Goal: Task Accomplishment & Management: Manage account settings

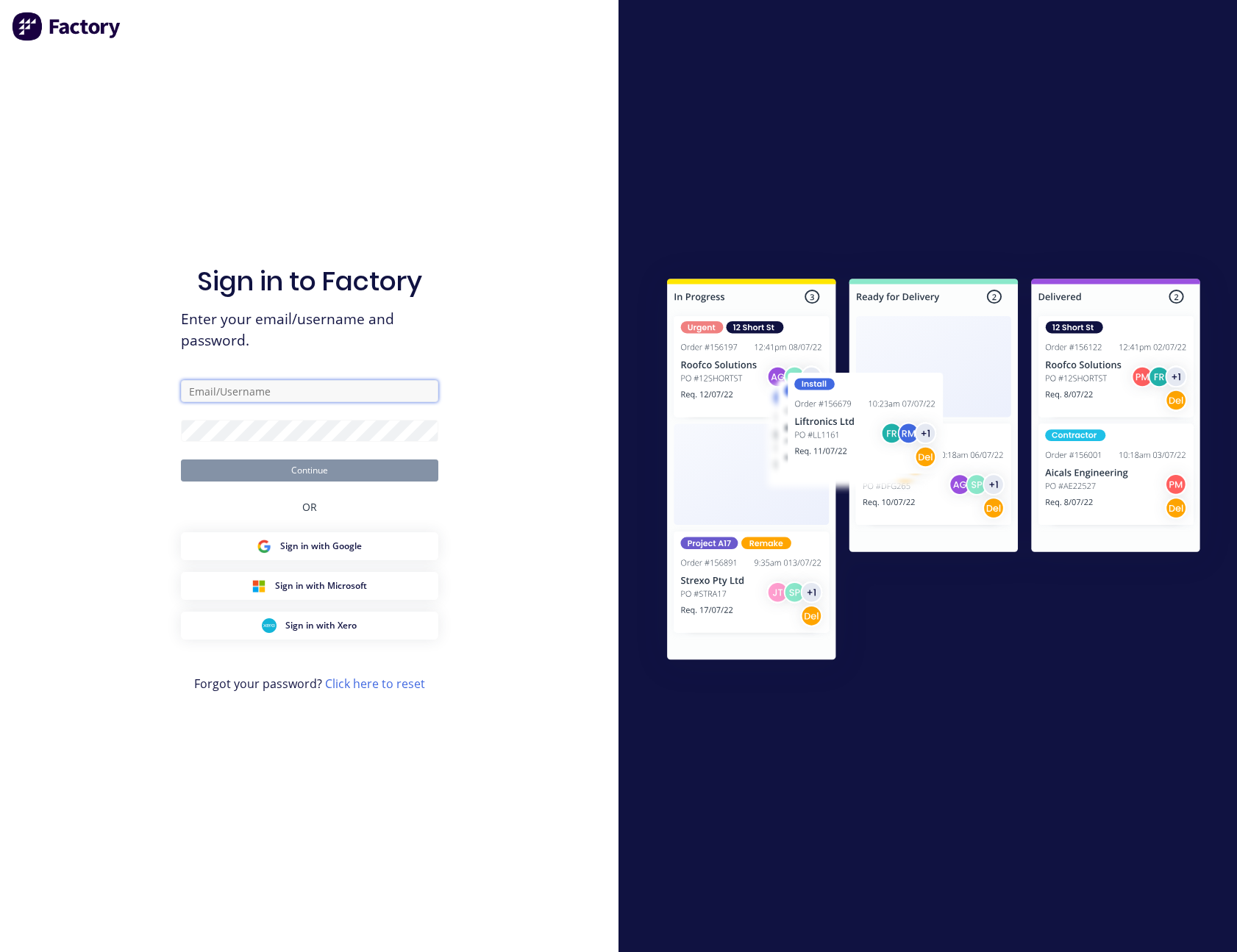
click at [266, 389] on input "text" at bounding box center [309, 390] width 257 height 22
type input "[PERSON_NAME][EMAIL_ADDRESS][PERSON_NAME][DOMAIN_NAME]"
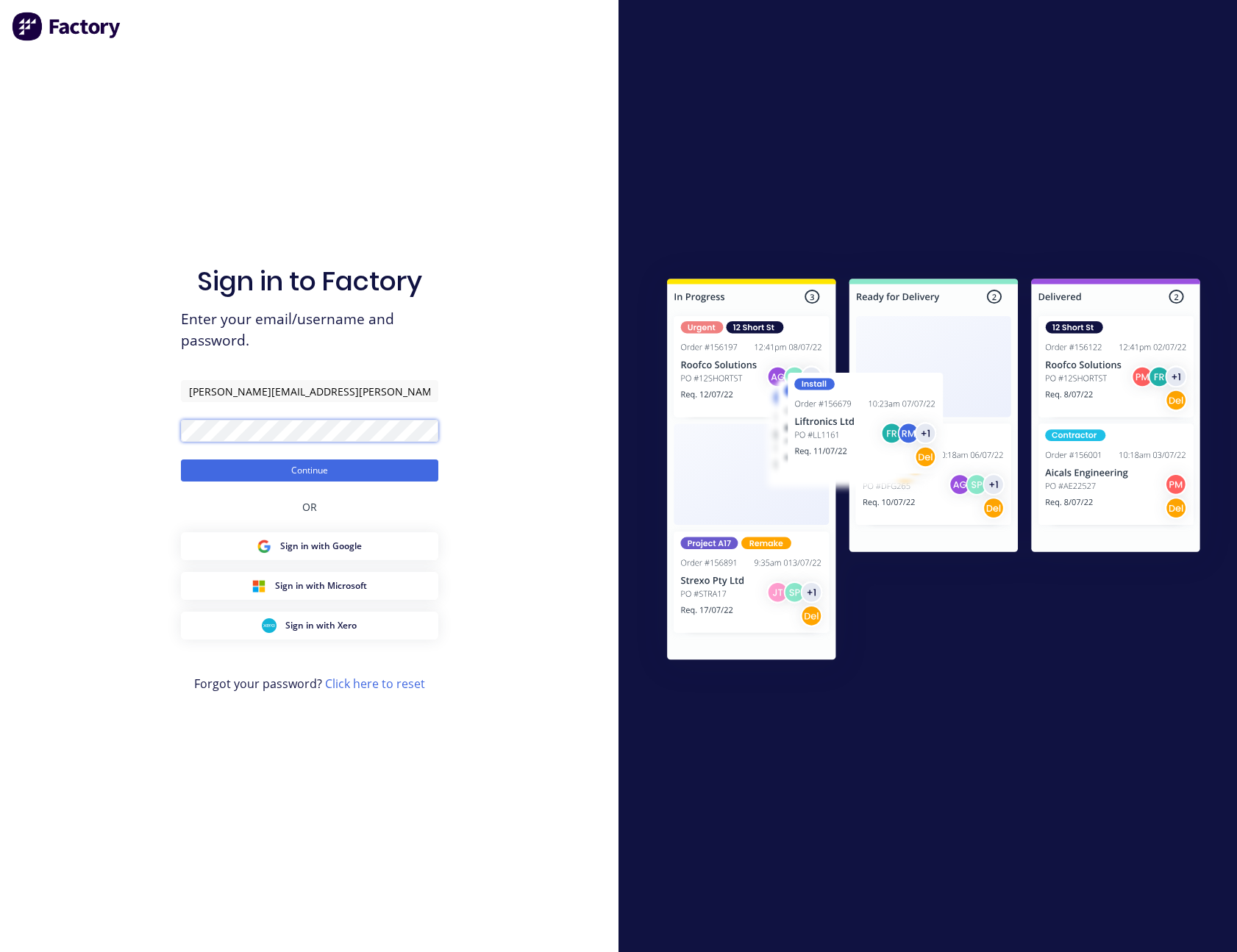
click at [181, 459] on button "Continue" at bounding box center [309, 470] width 257 height 22
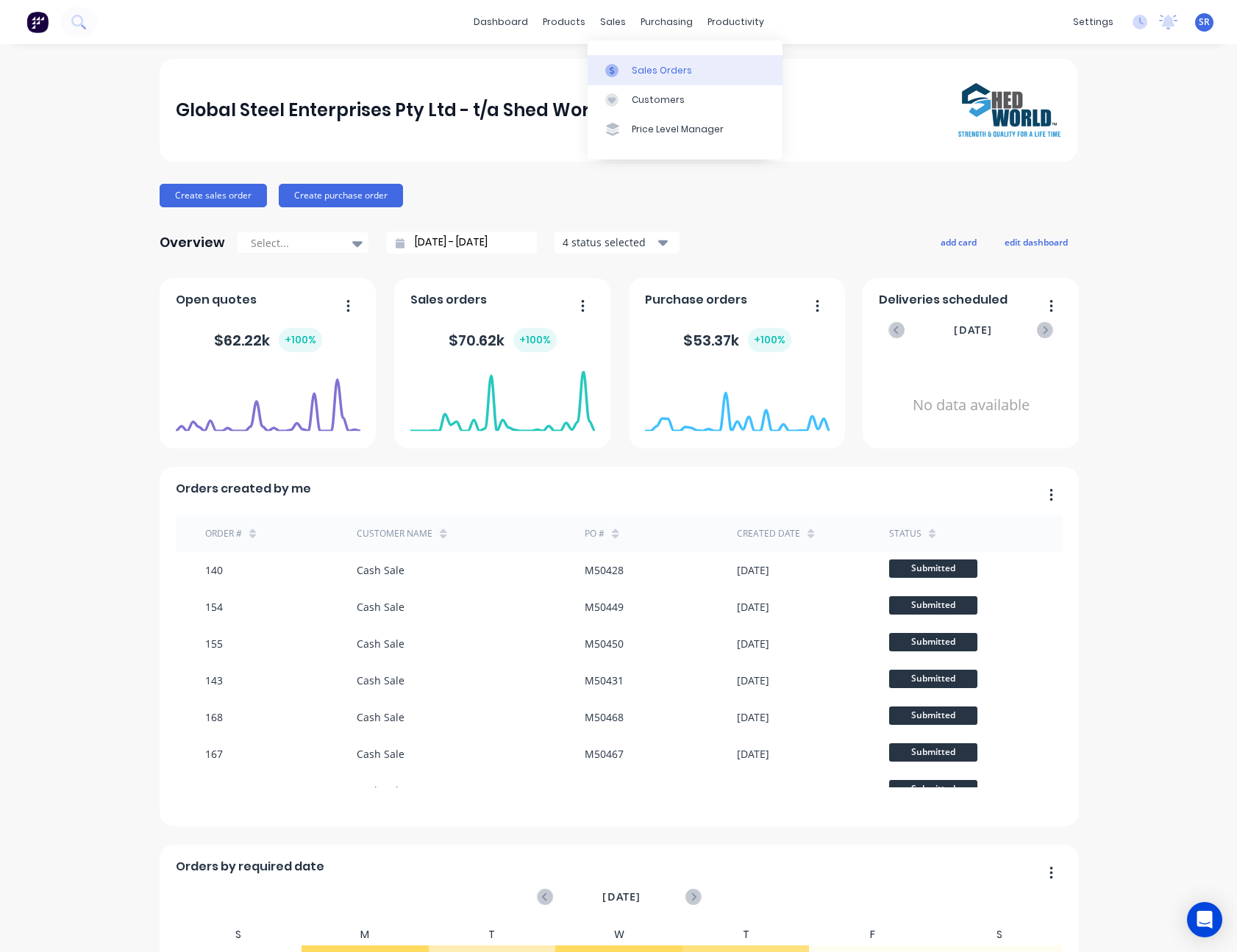
click at [631, 65] on link "Sales Orders" at bounding box center [685, 69] width 195 height 29
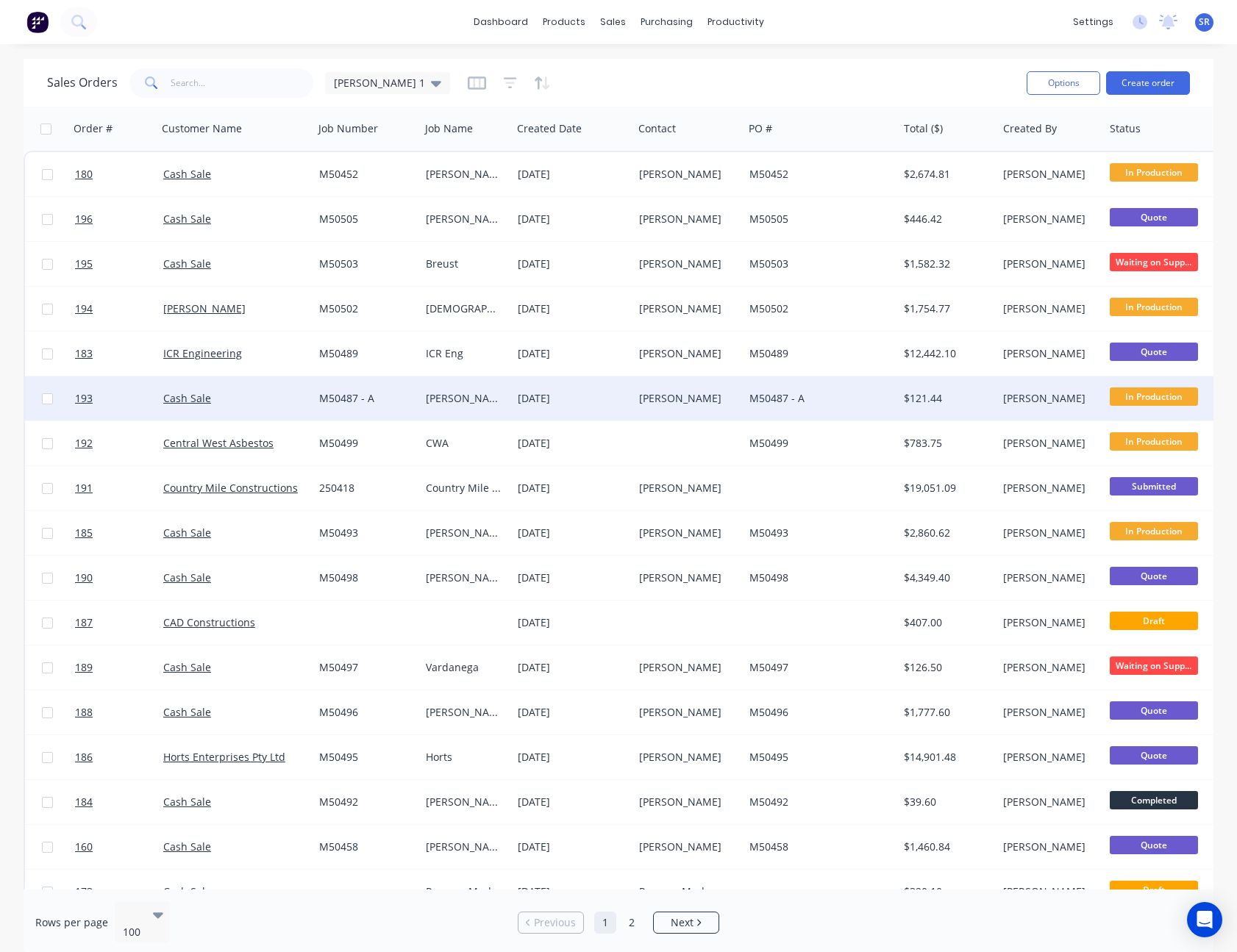
click at [882, 398] on div "M50487 - A" at bounding box center [818, 399] width 136 height 15
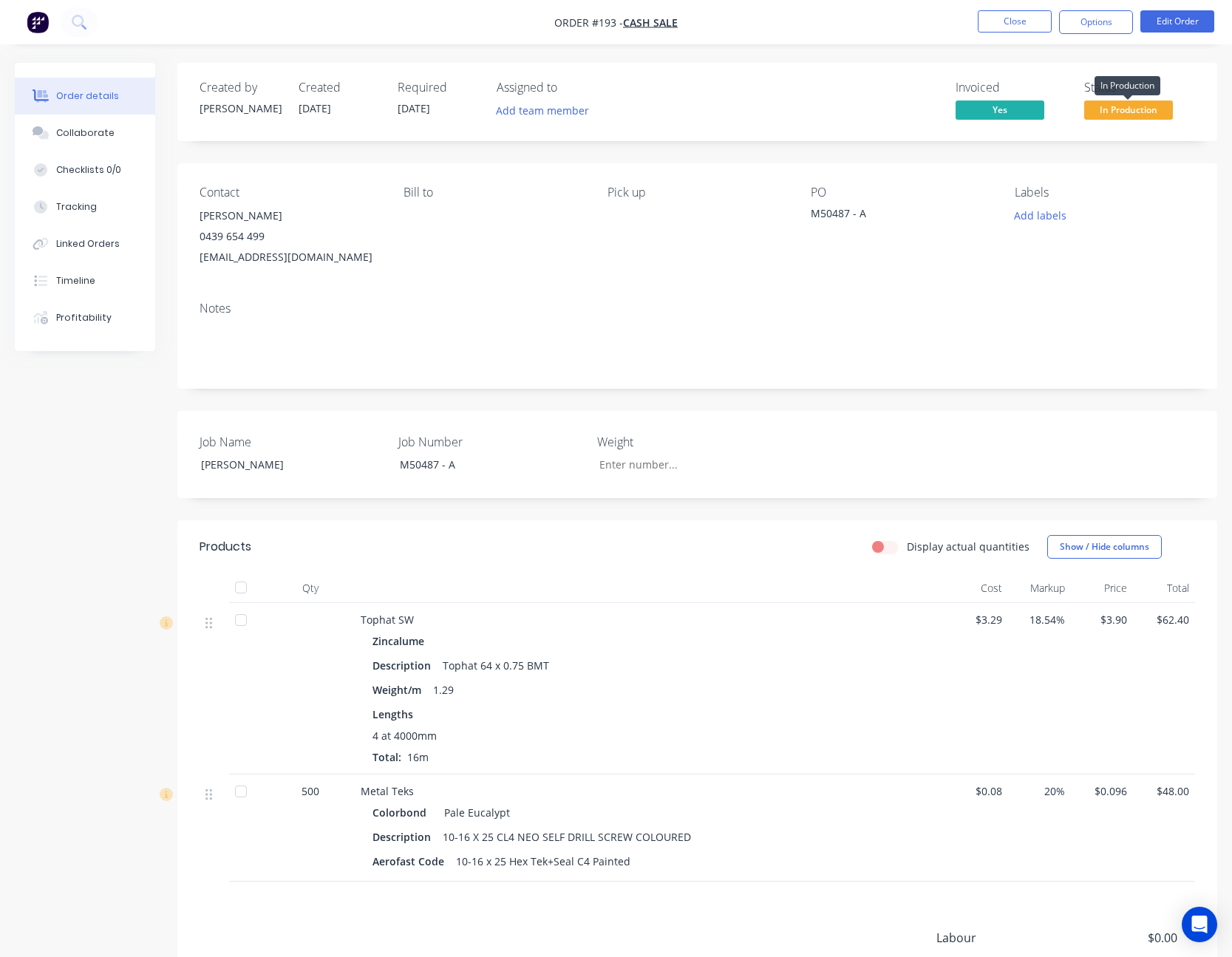
click at [1123, 106] on span "In Production" at bounding box center [1128, 109] width 88 height 18
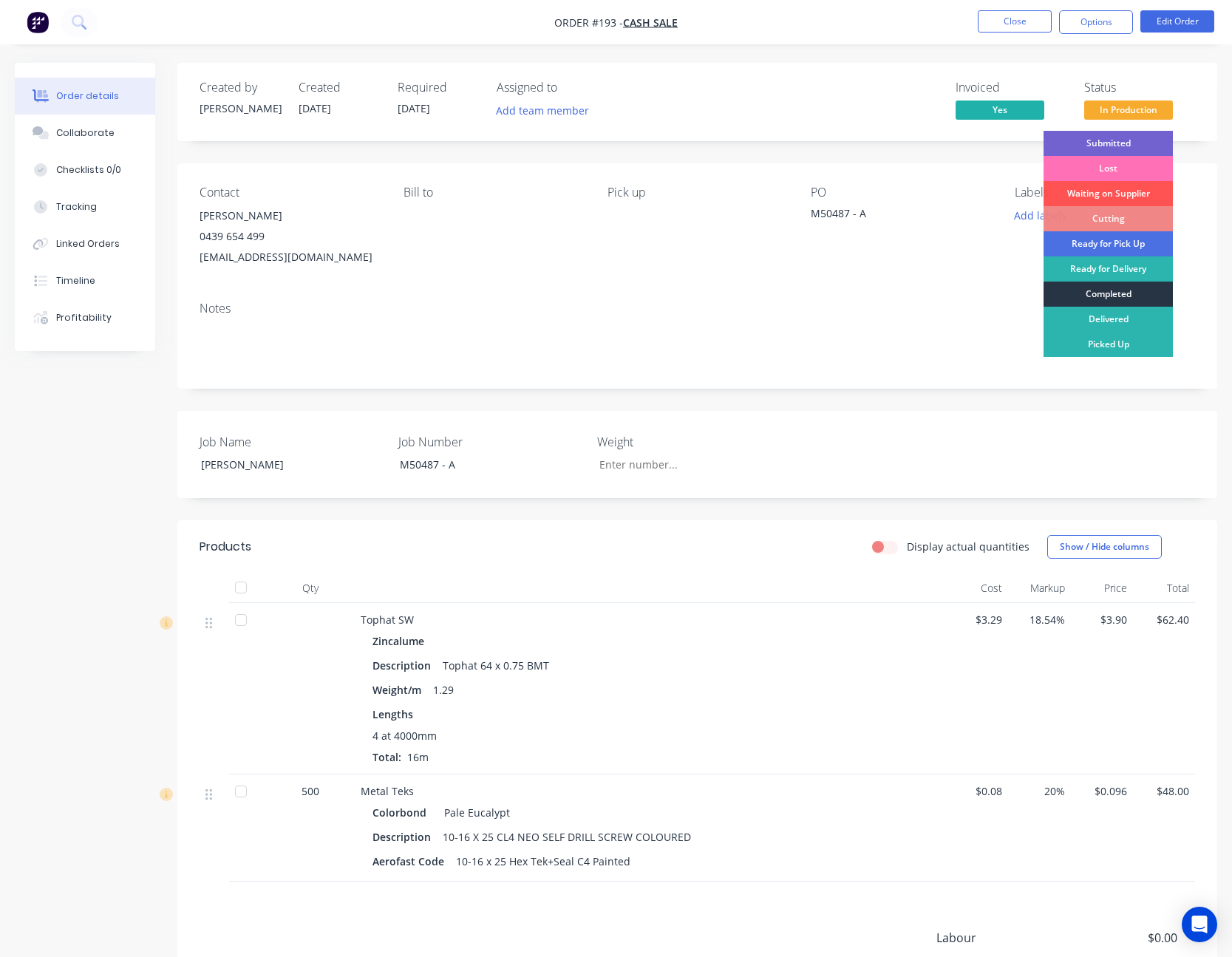
click at [1120, 292] on div "Completed" at bounding box center [1108, 294] width 129 height 25
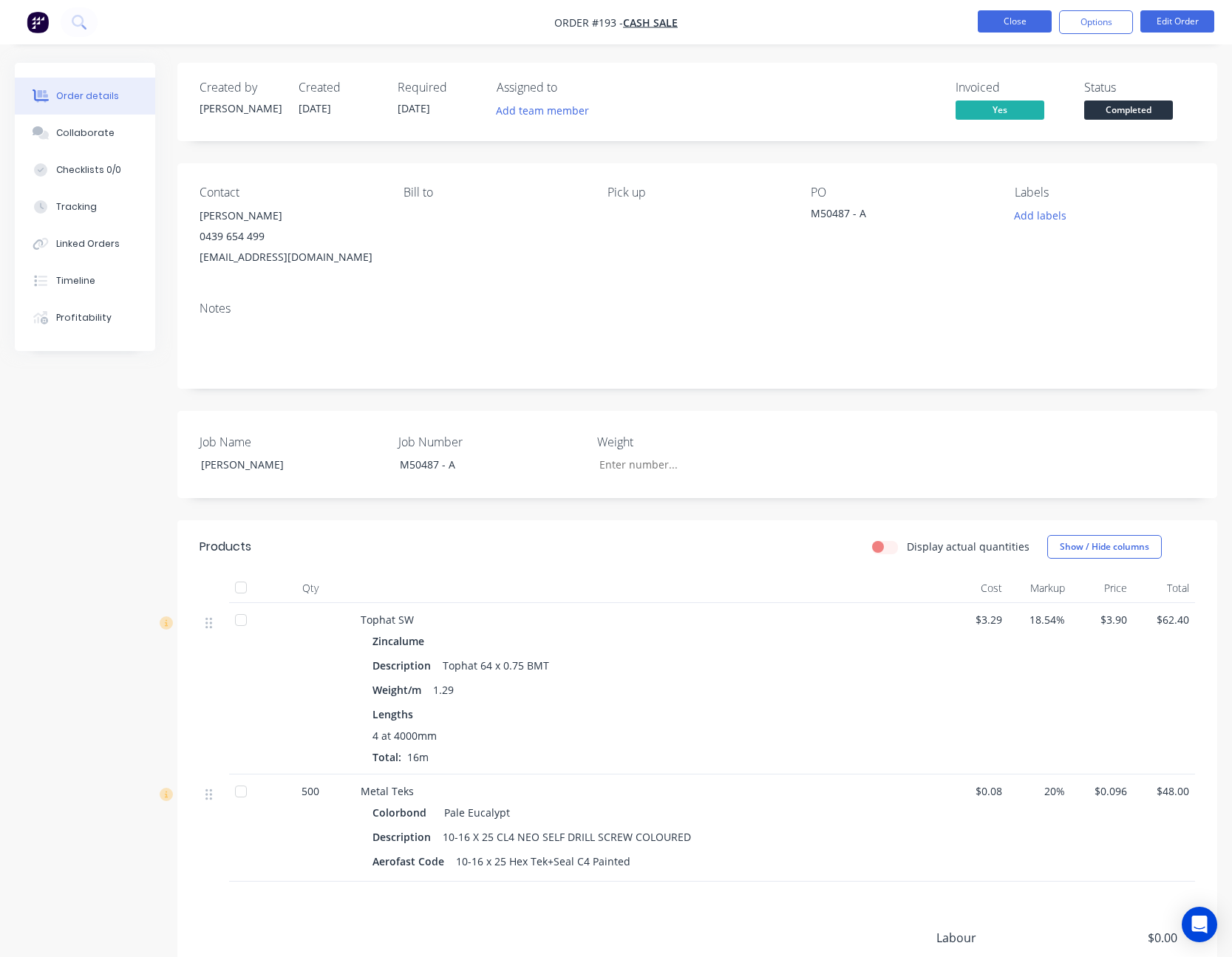
click at [1005, 16] on button "Close" at bounding box center [1014, 21] width 74 height 22
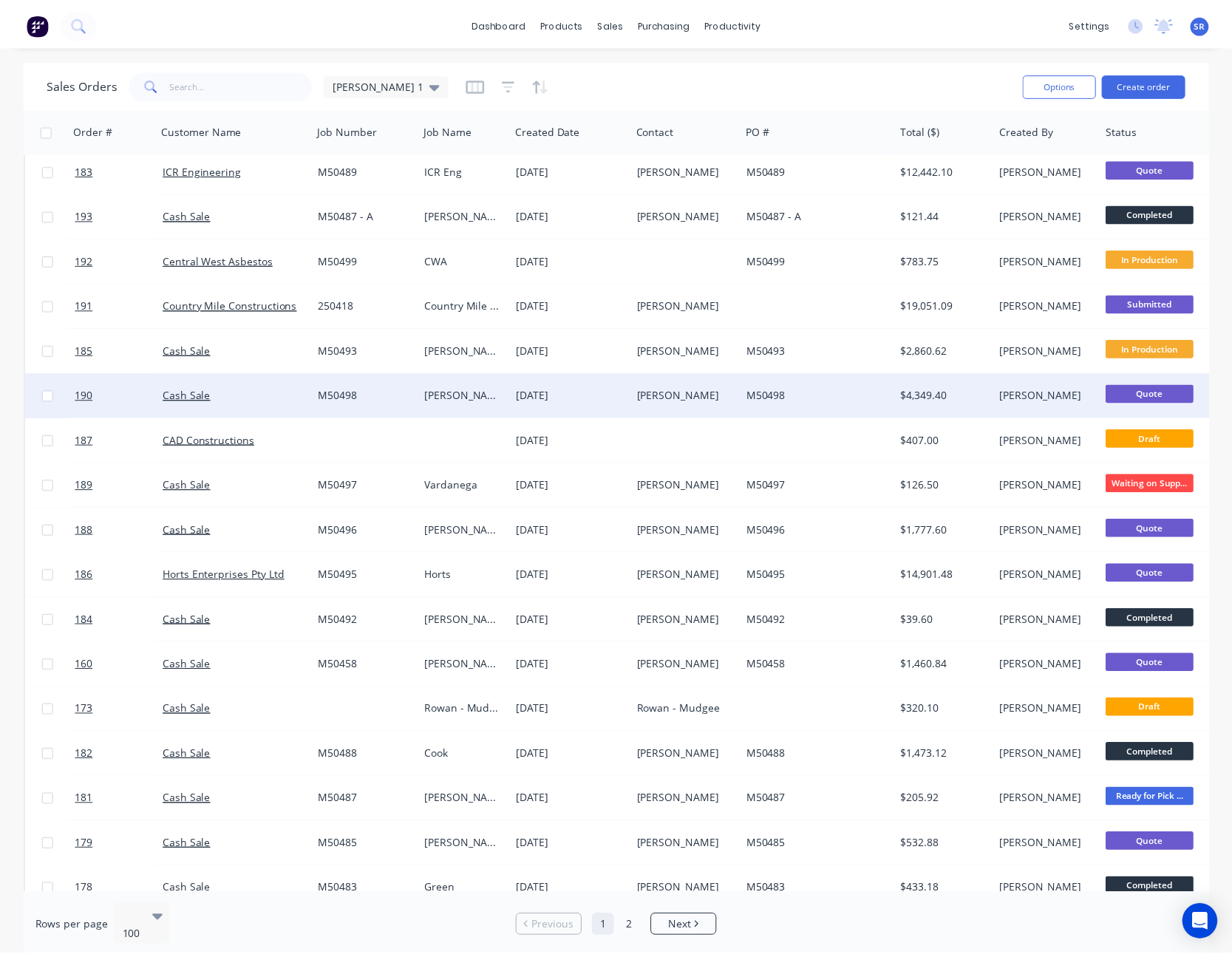
scroll to position [221, 0]
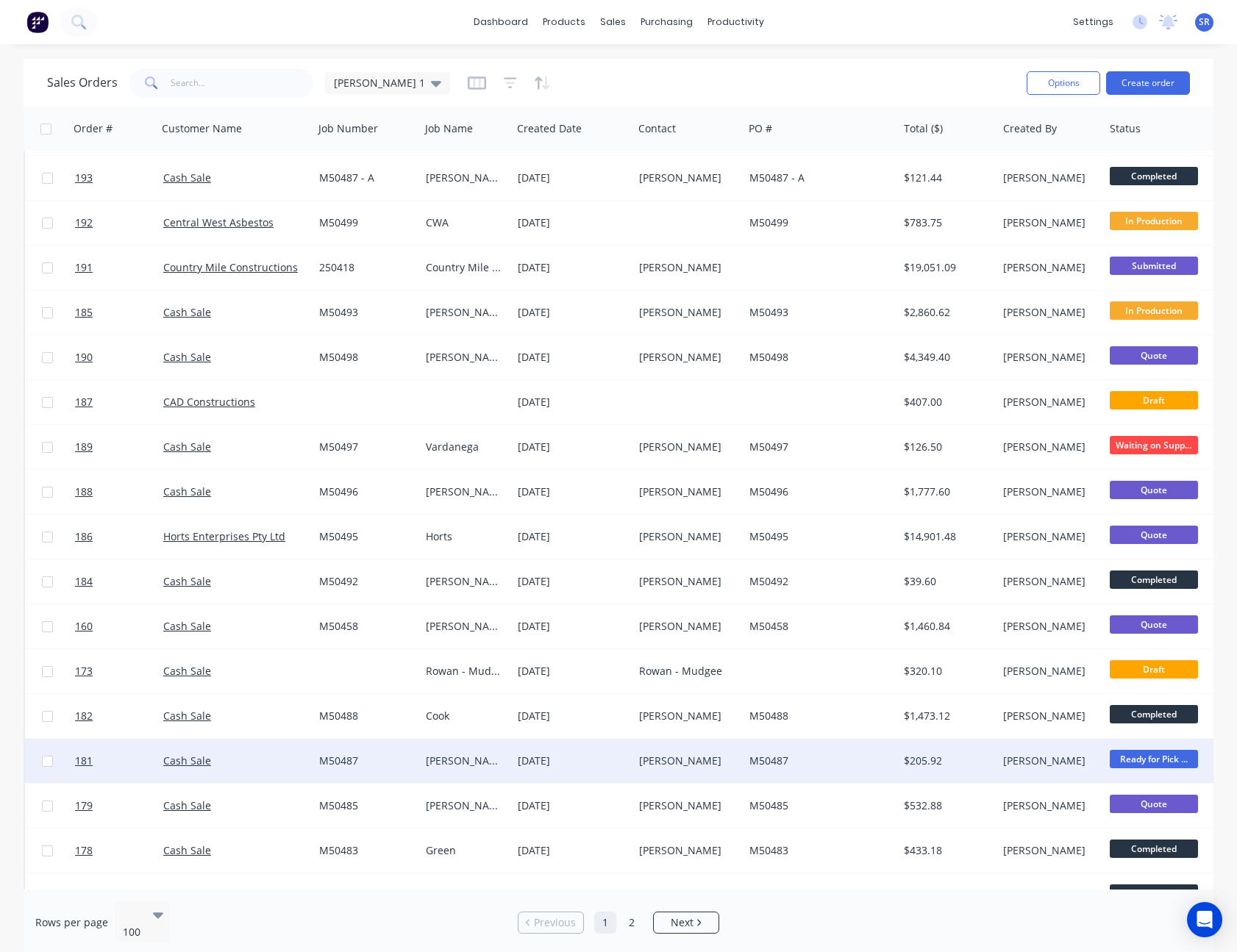
click at [860, 758] on div "M50487" at bounding box center [818, 761] width 136 height 15
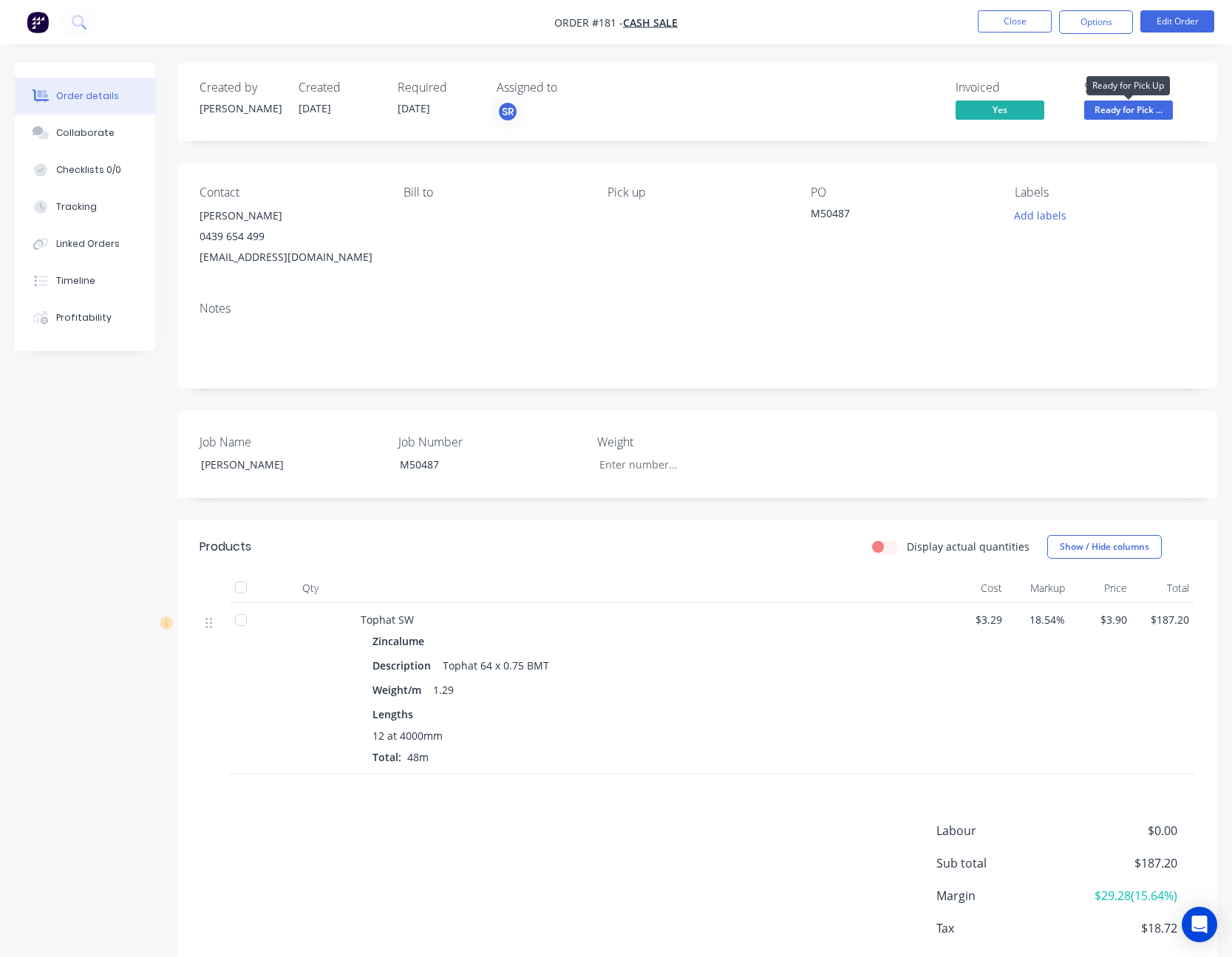
click at [1129, 102] on span "Ready for Pick ..." at bounding box center [1128, 109] width 88 height 18
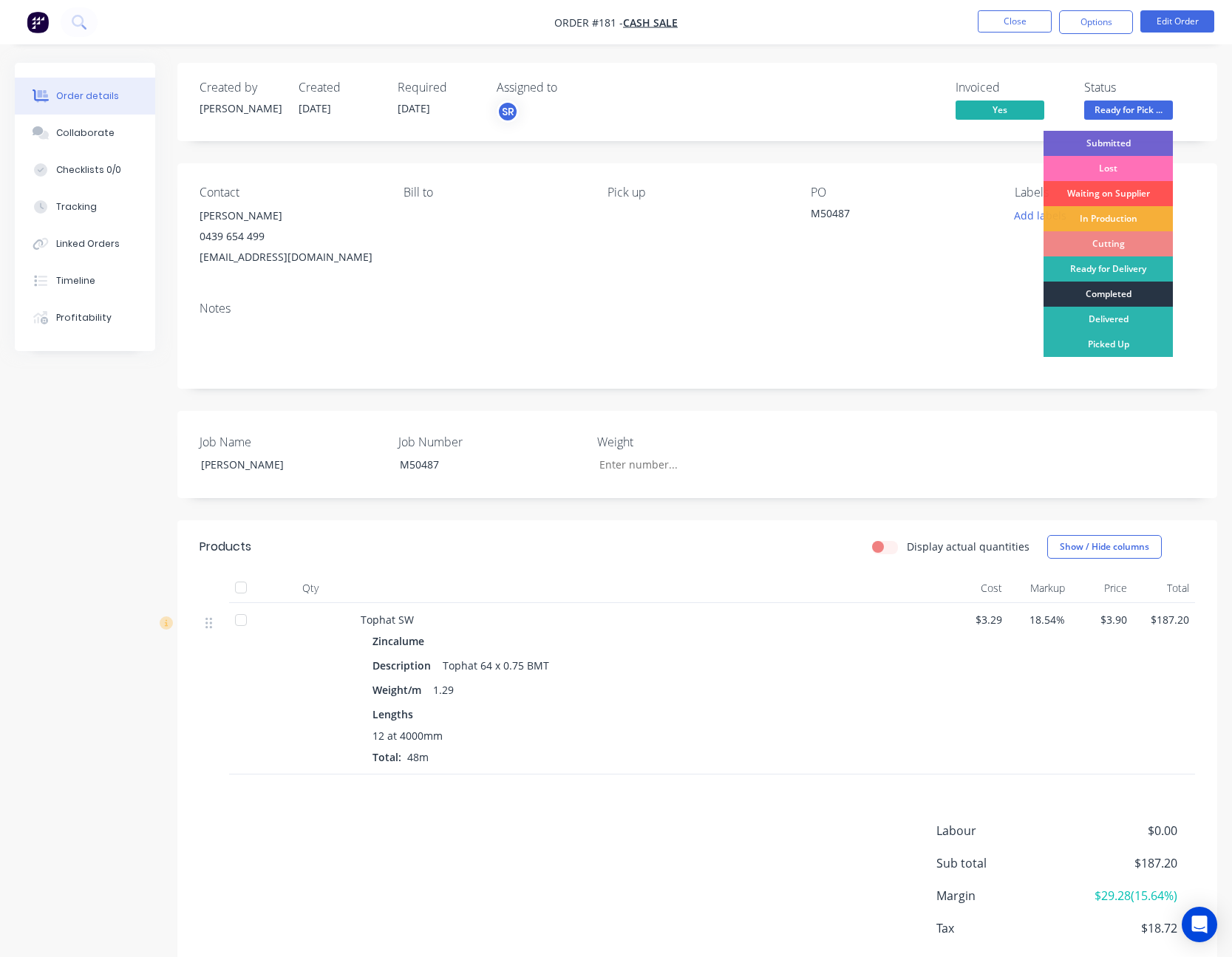
click at [1116, 291] on div "Completed" at bounding box center [1108, 294] width 129 height 25
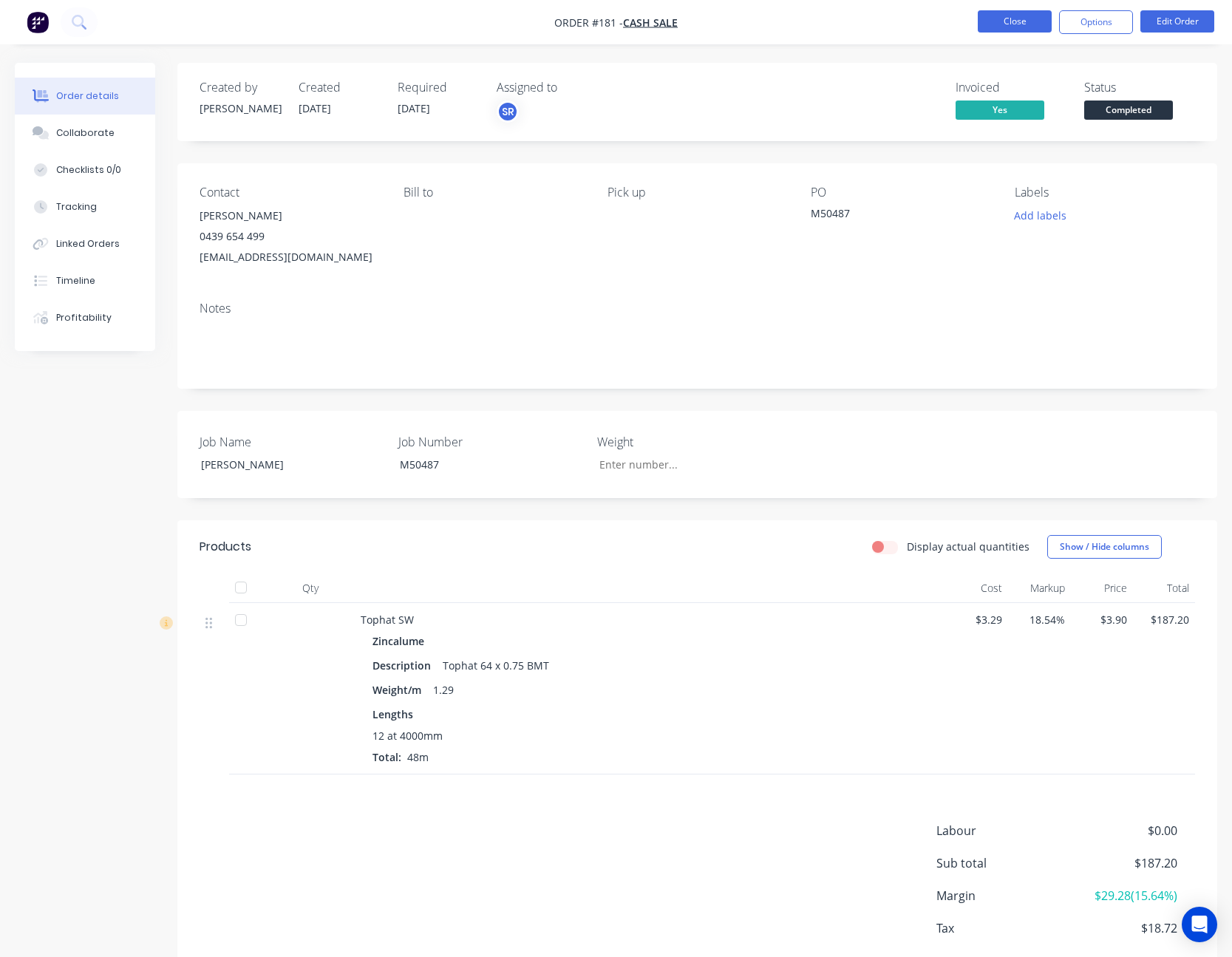
click at [1016, 18] on button "Close" at bounding box center [1014, 21] width 74 height 22
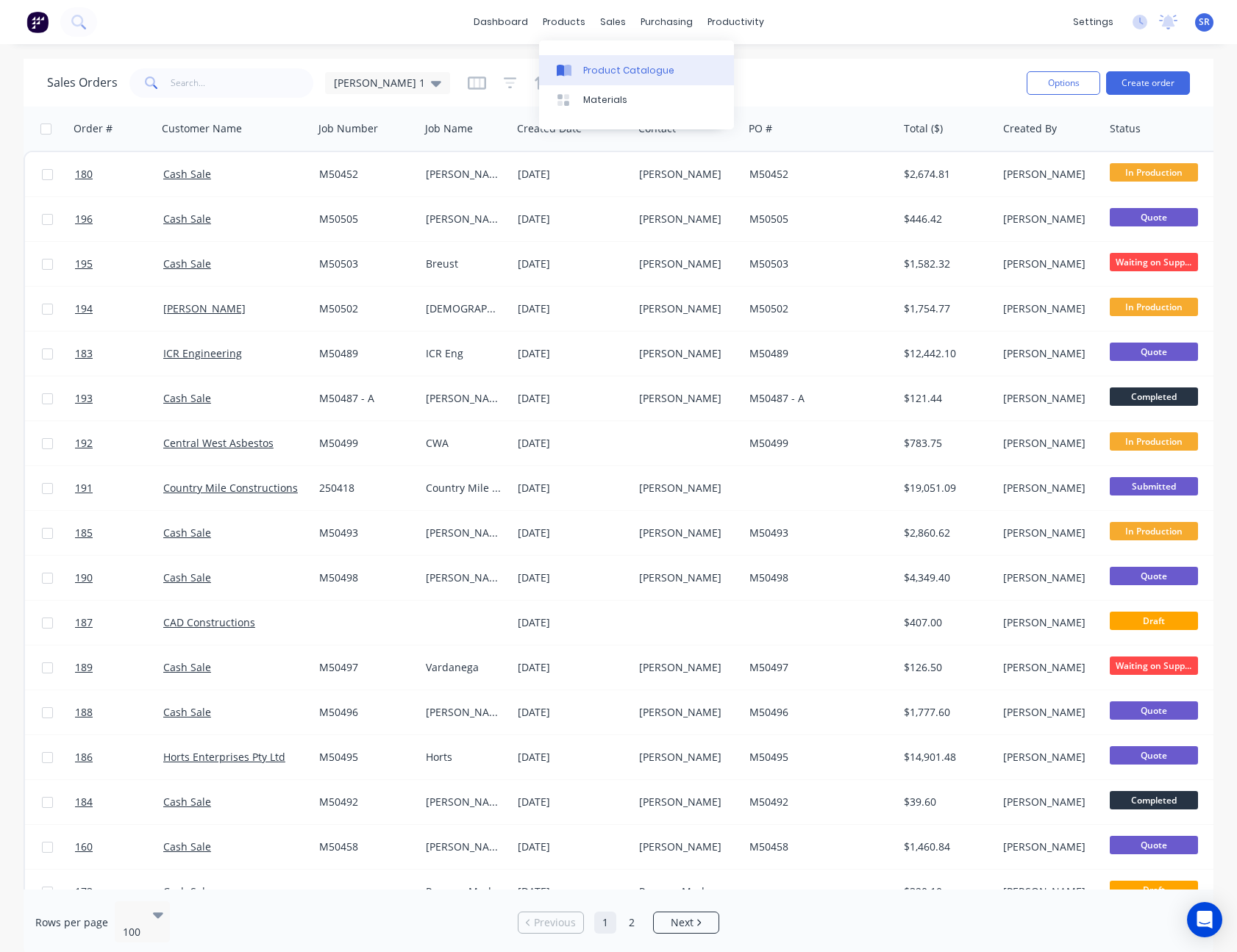
click at [602, 68] on div "Product Catalogue" at bounding box center [629, 71] width 91 height 13
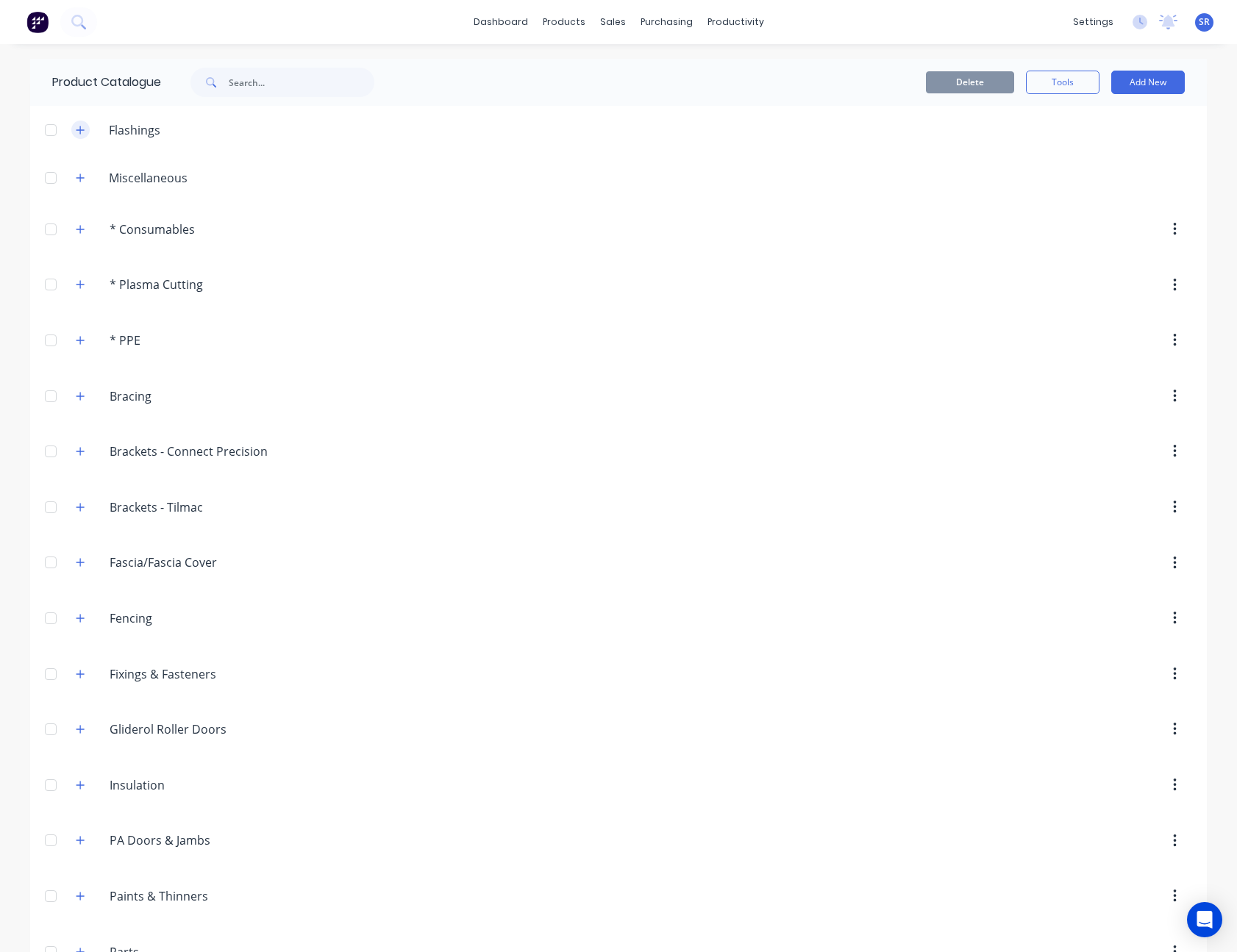
click at [77, 130] on icon "button" at bounding box center [80, 130] width 9 height 9
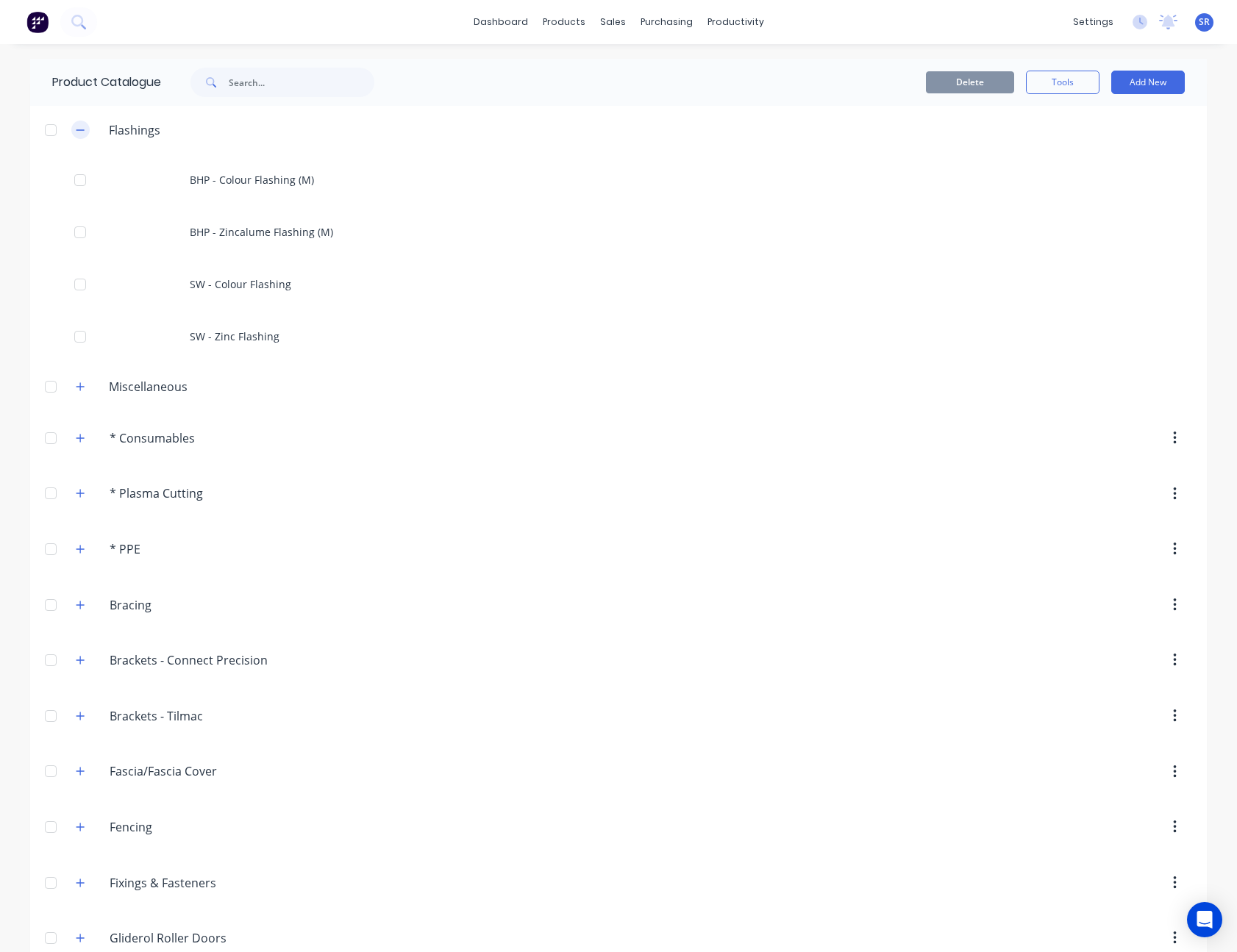
click at [77, 130] on icon "button" at bounding box center [80, 130] width 9 height 1
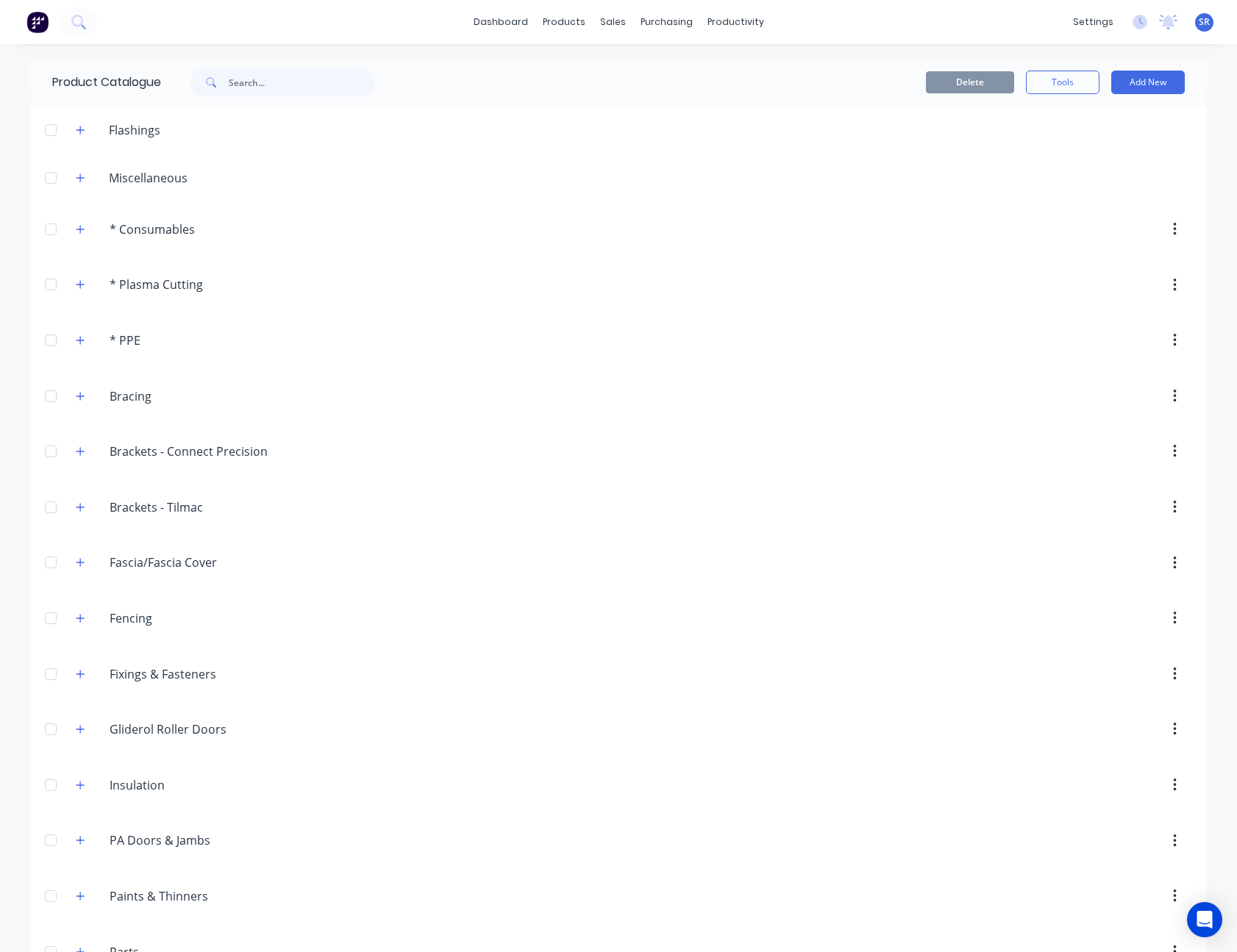
click at [690, 69] on div "Delete Tools Add New" at bounding box center [810, 82] width 796 height 47
click at [643, 64] on div "Sales Orders" at bounding box center [662, 71] width 61 height 13
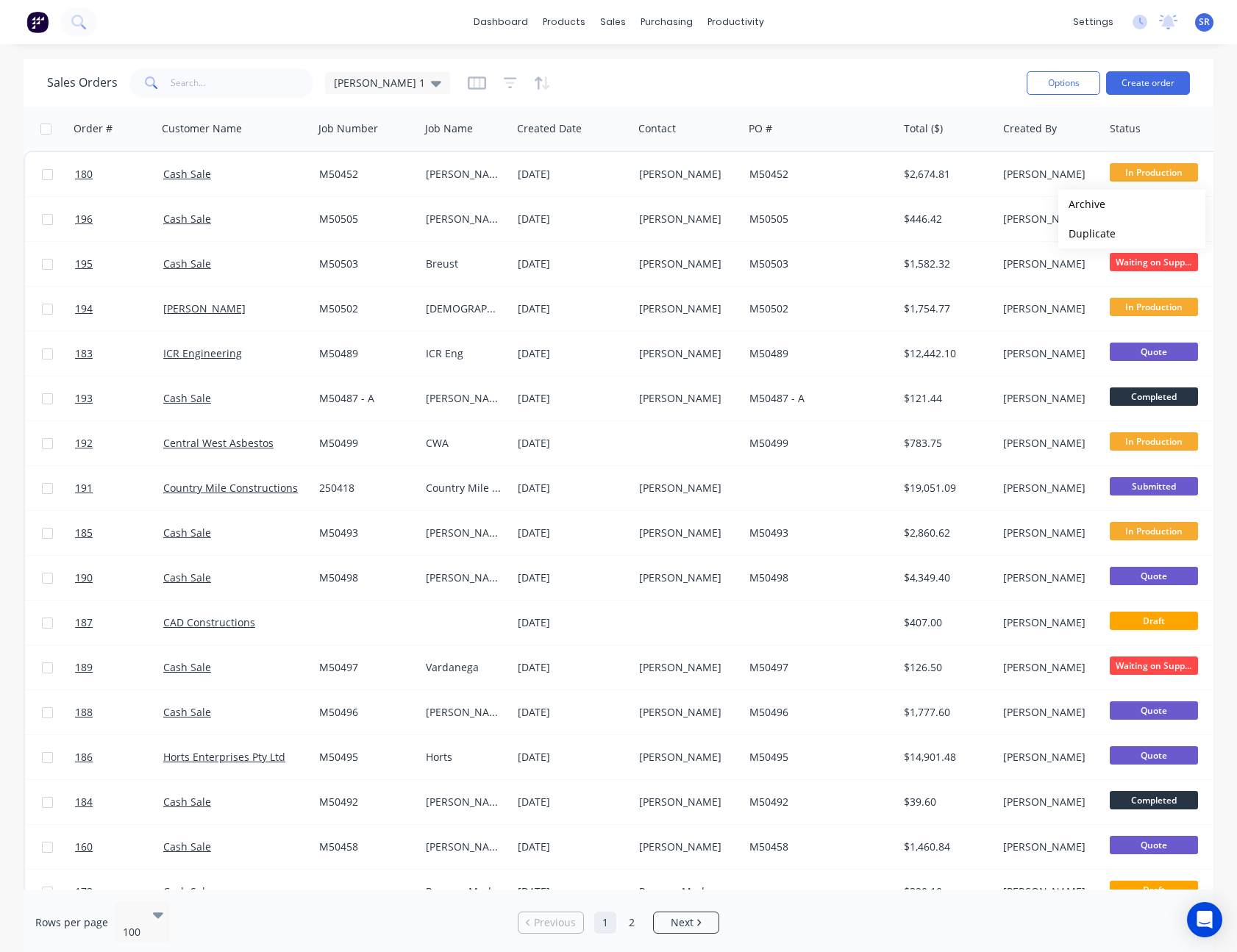
click at [941, 85] on div "Sales Orders [PERSON_NAME] 1" at bounding box center [531, 82] width 968 height 36
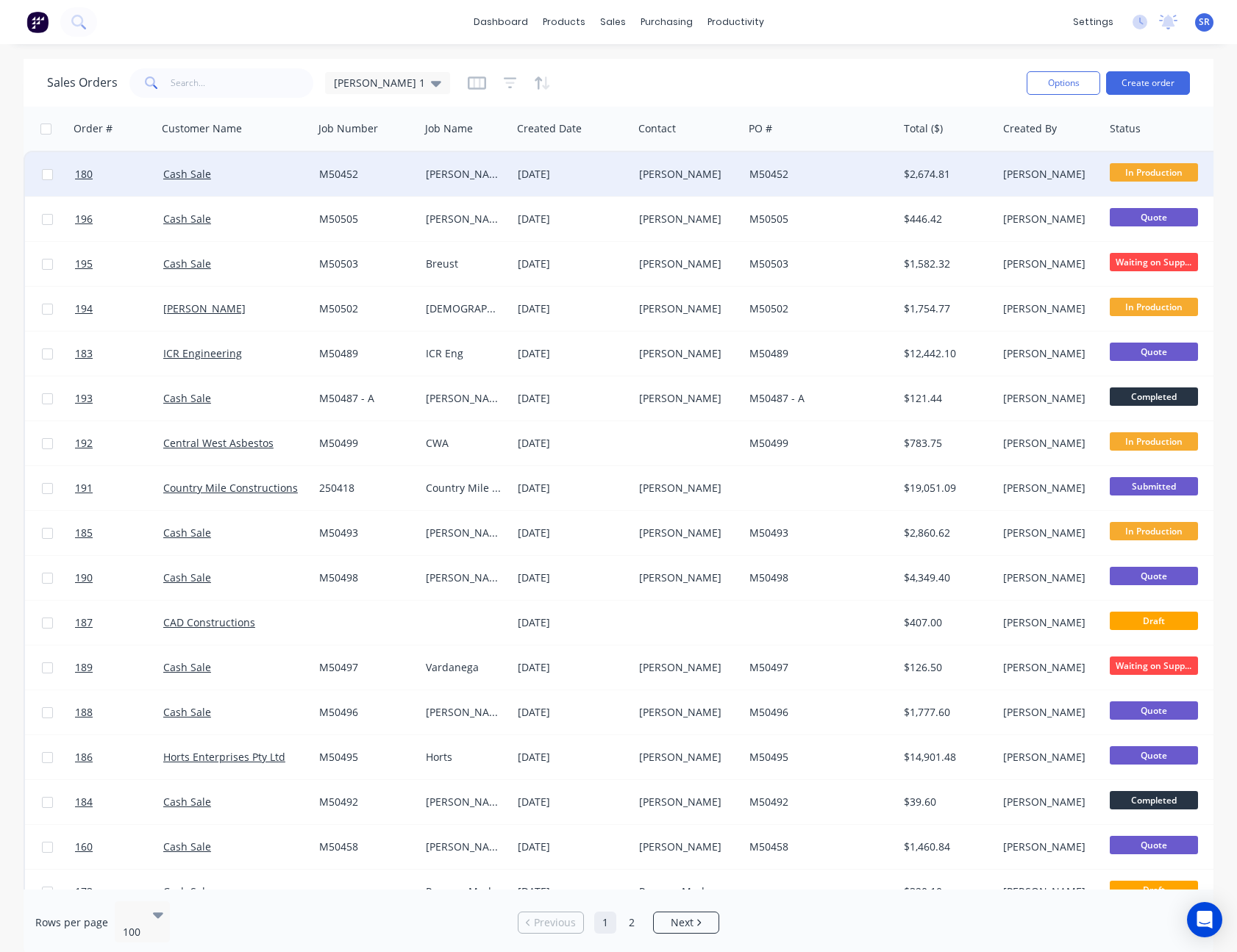
click at [1002, 177] on div "[PERSON_NAME]" at bounding box center [1051, 174] width 107 height 44
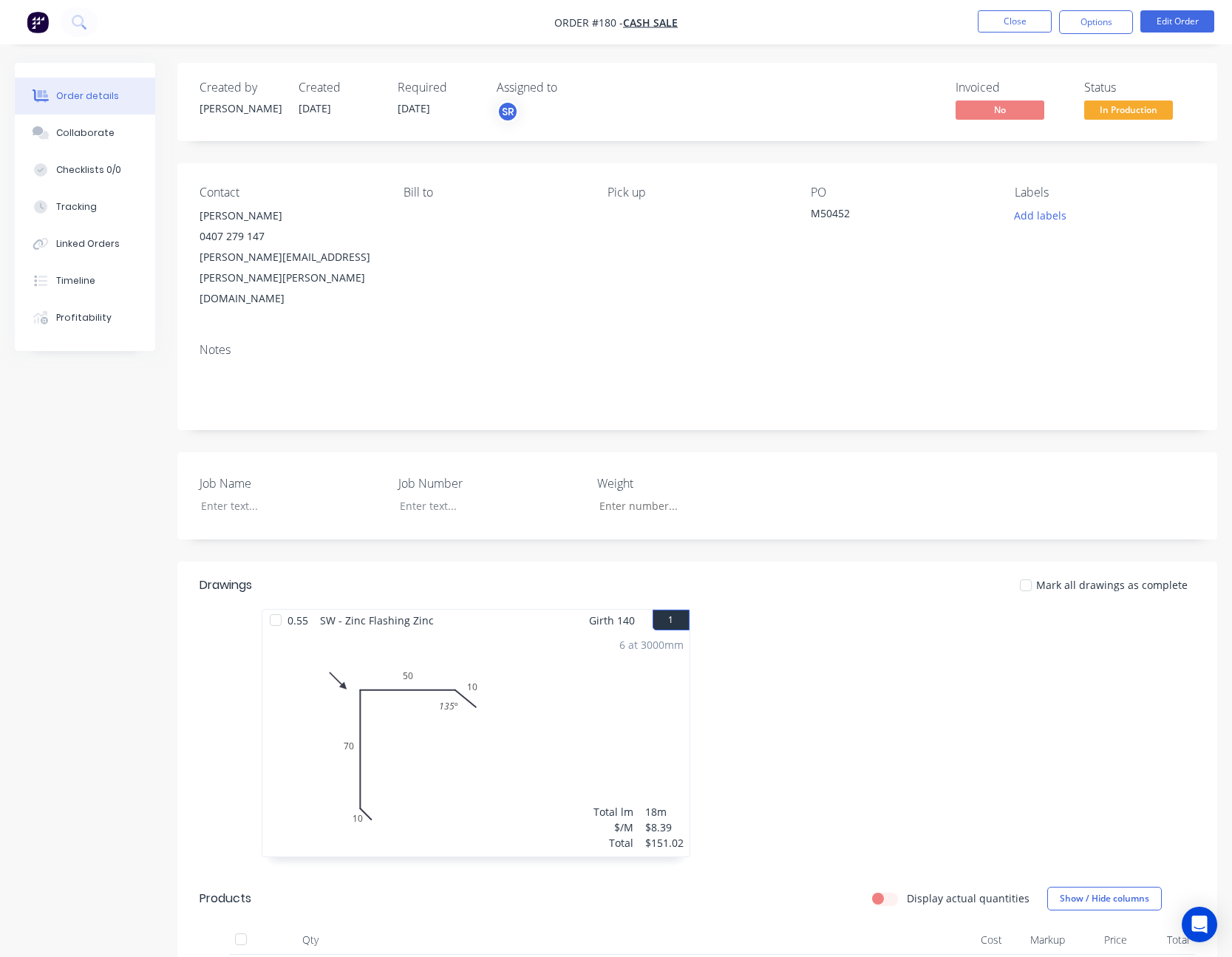
type input "191"
click at [1128, 109] on span "In Production" at bounding box center [1128, 109] width 88 height 18
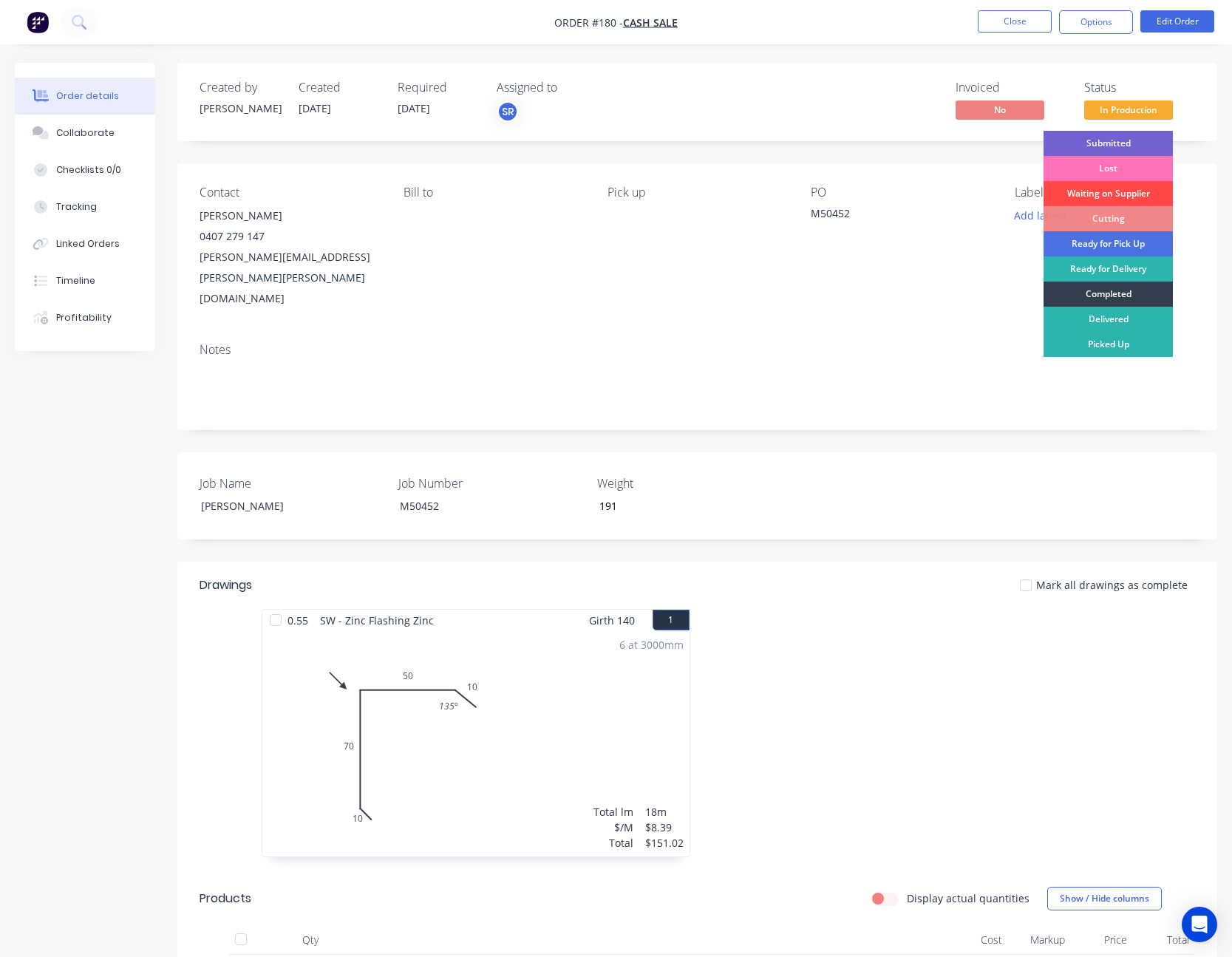
click at [1130, 194] on div "Waiting on Supplier" at bounding box center [1108, 194] width 129 height 25
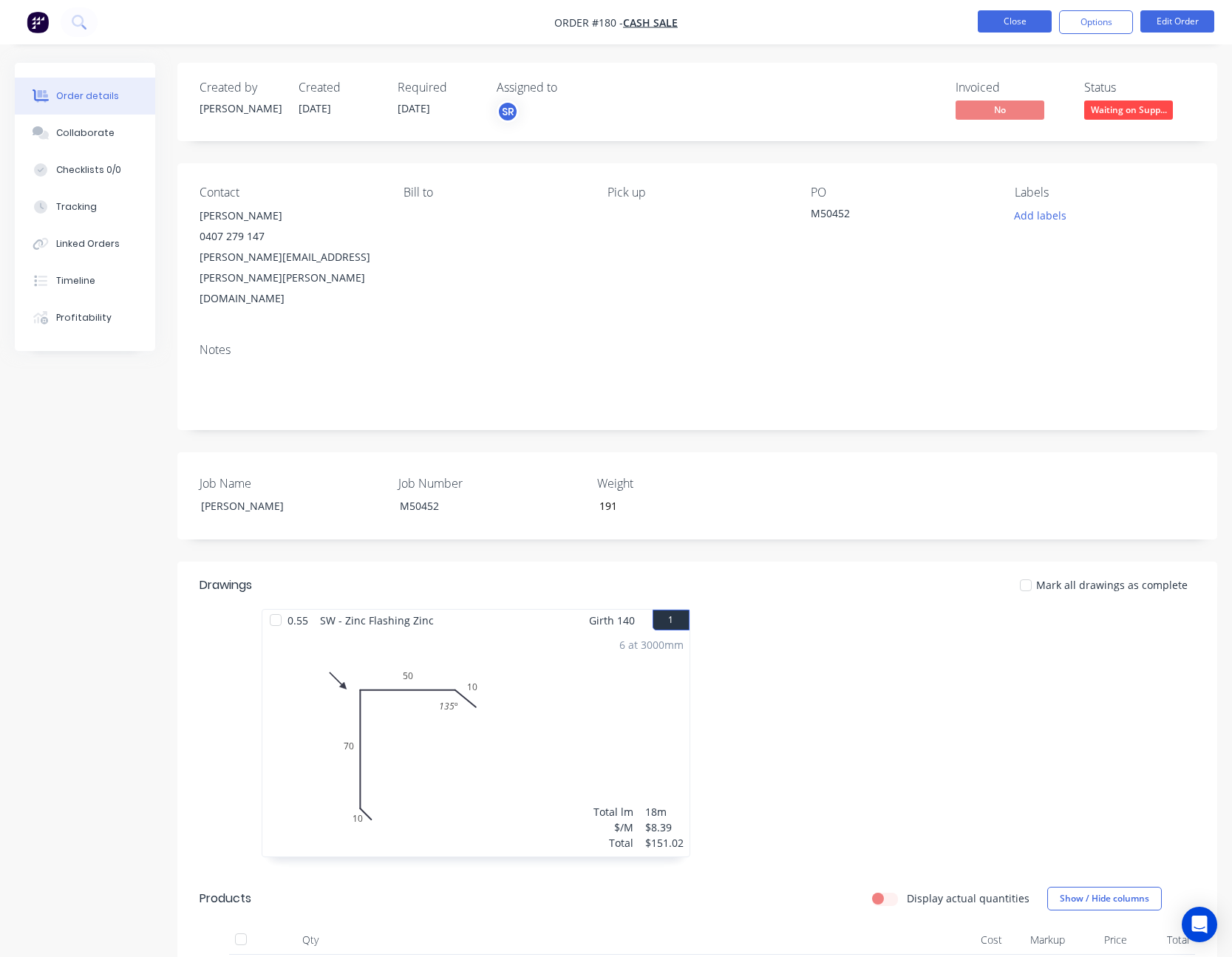
click at [1033, 27] on button "Close" at bounding box center [1014, 21] width 74 height 22
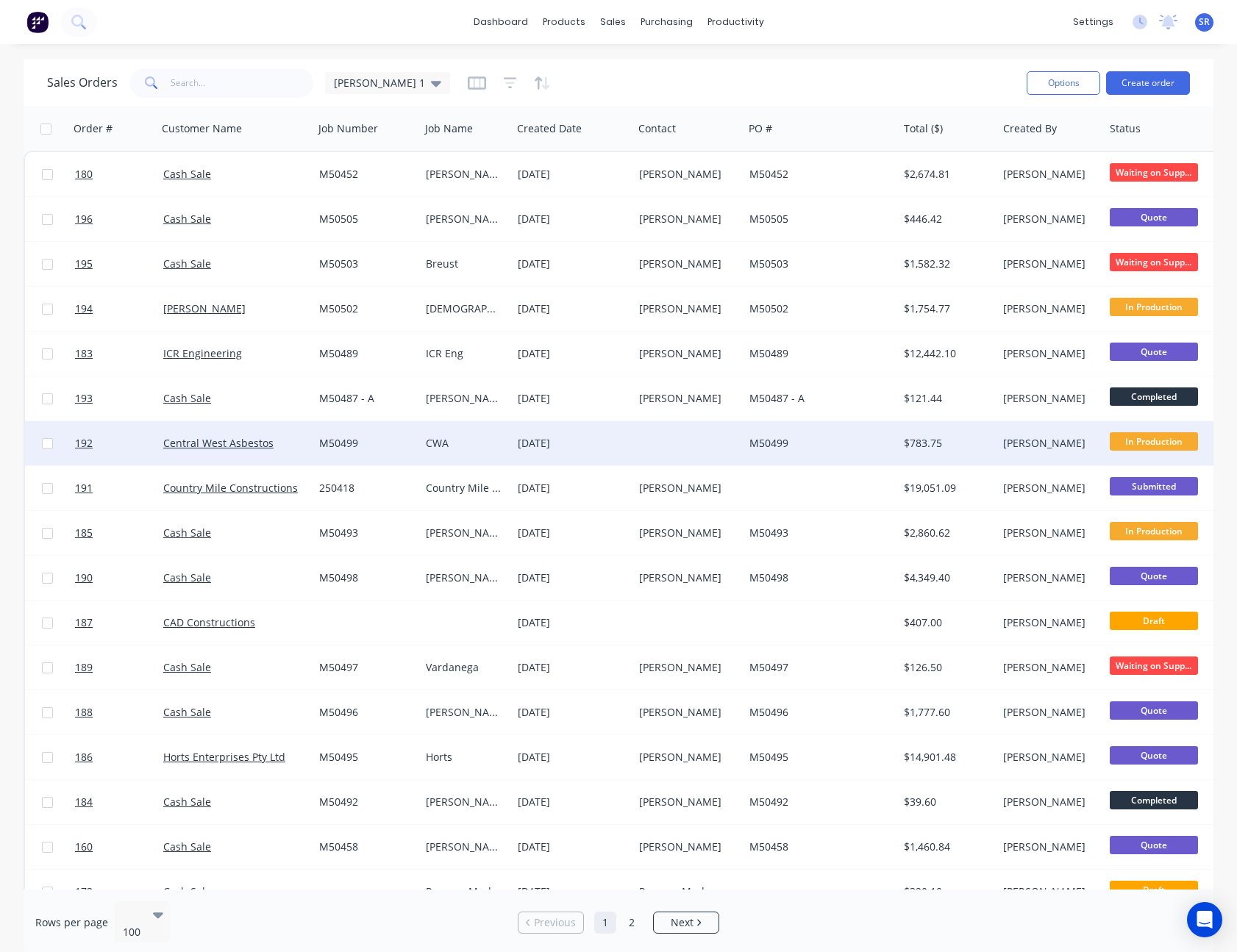
click at [770, 452] on div "M50499" at bounding box center [820, 443] width 154 height 44
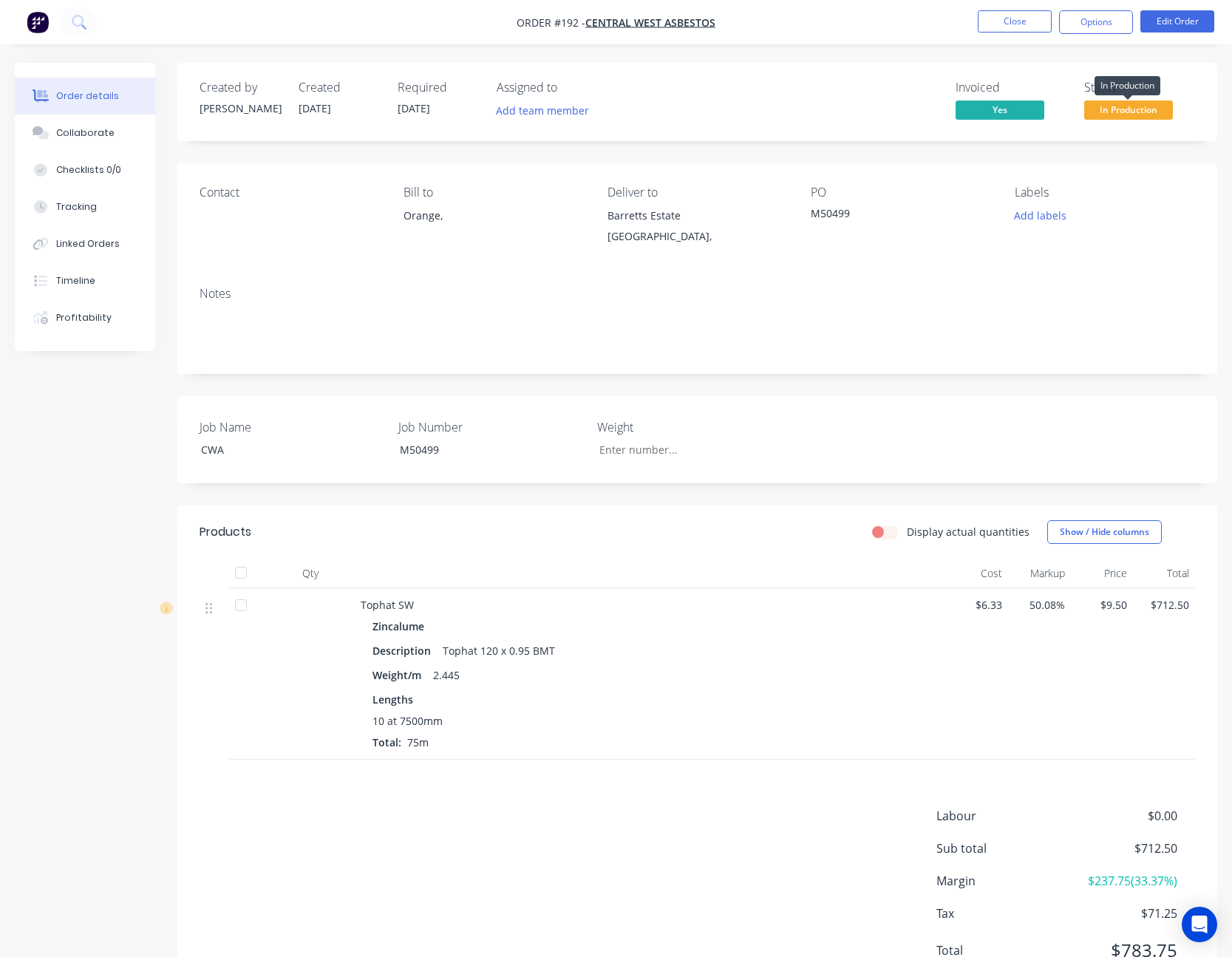
click at [1138, 109] on span "In Production" at bounding box center [1128, 109] width 88 height 18
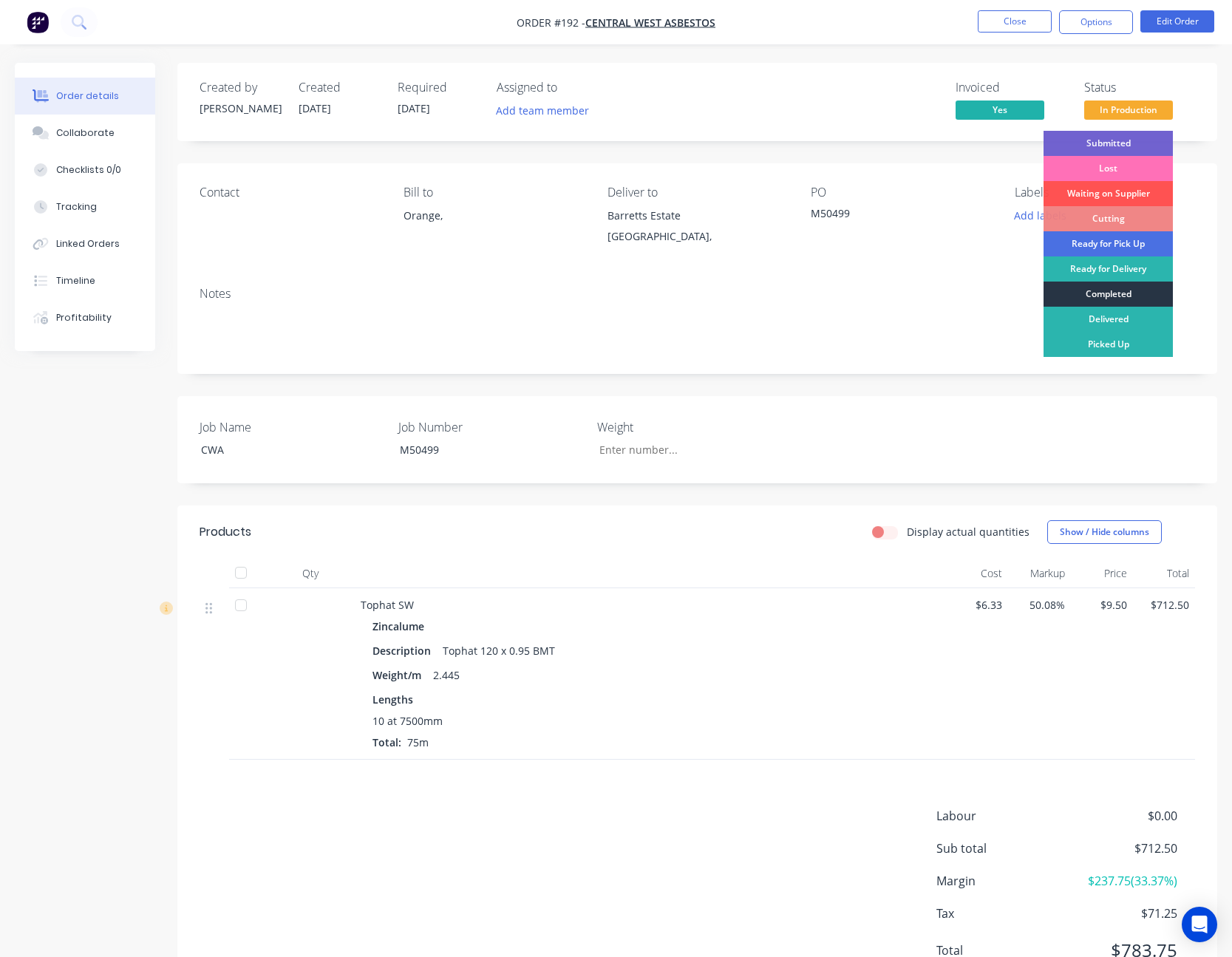
click at [1118, 289] on div "Completed" at bounding box center [1108, 294] width 129 height 25
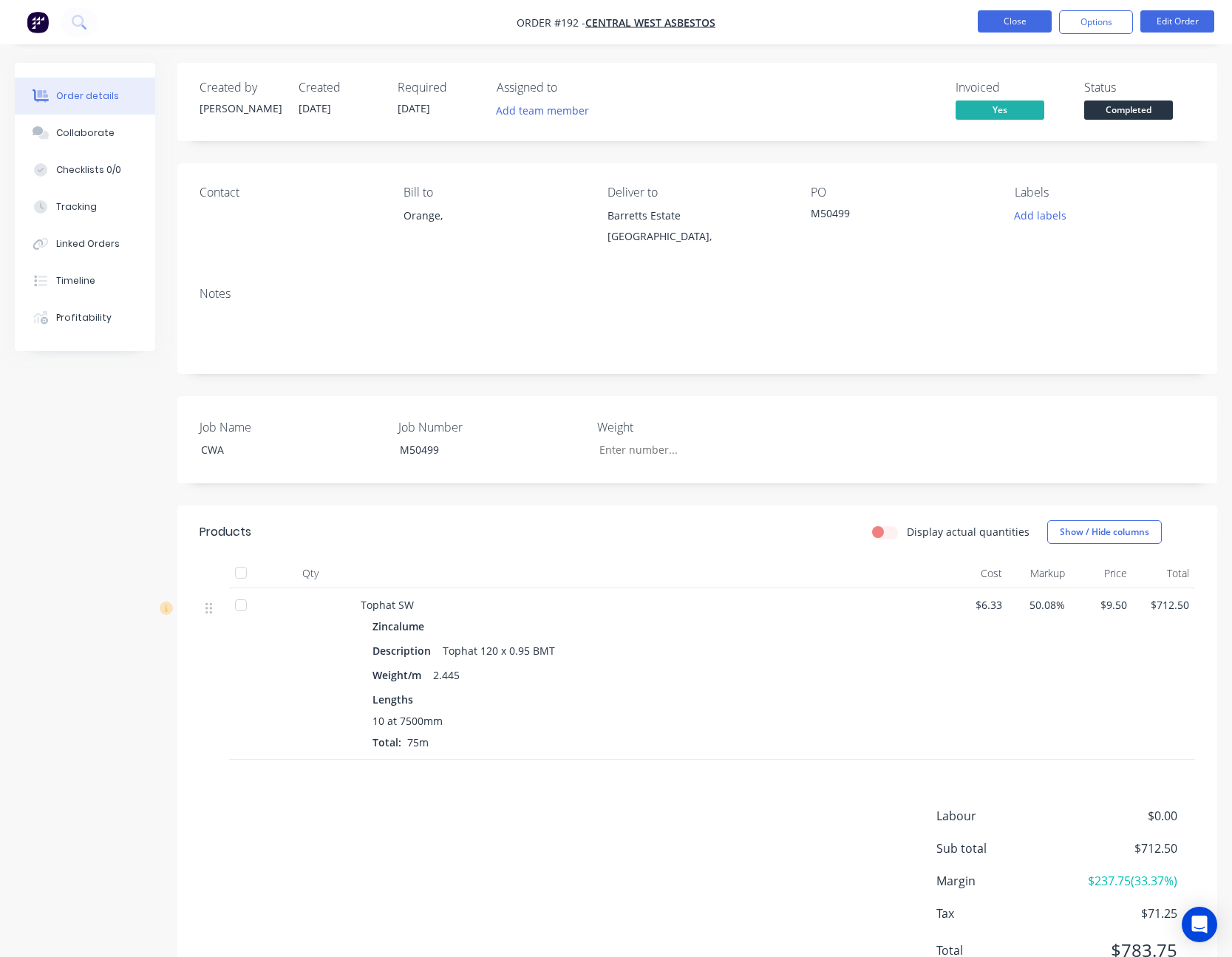
click at [1033, 29] on button "Close" at bounding box center [1014, 21] width 74 height 22
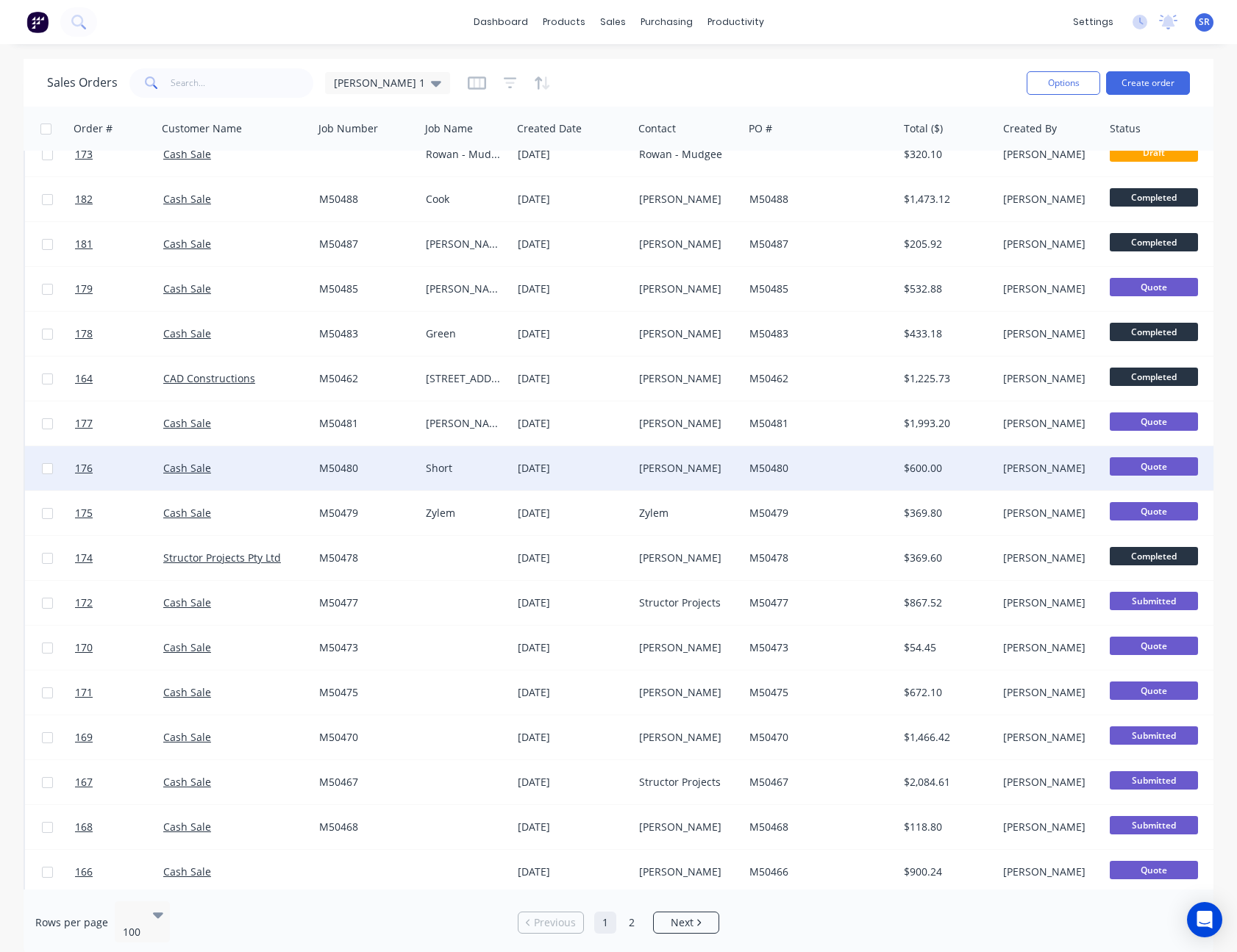
scroll to position [809, 0]
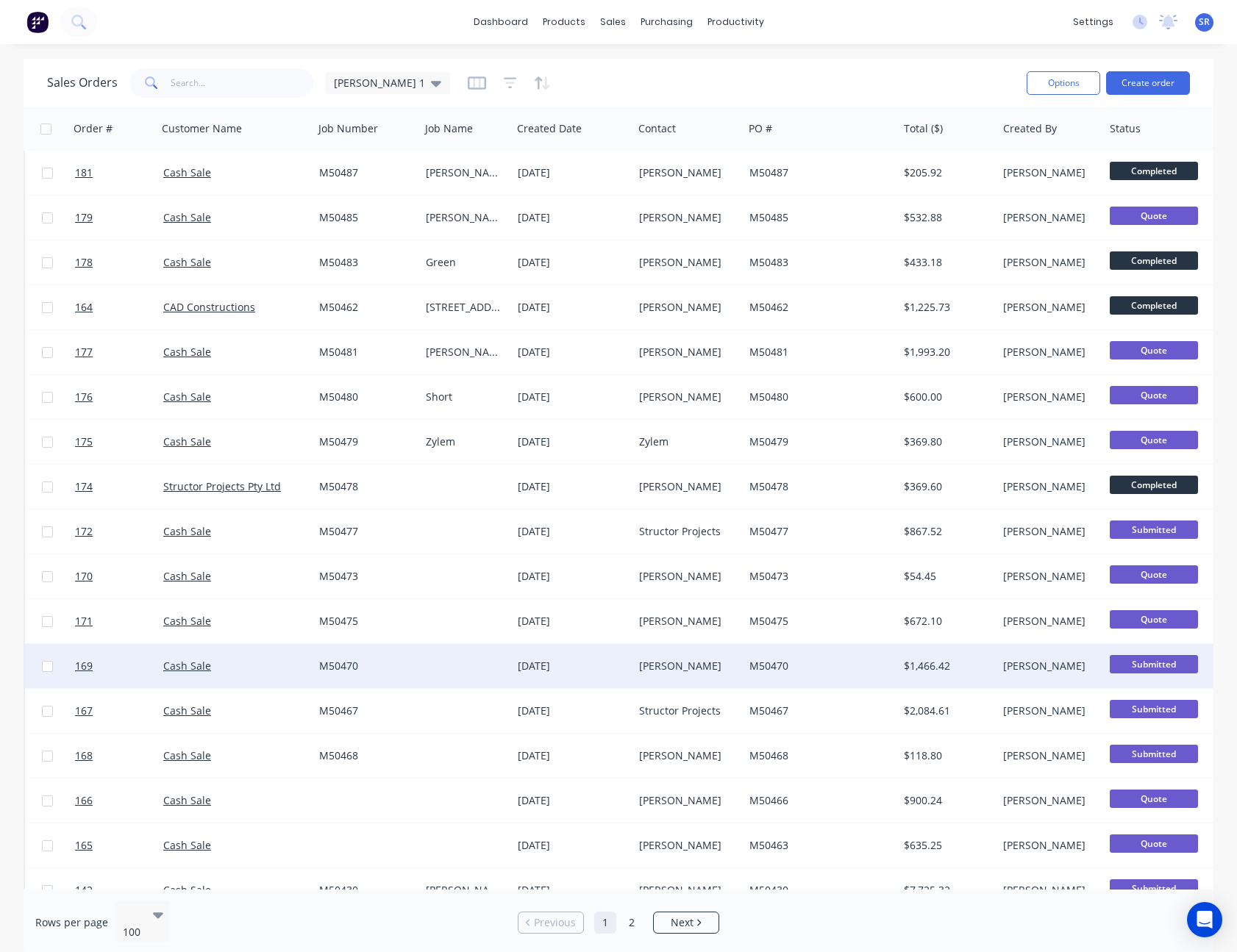
click at [899, 663] on div "$1,466.42" at bounding box center [948, 666] width 99 height 44
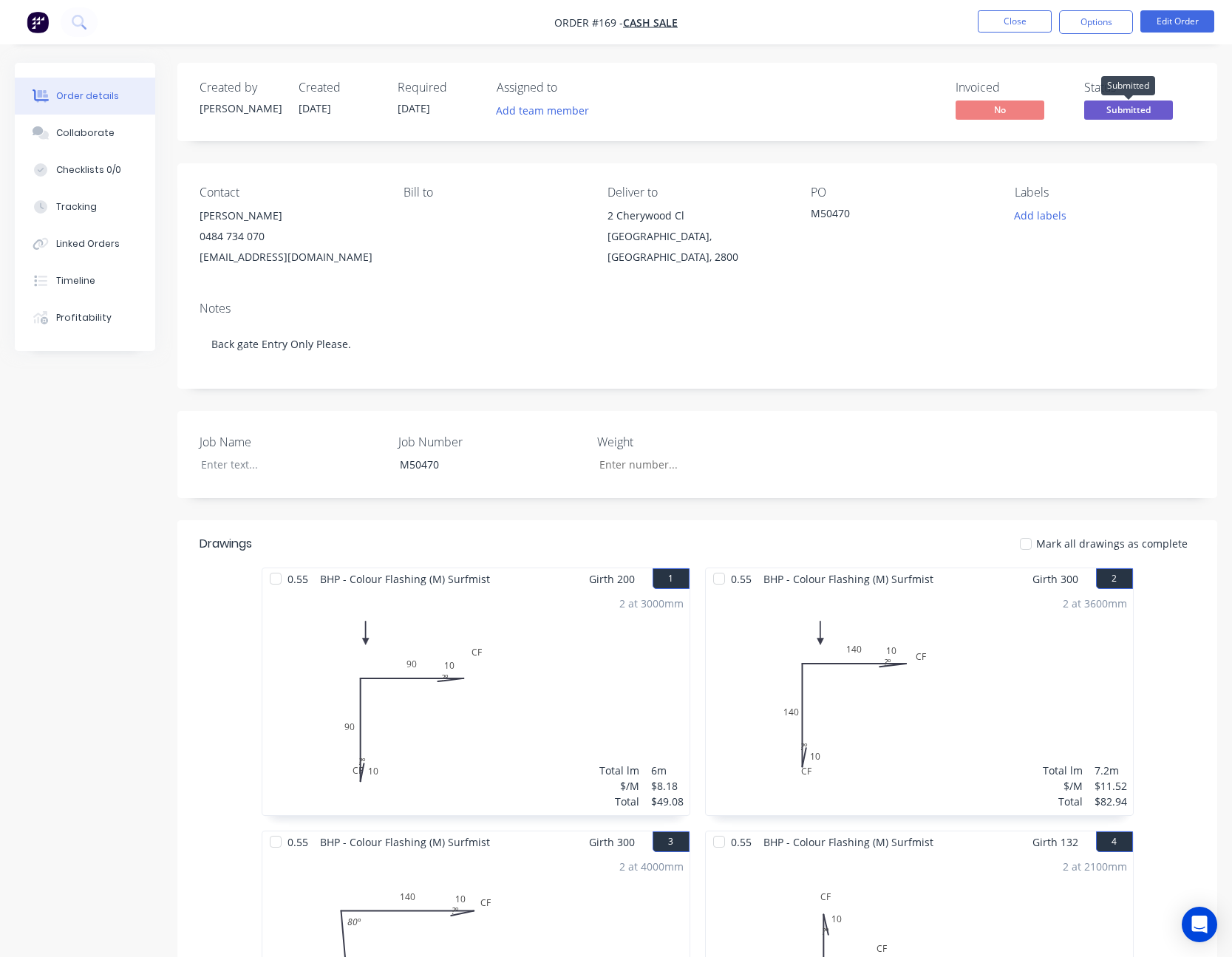
click at [1117, 108] on span "Submitted" at bounding box center [1128, 109] width 88 height 18
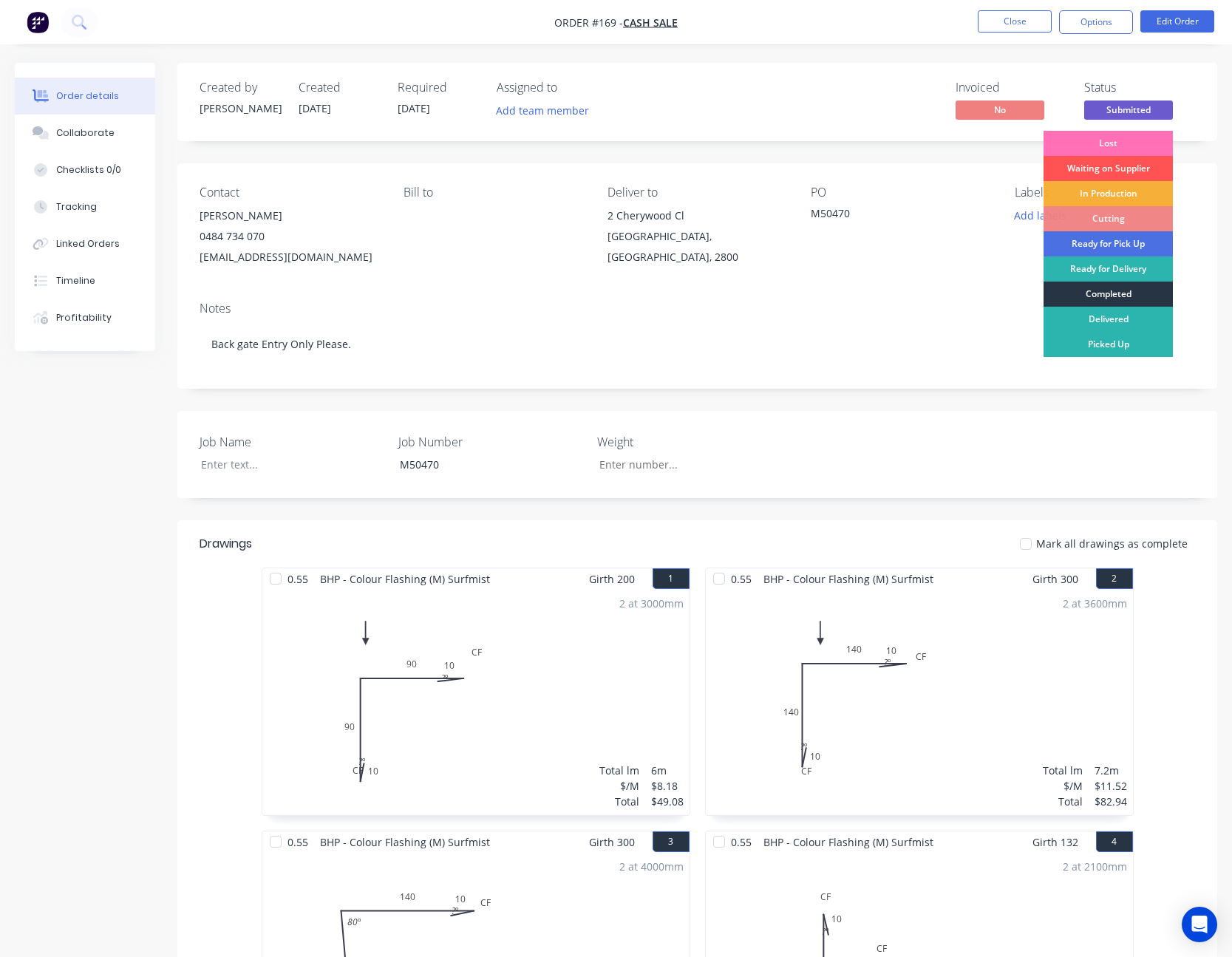
click at [1124, 289] on div "Completed" at bounding box center [1108, 294] width 129 height 25
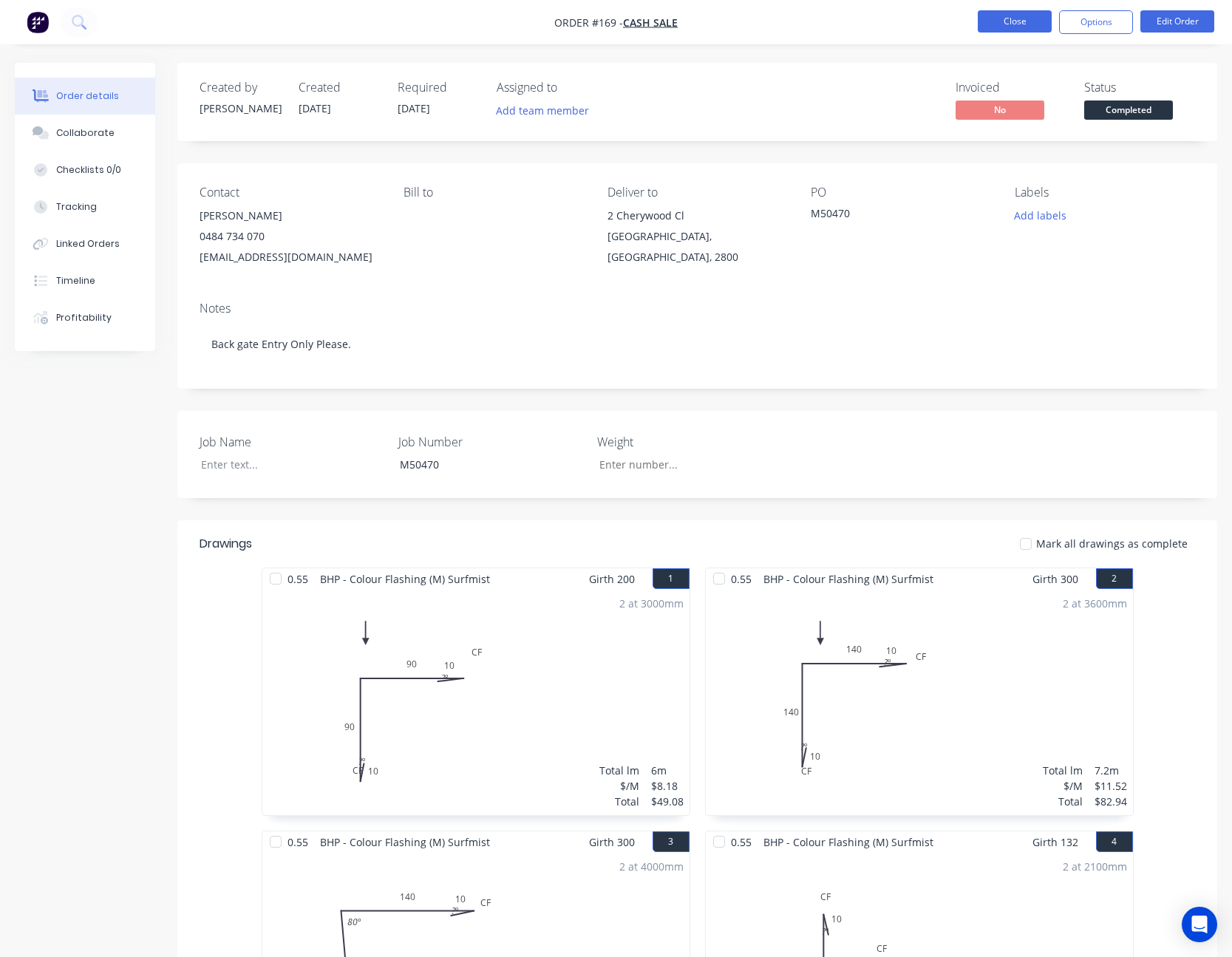
click at [1034, 29] on button "Close" at bounding box center [1014, 21] width 74 height 22
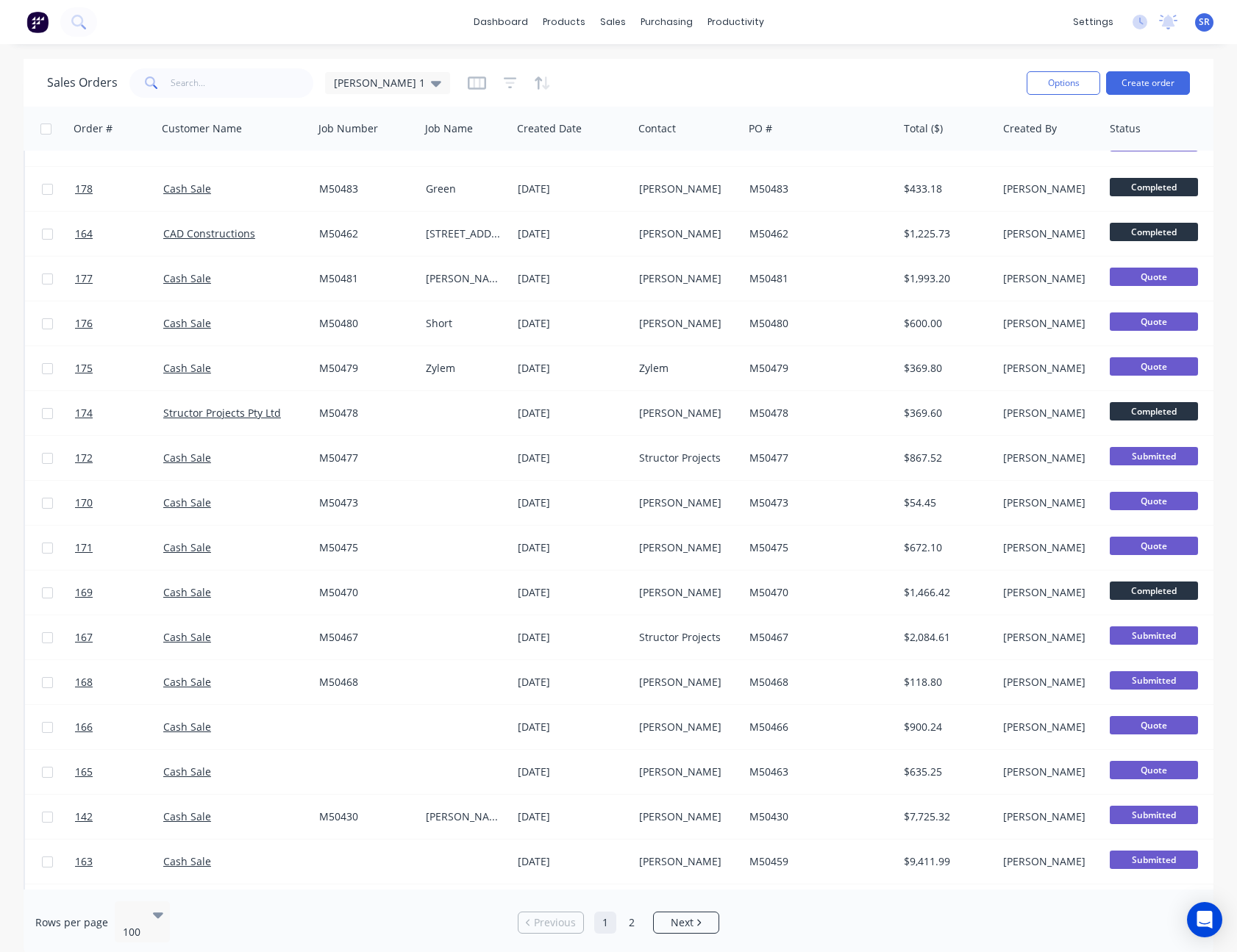
scroll to position [1177, 0]
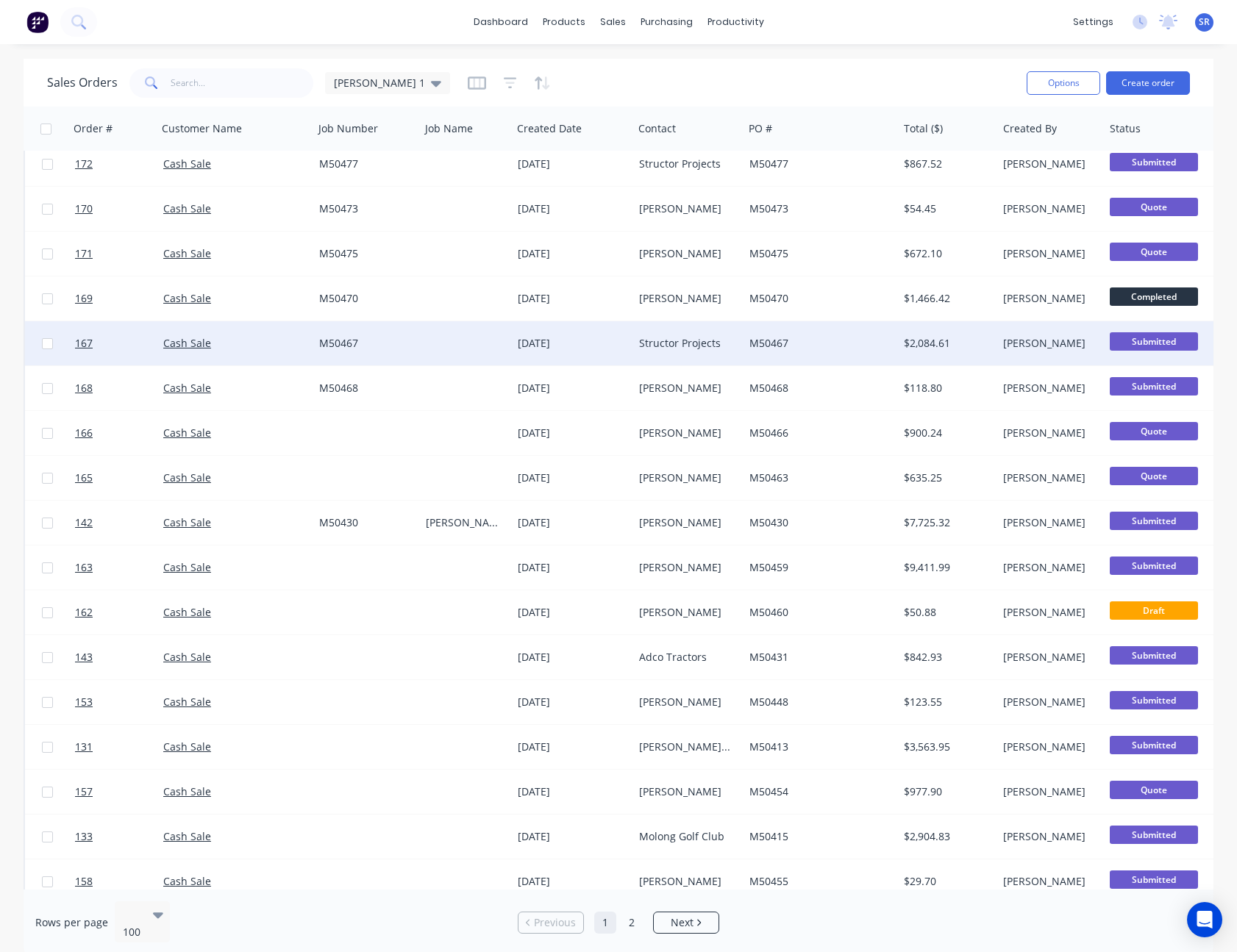
click at [968, 339] on div "$2,084.61" at bounding box center [946, 343] width 83 height 15
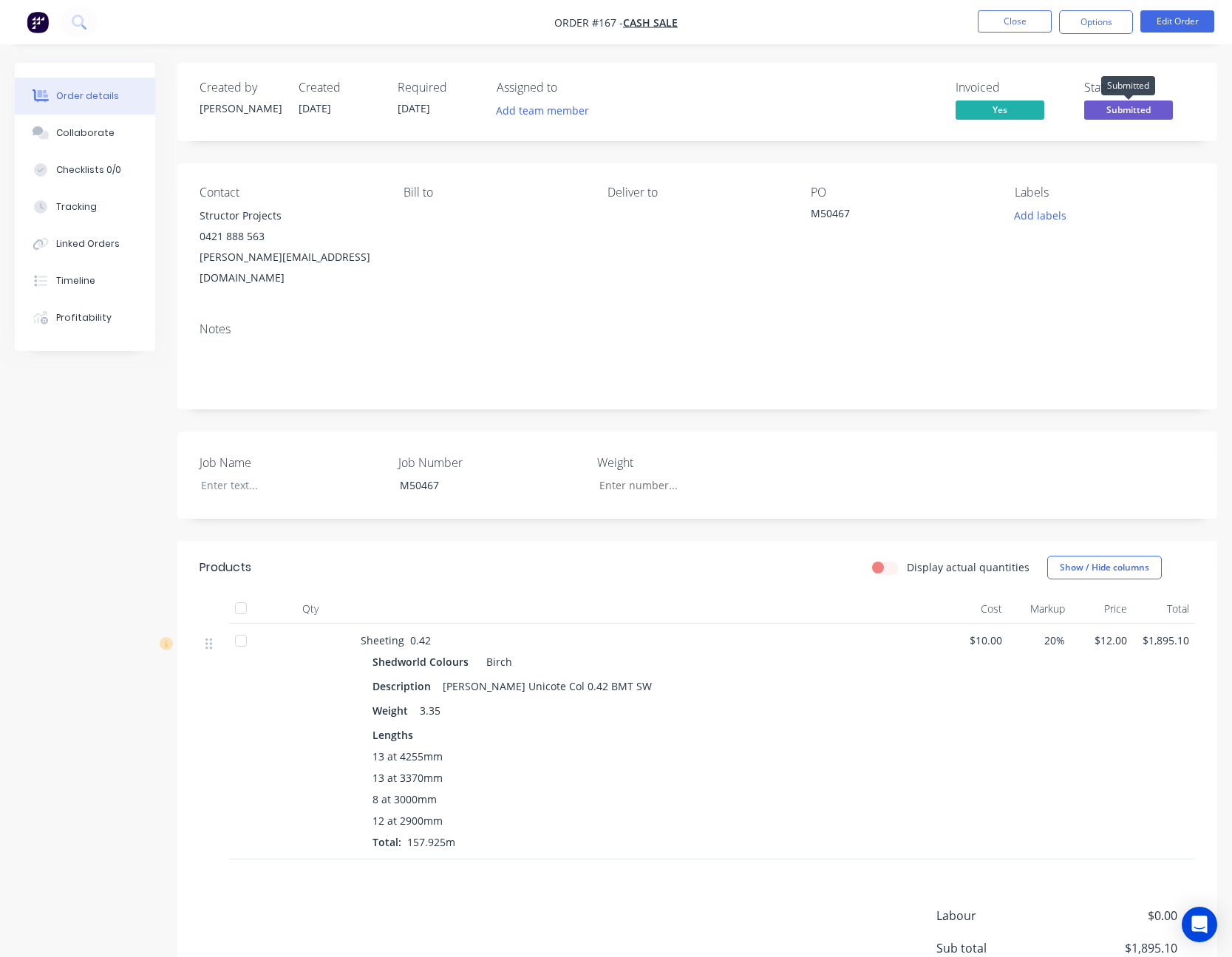
click at [1123, 102] on span "Submitted" at bounding box center [1128, 109] width 88 height 18
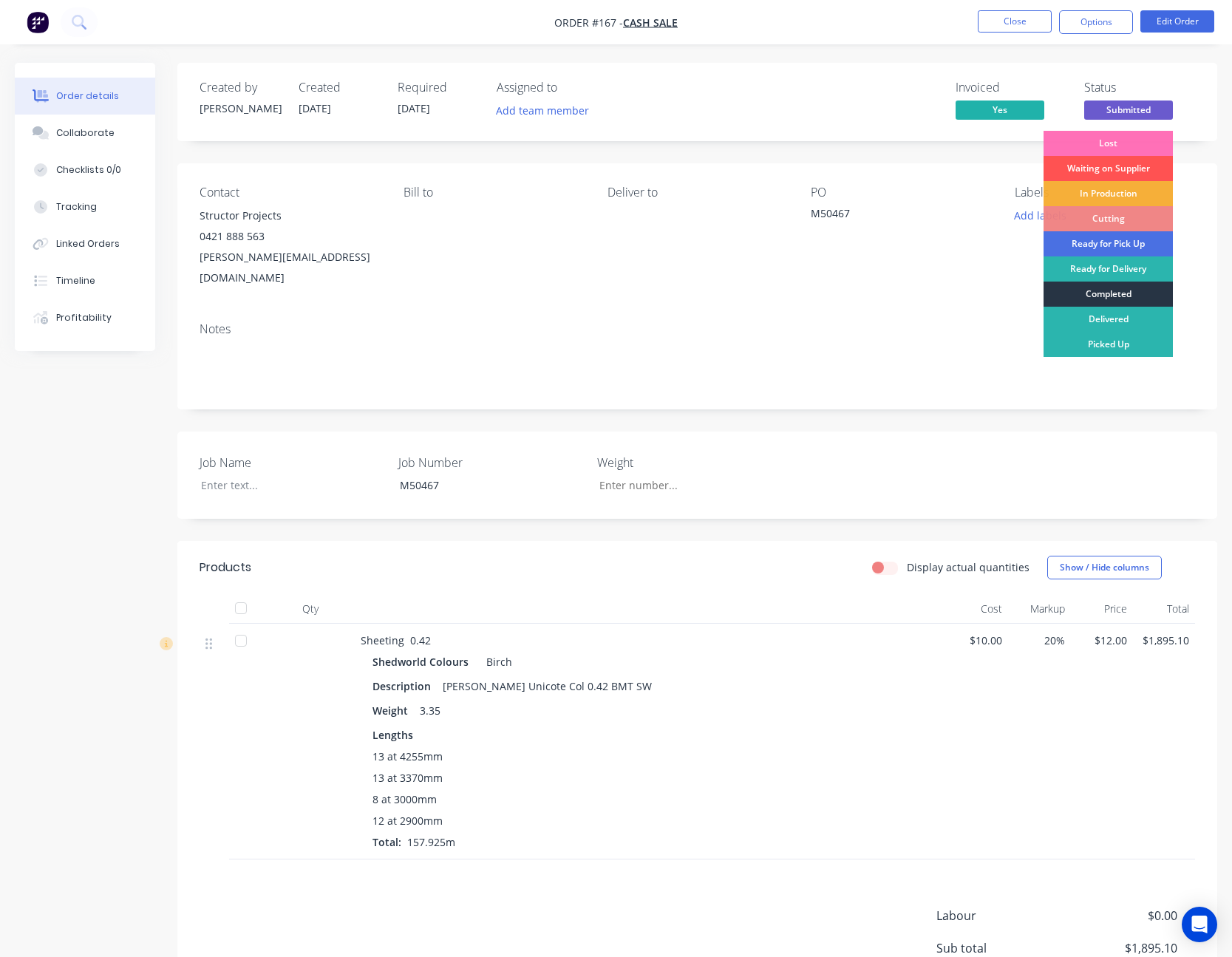
click at [1109, 295] on div "Completed" at bounding box center [1108, 294] width 129 height 25
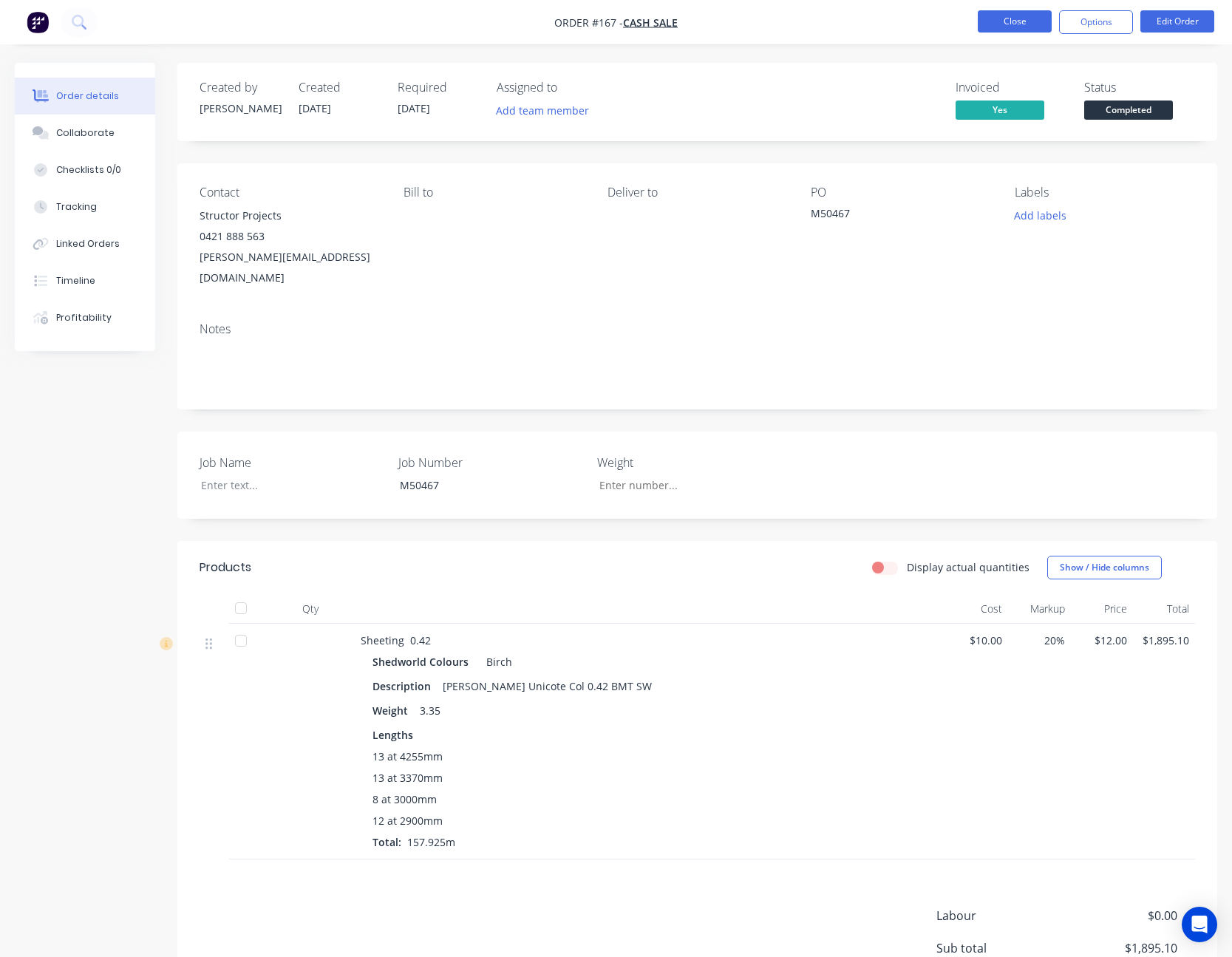
click at [1017, 13] on button "Close" at bounding box center [1014, 21] width 74 height 22
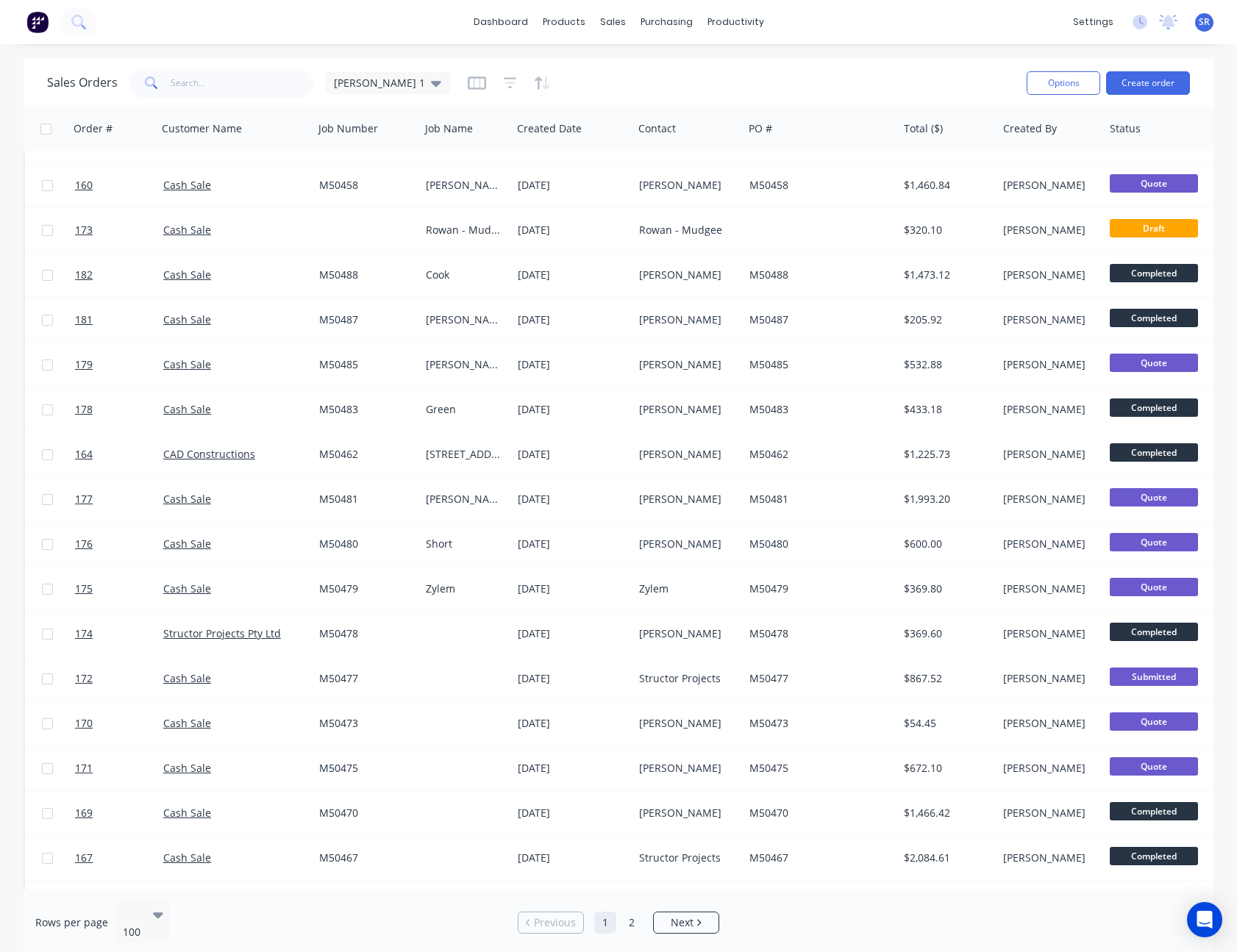
scroll to position [809, 0]
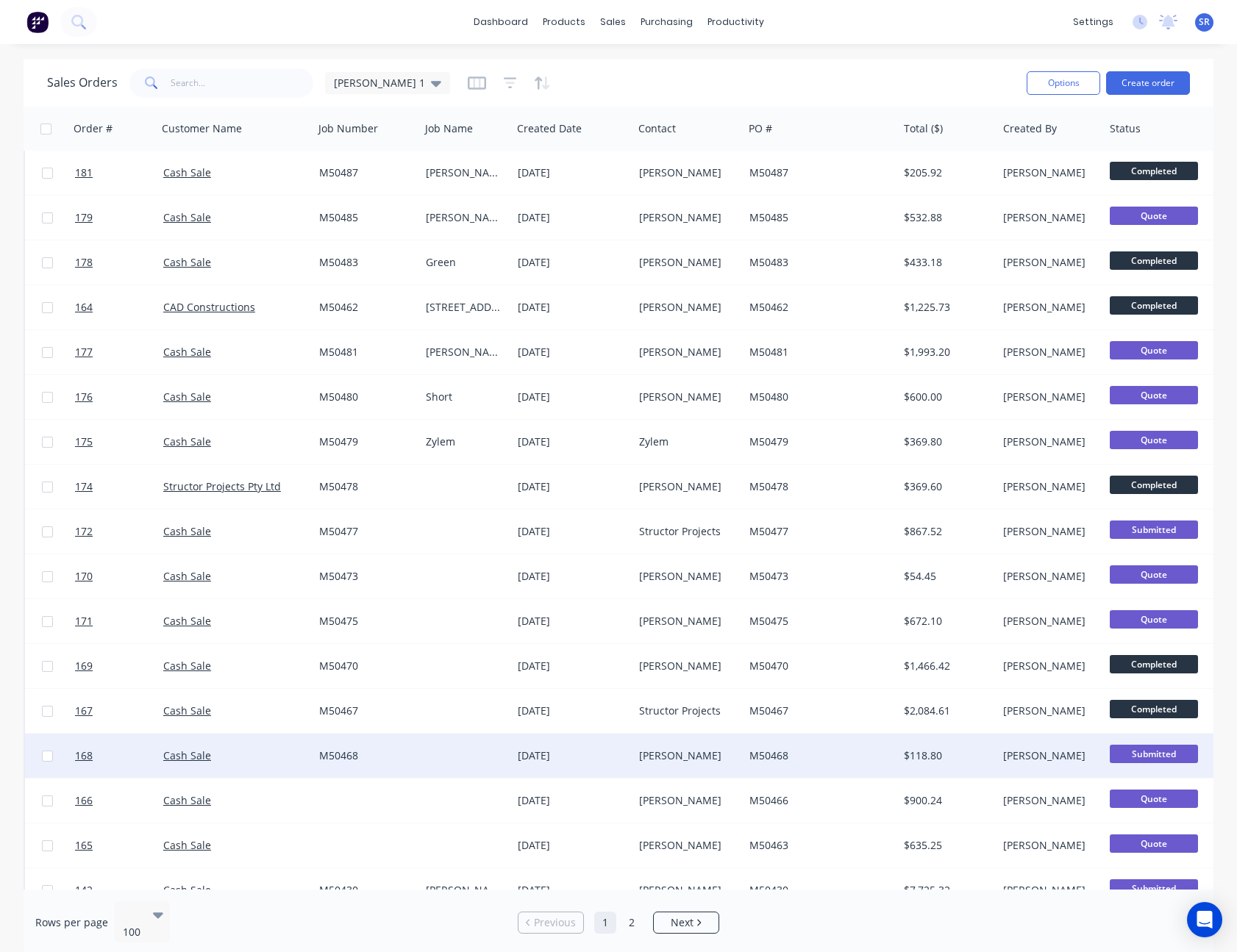
click at [865, 747] on div "M50468" at bounding box center [820, 755] width 154 height 44
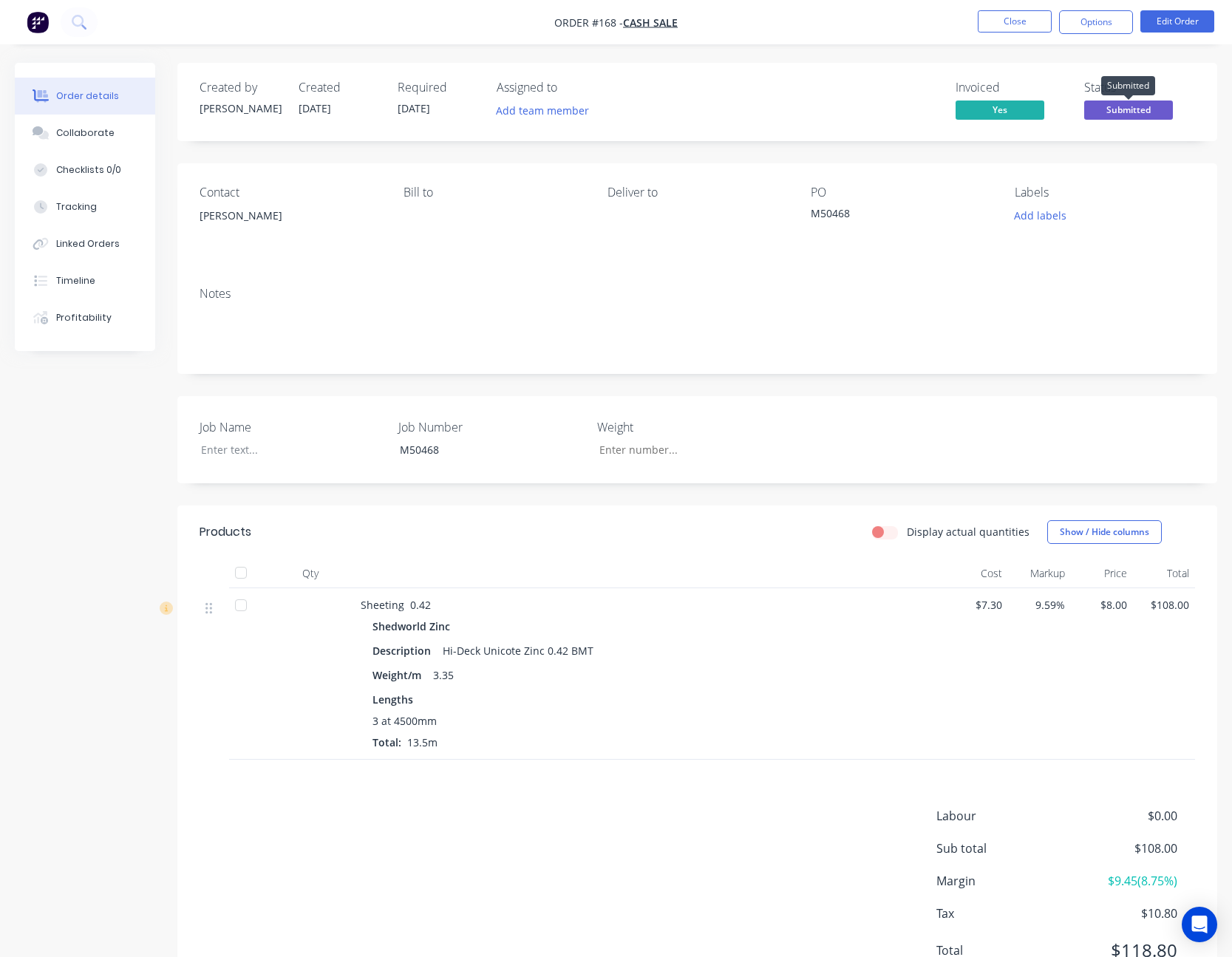
click at [1142, 107] on span "Submitted" at bounding box center [1128, 109] width 88 height 18
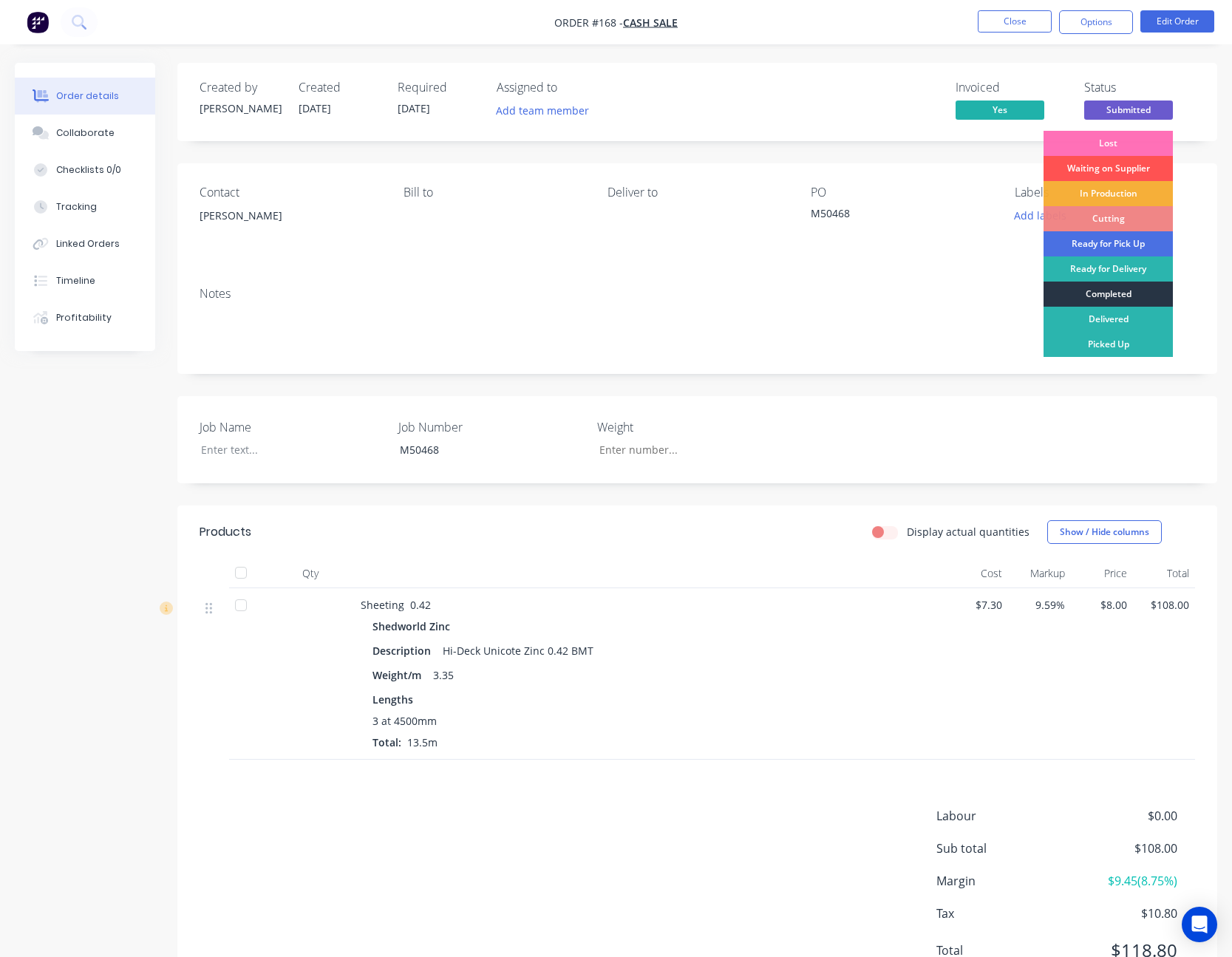
click at [1107, 294] on div "Completed" at bounding box center [1108, 294] width 129 height 25
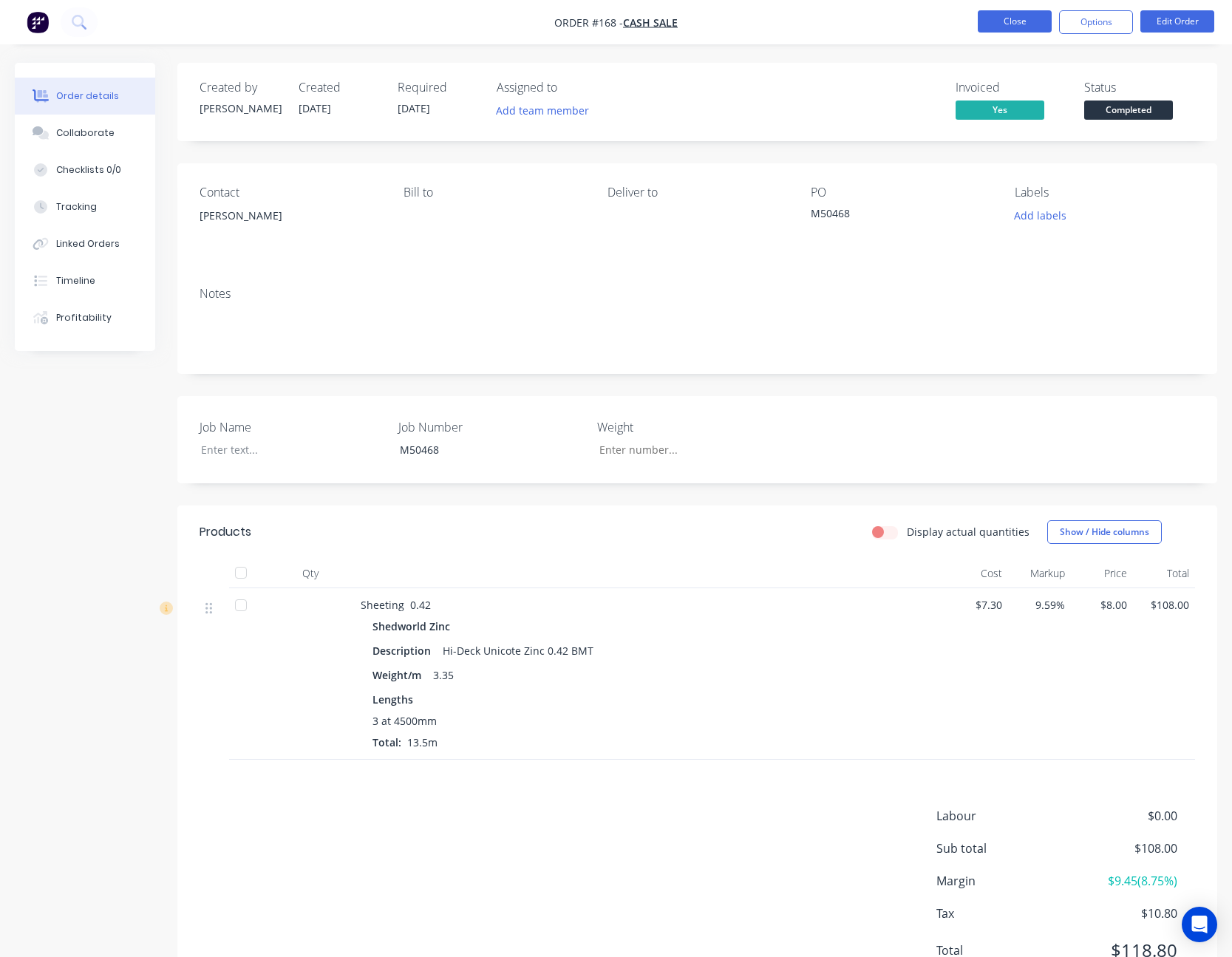
click at [1021, 24] on button "Close" at bounding box center [1014, 21] width 74 height 22
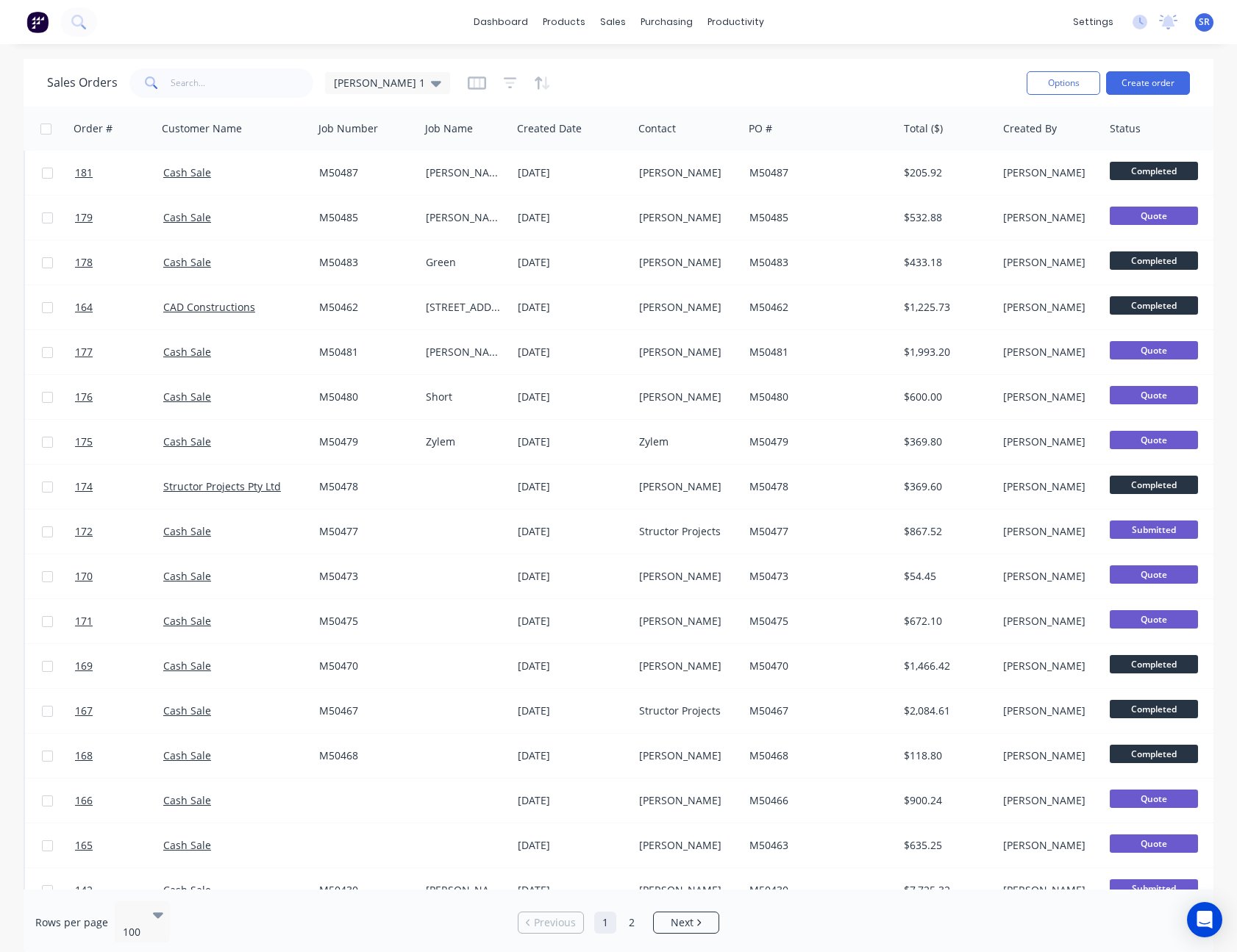
scroll to position [956, 0]
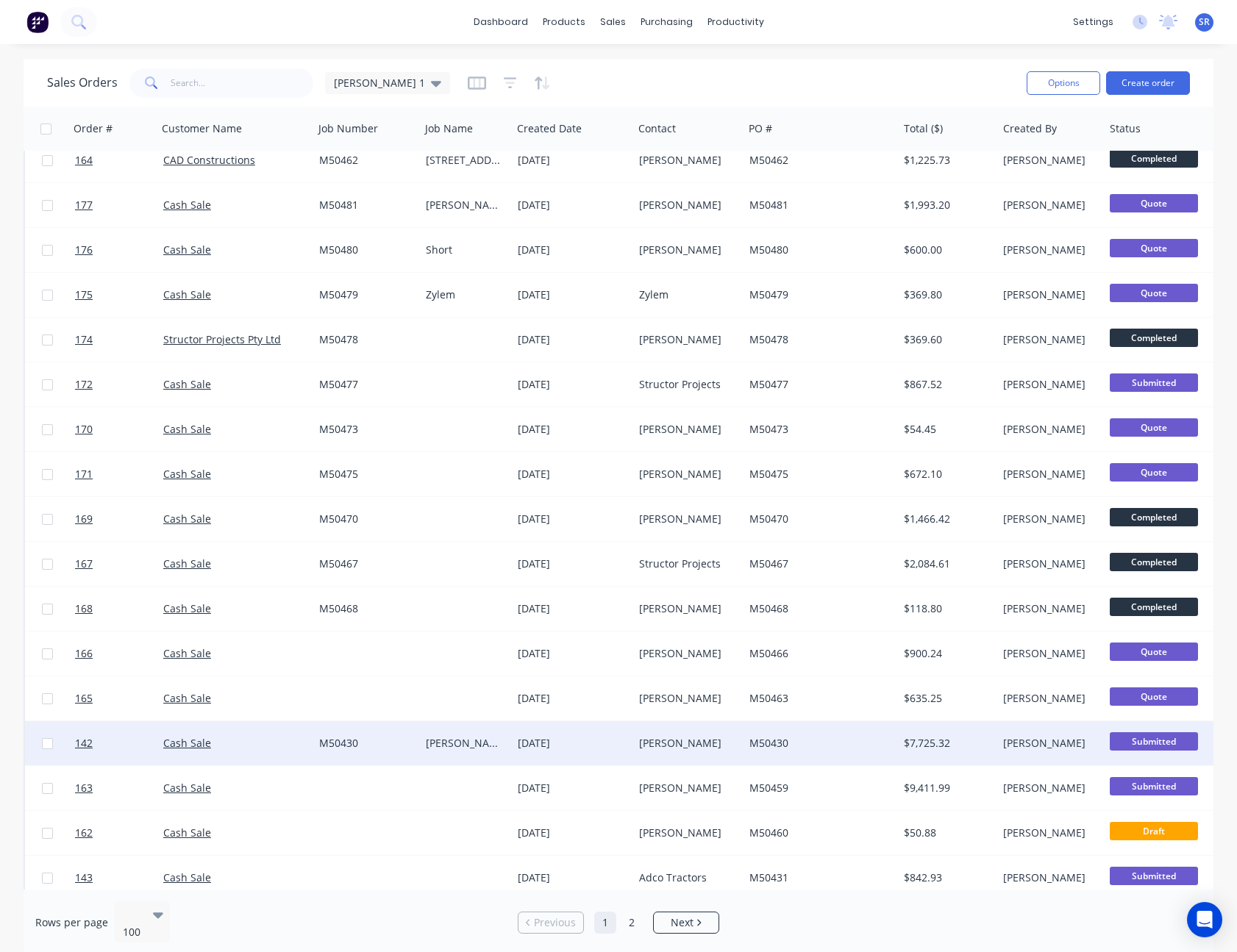
click at [935, 742] on div "$7,725.32" at bounding box center [946, 744] width 83 height 15
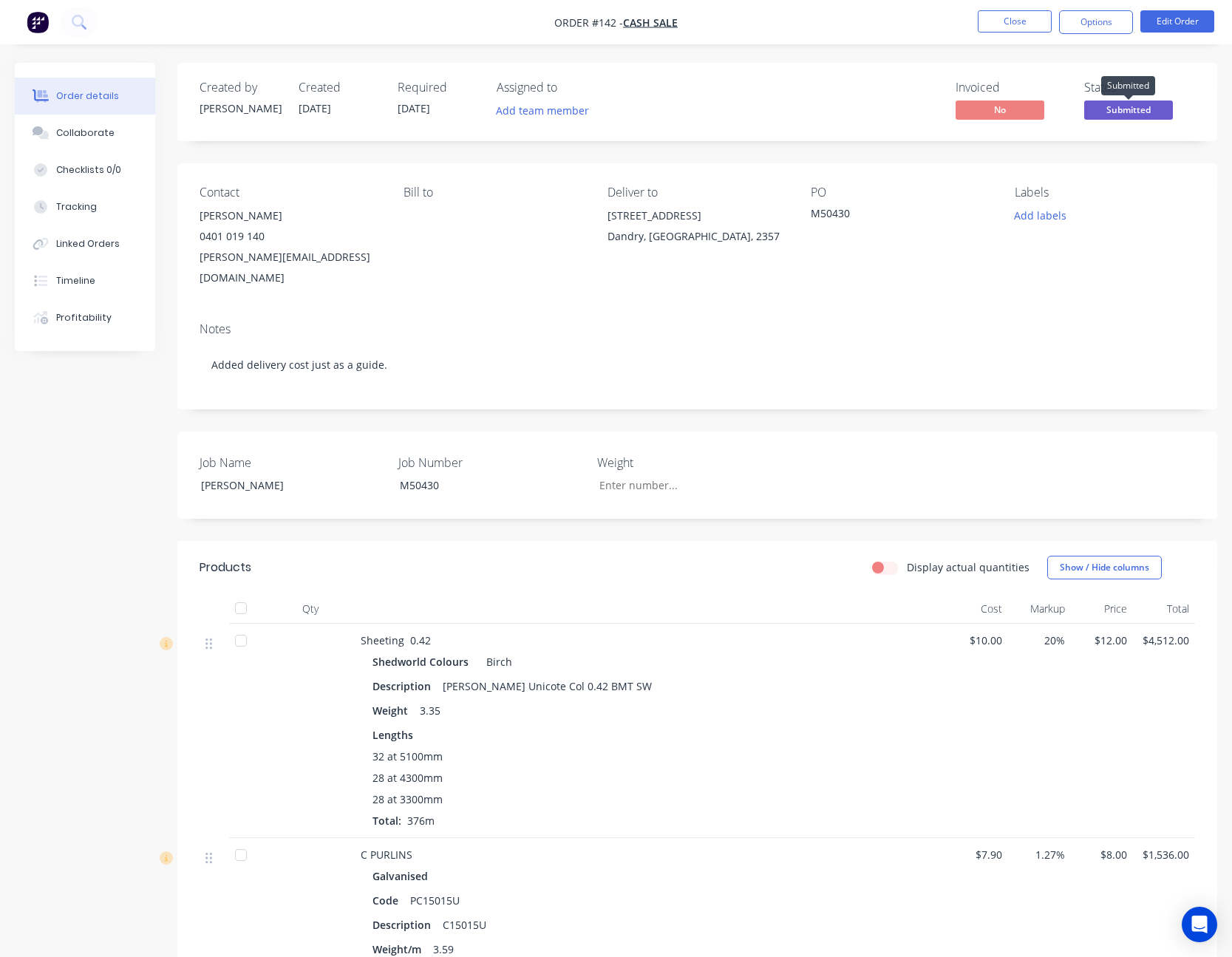
click at [1145, 115] on span "Submitted" at bounding box center [1128, 109] width 88 height 18
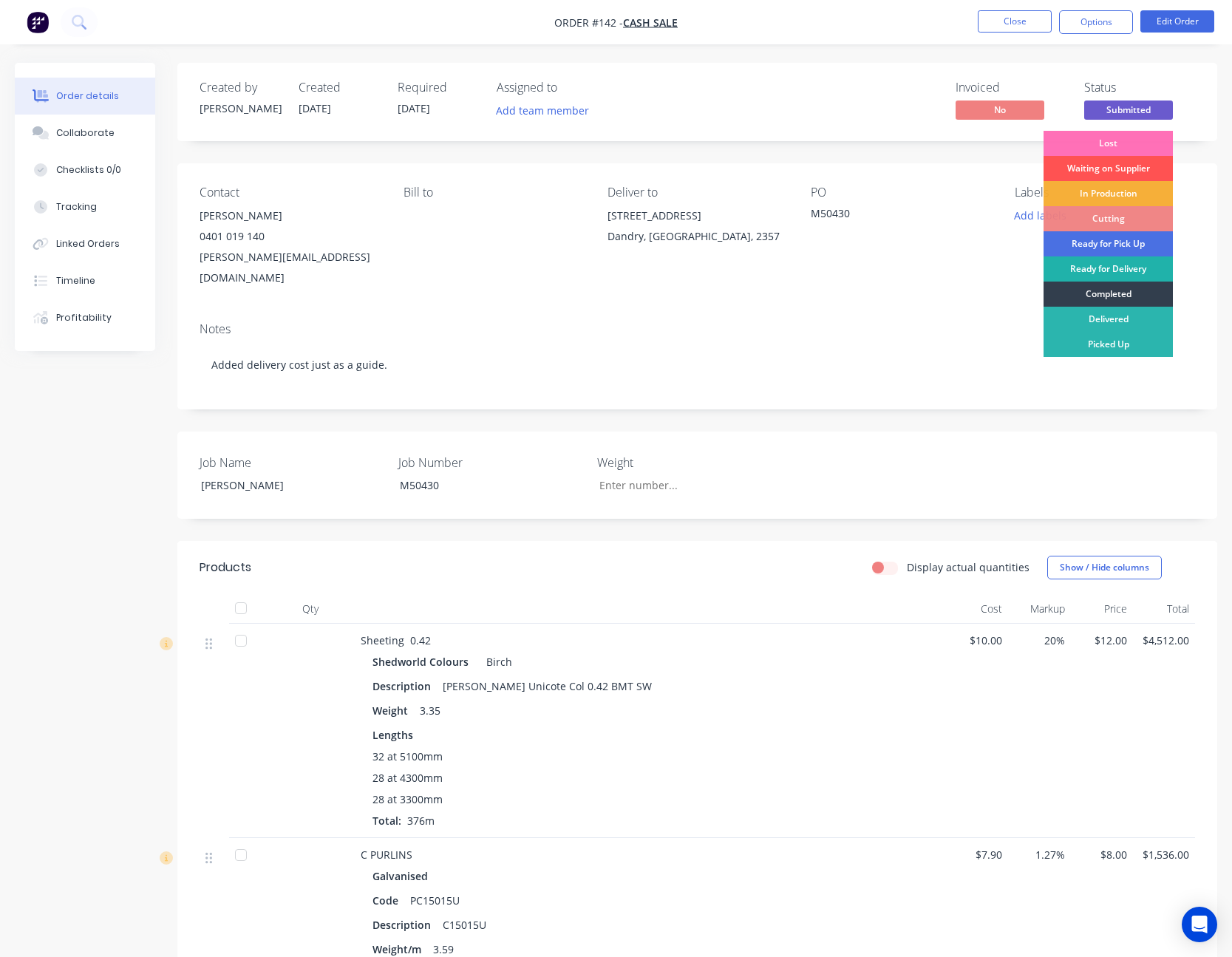
click at [1107, 267] on div "Ready for Delivery" at bounding box center [1108, 269] width 129 height 25
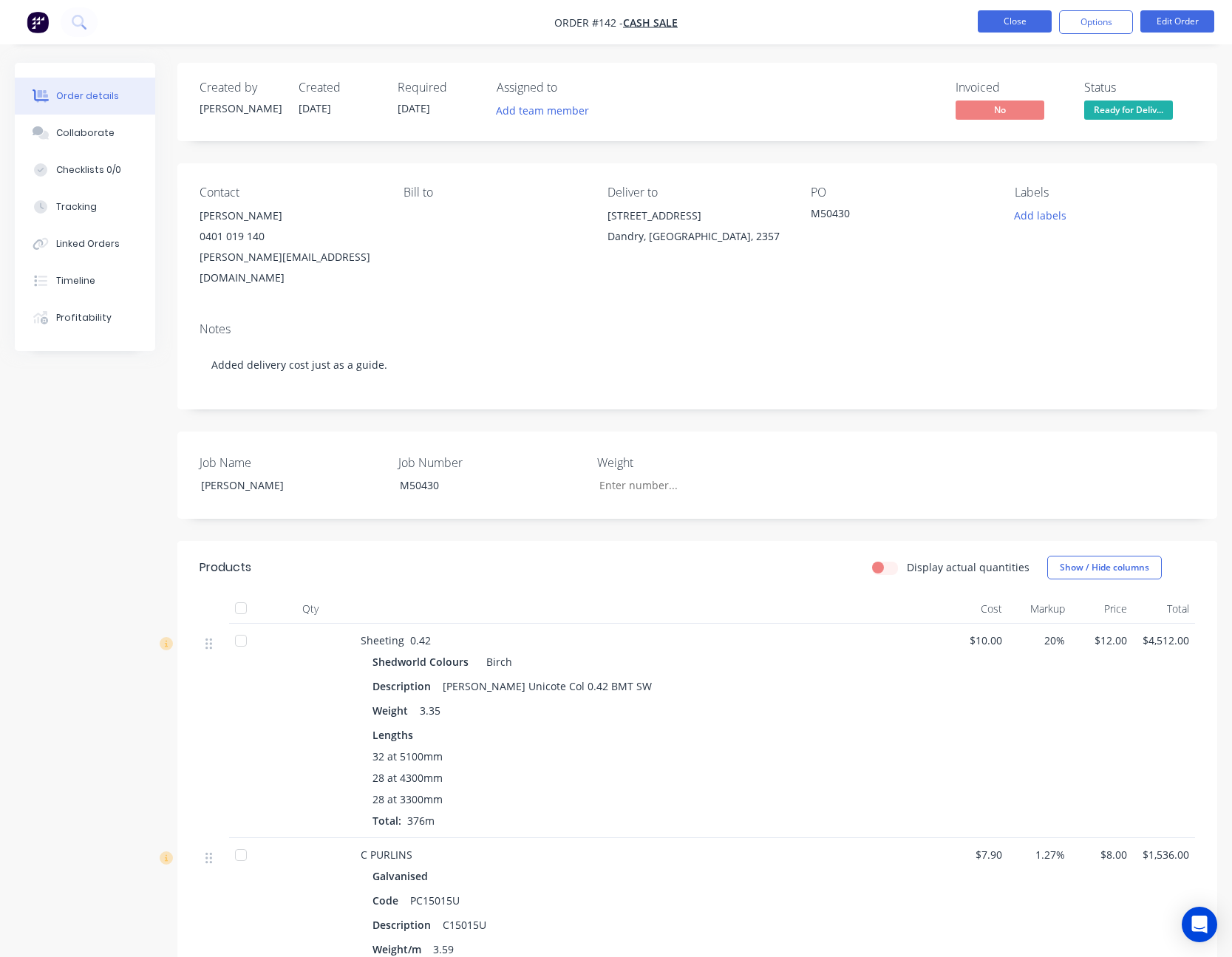
click at [1013, 25] on button "Close" at bounding box center [1014, 21] width 74 height 22
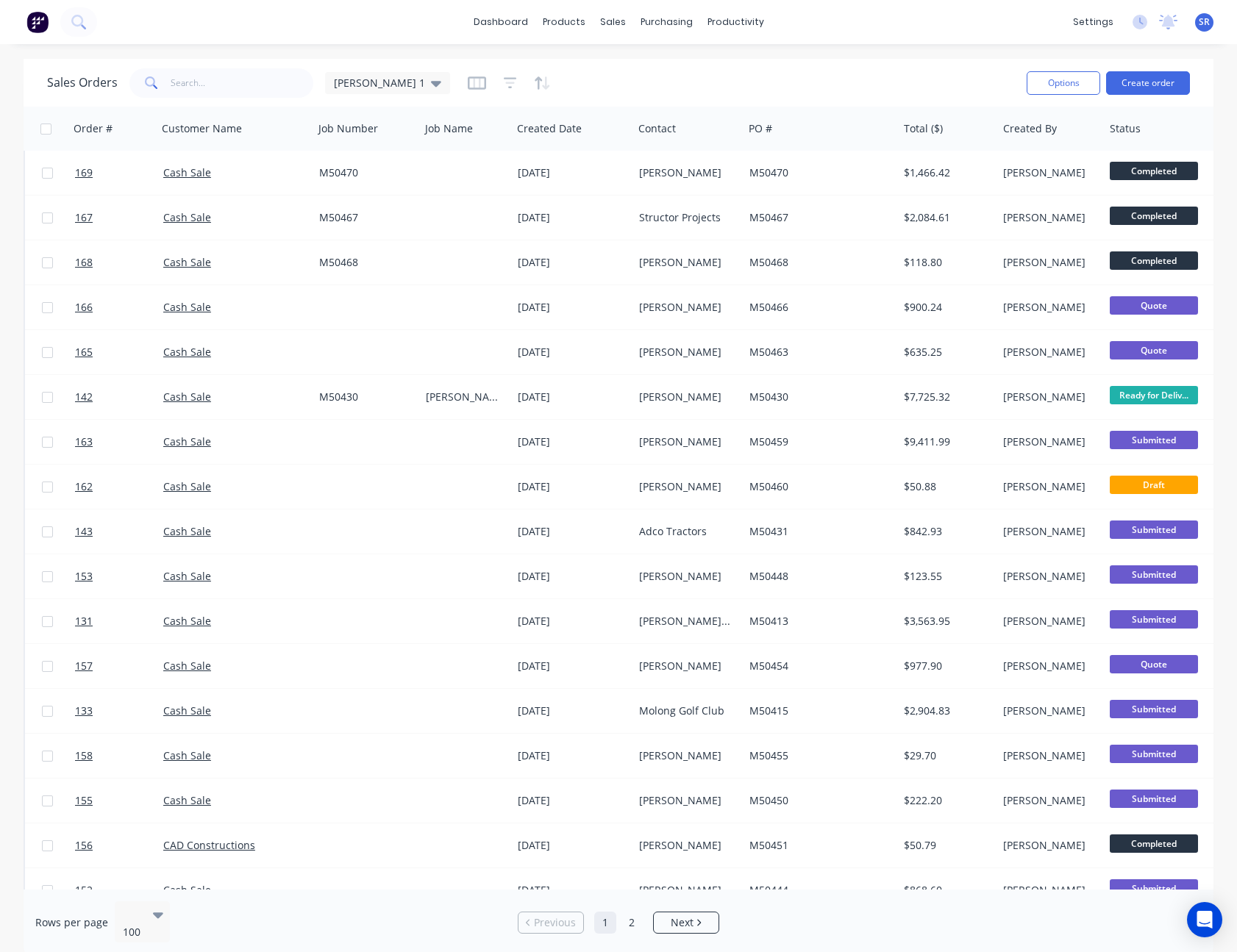
scroll to position [1397, 0]
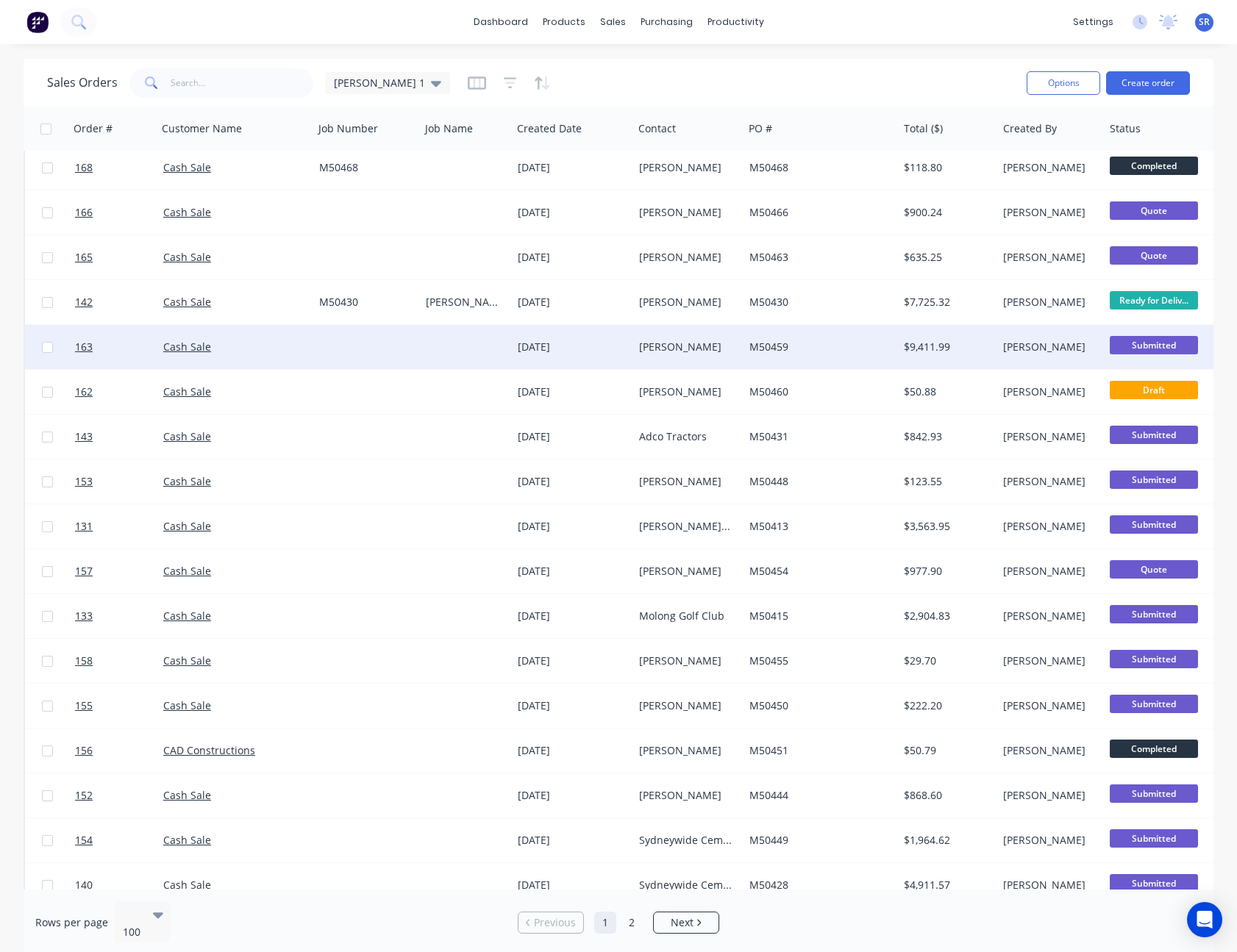
click at [902, 345] on div "$9,411.99" at bounding box center [948, 347] width 99 height 44
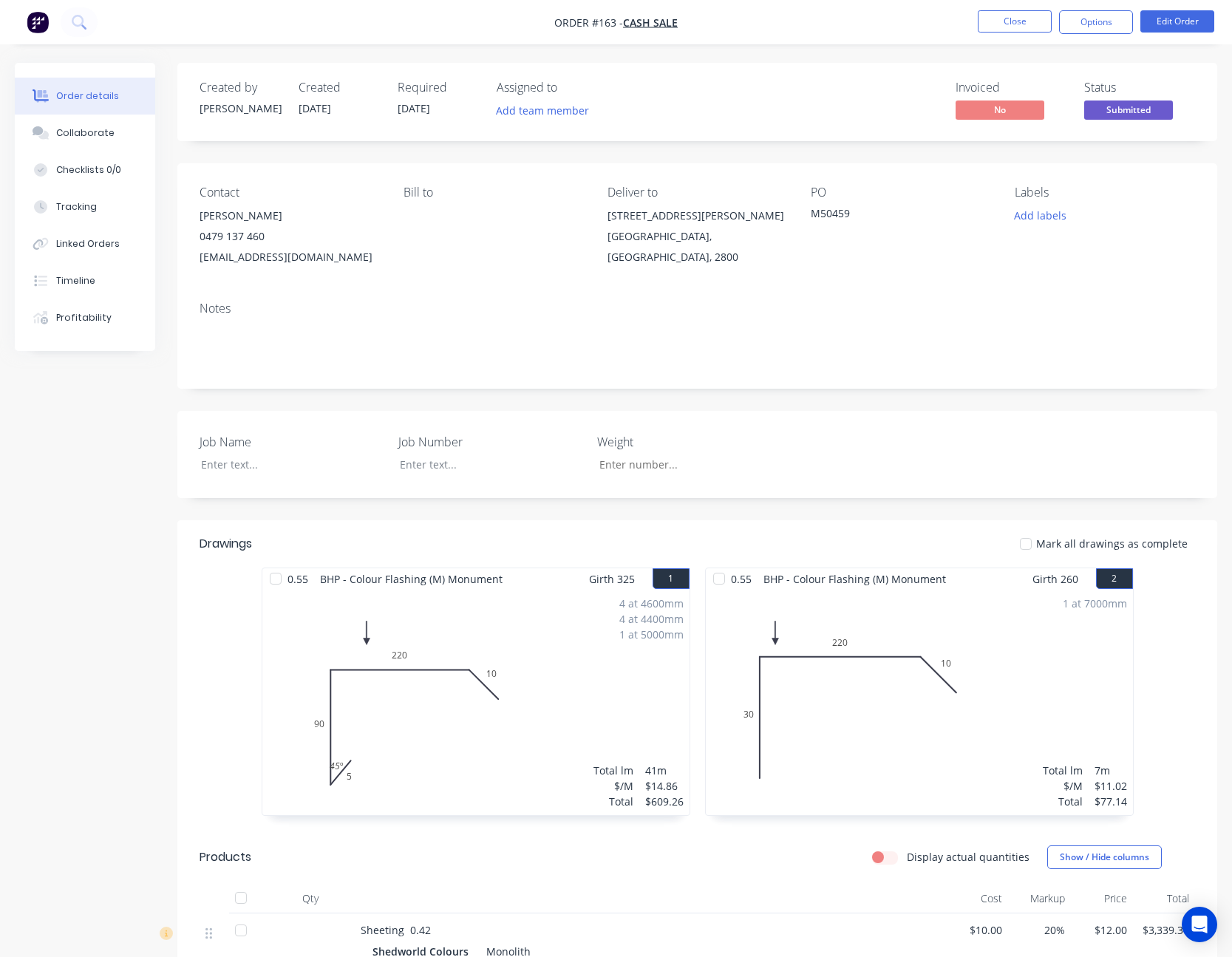
click at [1126, 109] on span "Submitted" at bounding box center [1128, 109] width 88 height 18
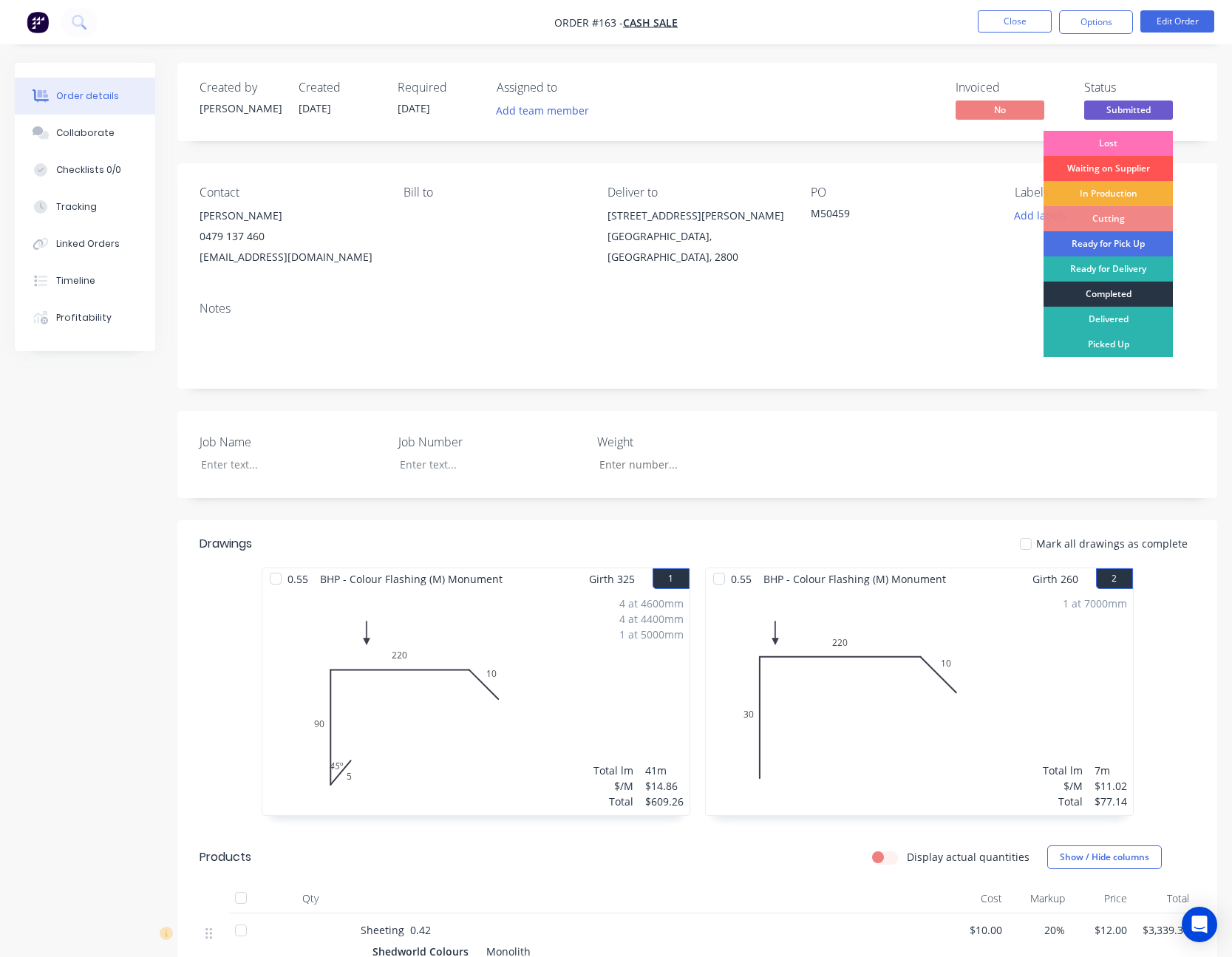
click at [1113, 297] on div "Completed" at bounding box center [1108, 294] width 129 height 25
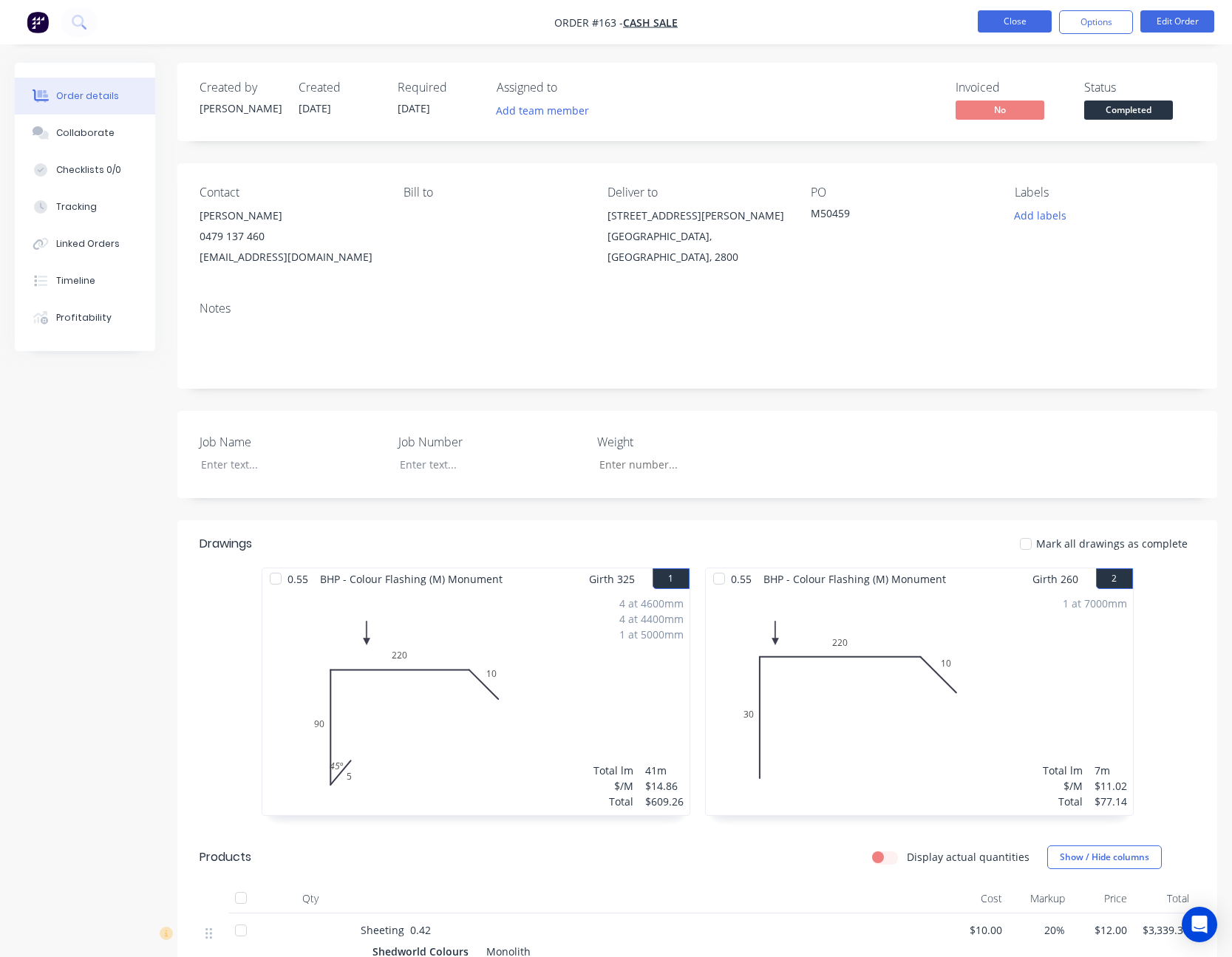
click at [1007, 14] on button "Close" at bounding box center [1014, 21] width 74 height 22
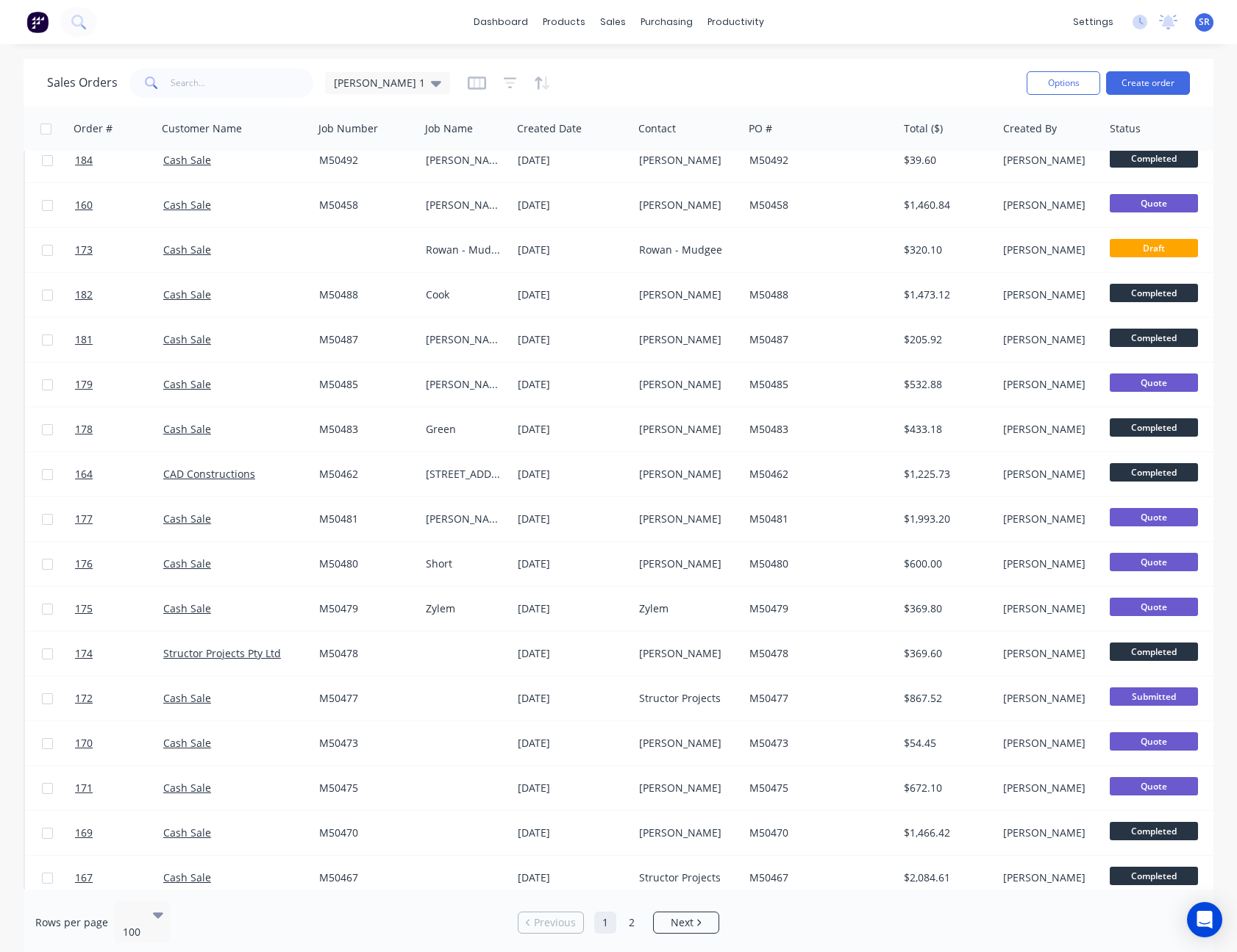
scroll to position [736, 0]
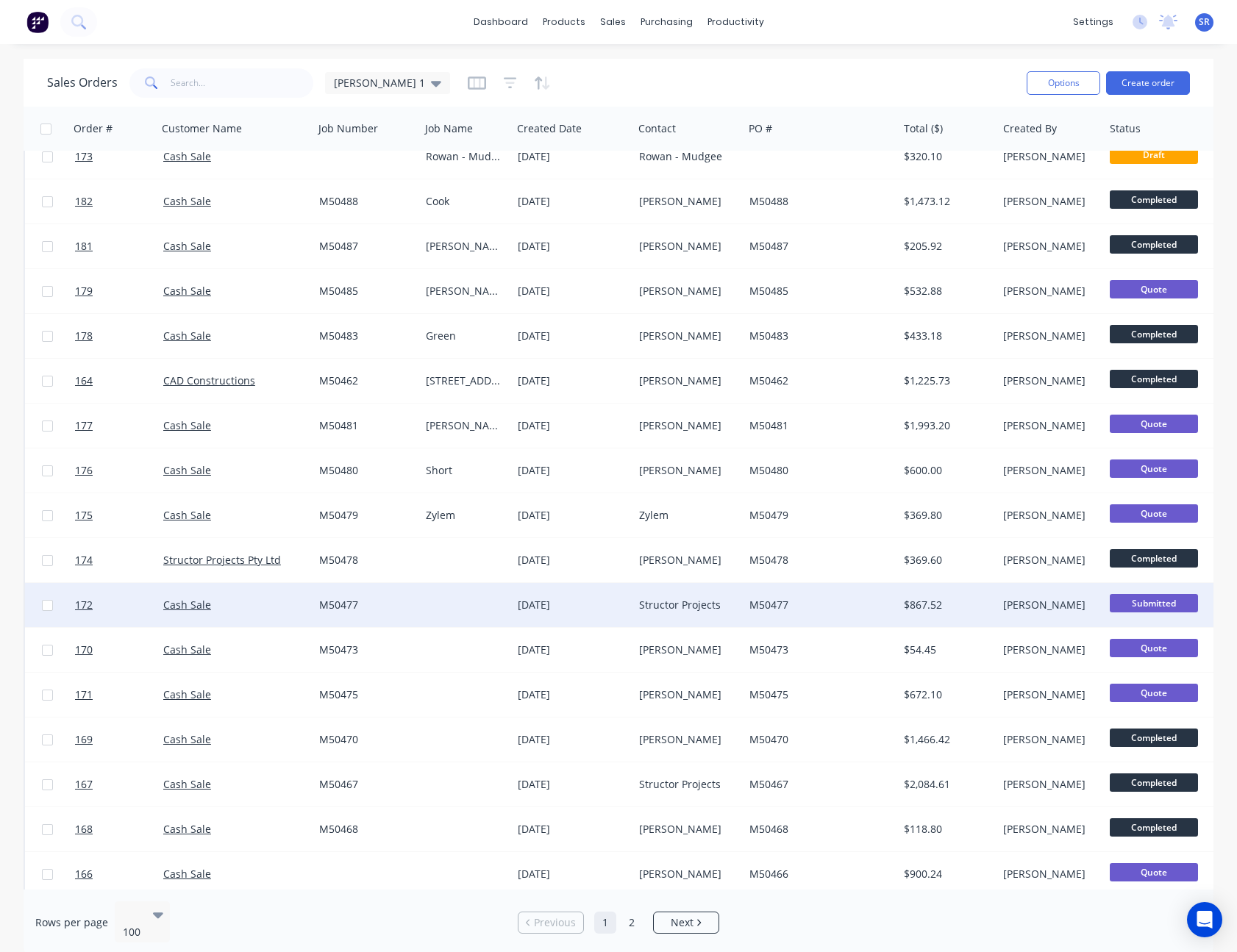
click at [989, 604] on div "$867.52" at bounding box center [948, 605] width 88 height 15
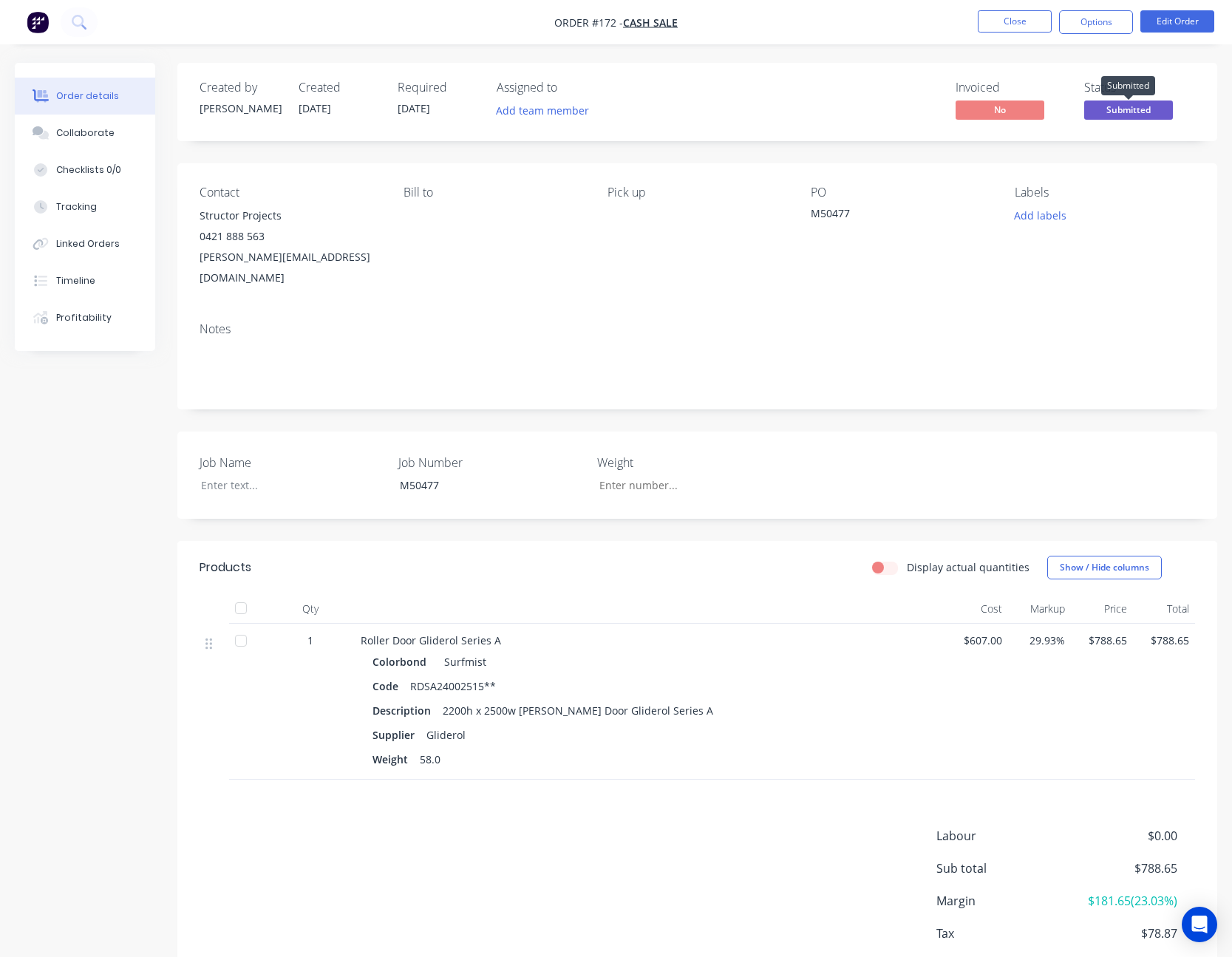
click at [1112, 107] on span "Submitted" at bounding box center [1128, 109] width 88 height 18
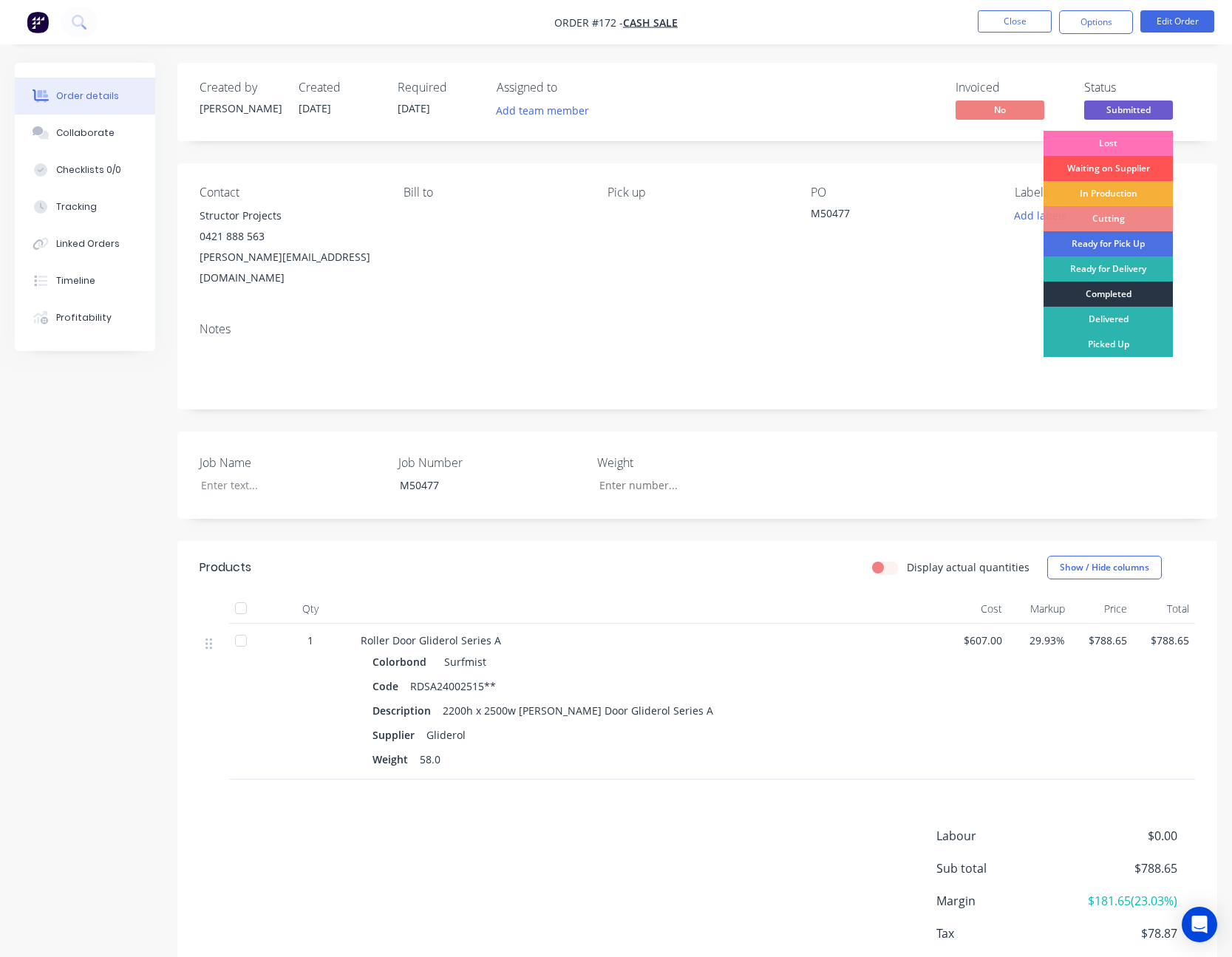
click at [1096, 290] on div "Completed" at bounding box center [1108, 294] width 129 height 25
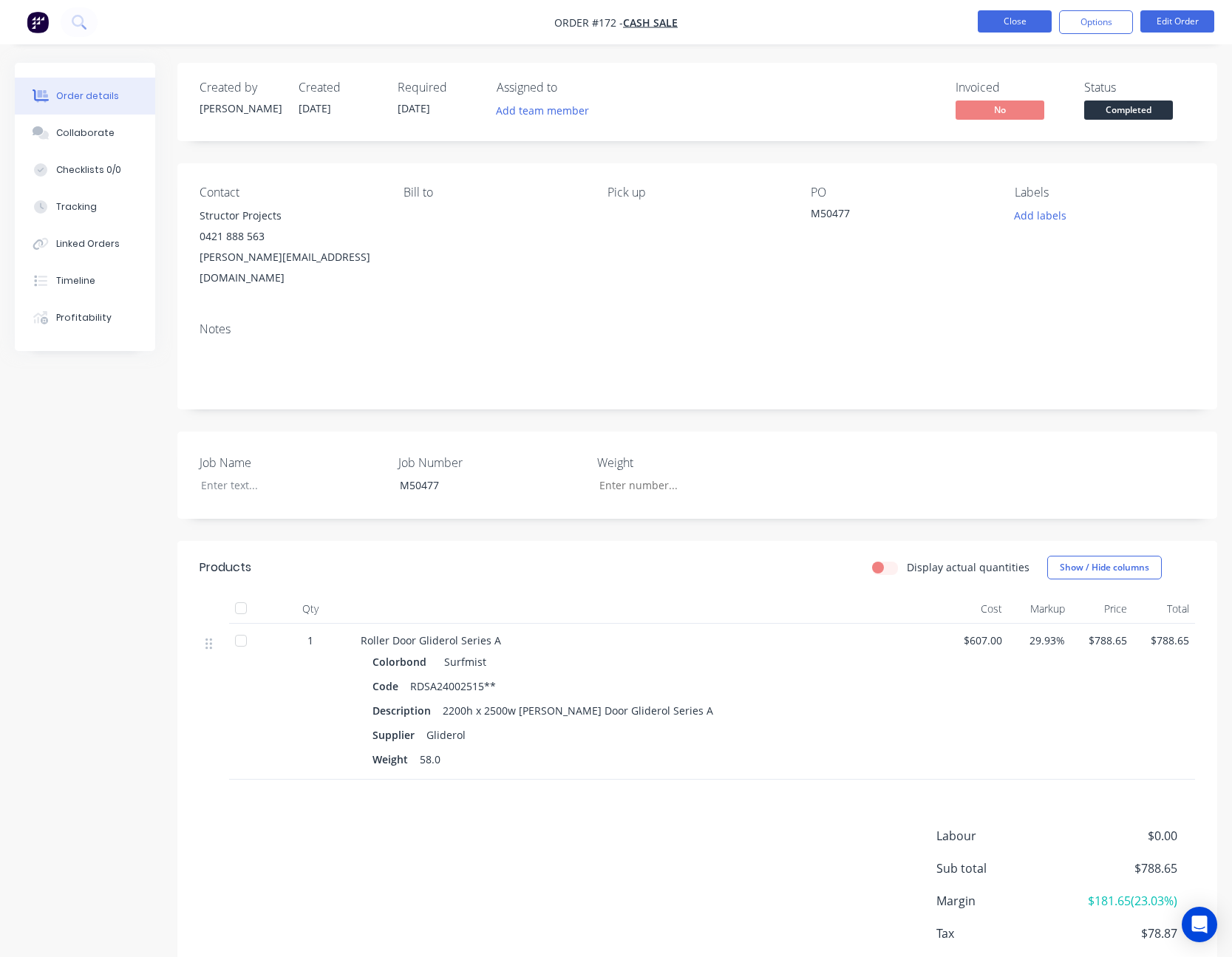
click at [1021, 25] on button "Close" at bounding box center [1014, 21] width 74 height 22
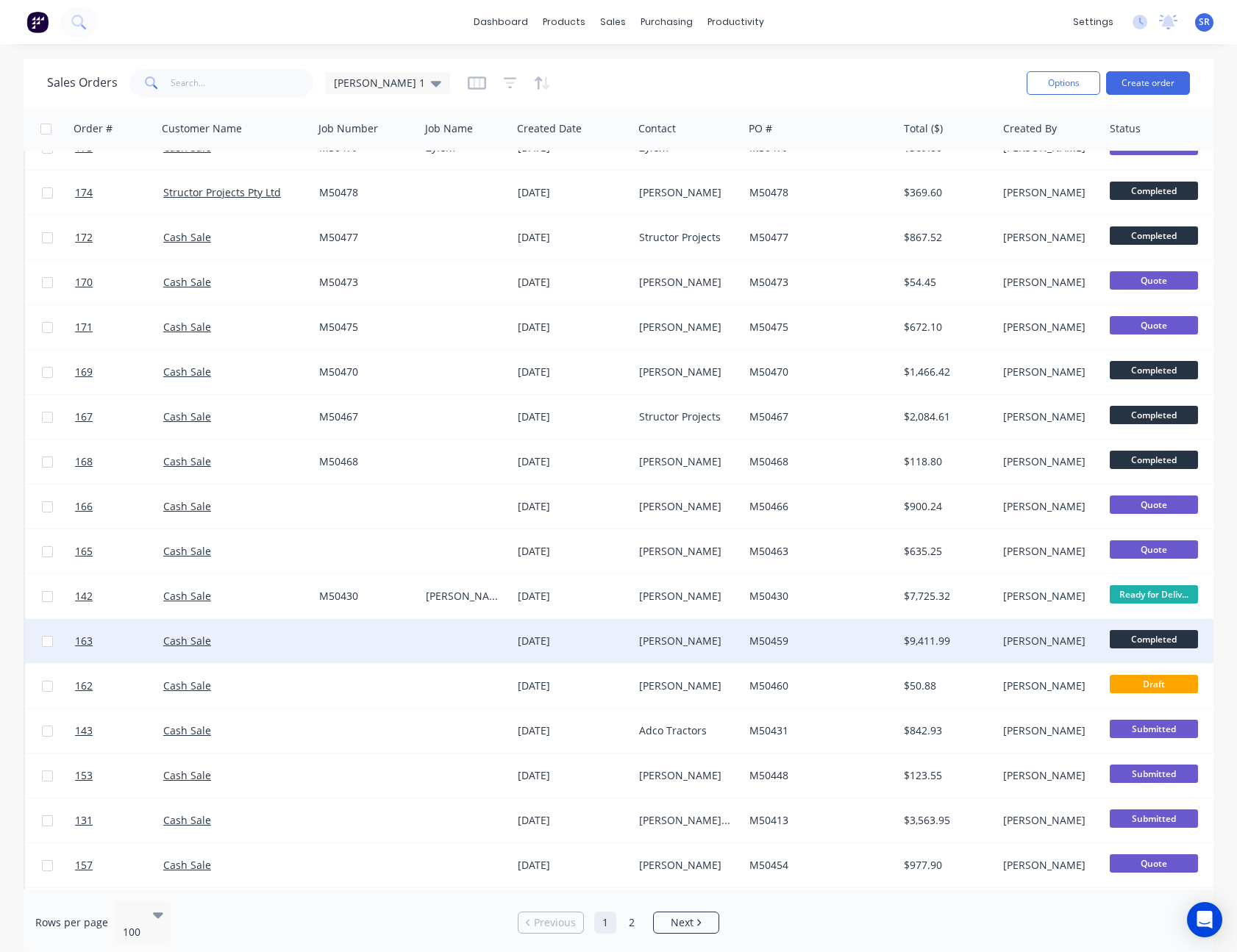
scroll to position [1177, 0]
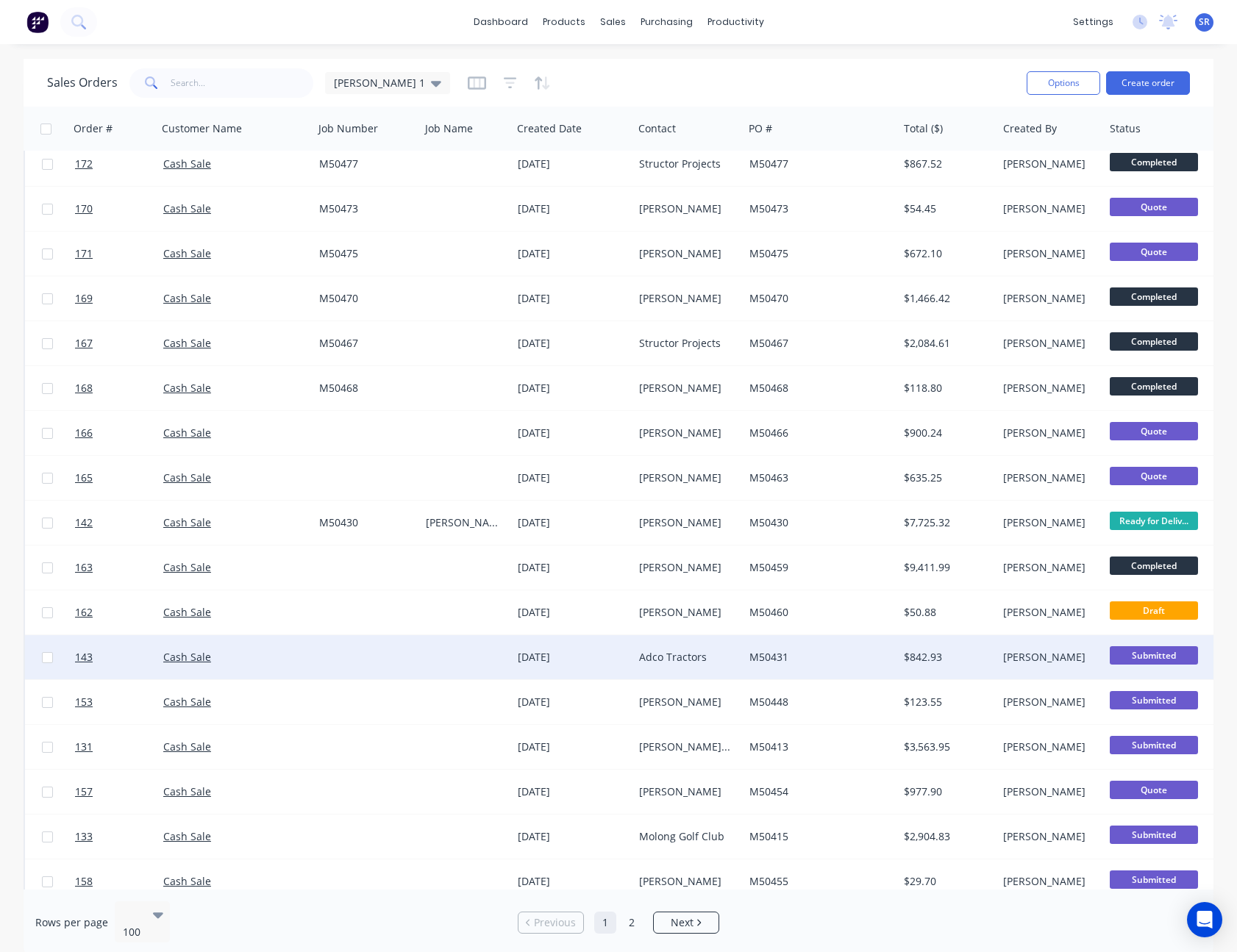
click at [877, 649] on div "M50431" at bounding box center [820, 657] width 154 height 44
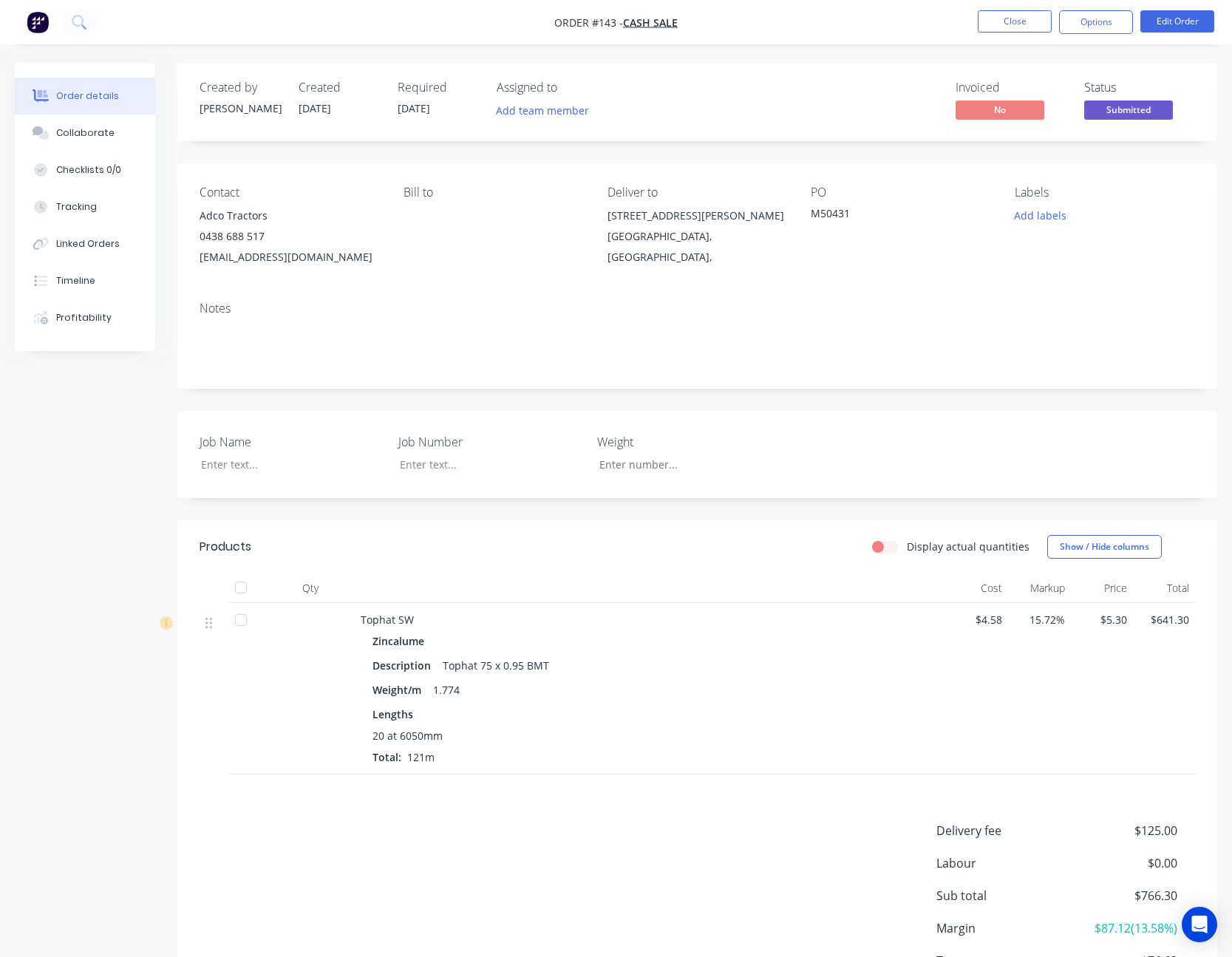
click at [1136, 105] on span "Submitted" at bounding box center [1128, 109] width 88 height 18
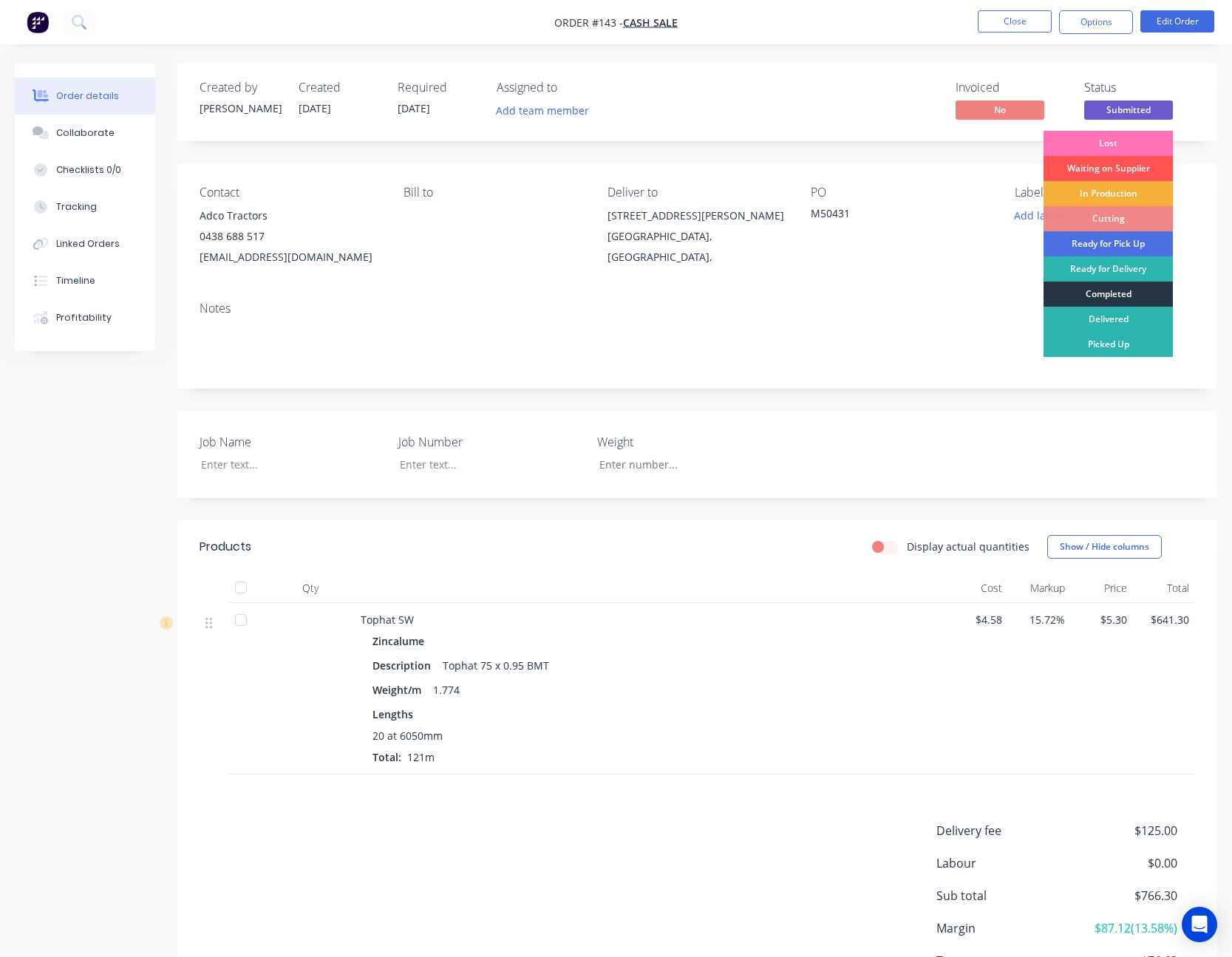
click at [1109, 291] on div "Completed" at bounding box center [1108, 294] width 129 height 25
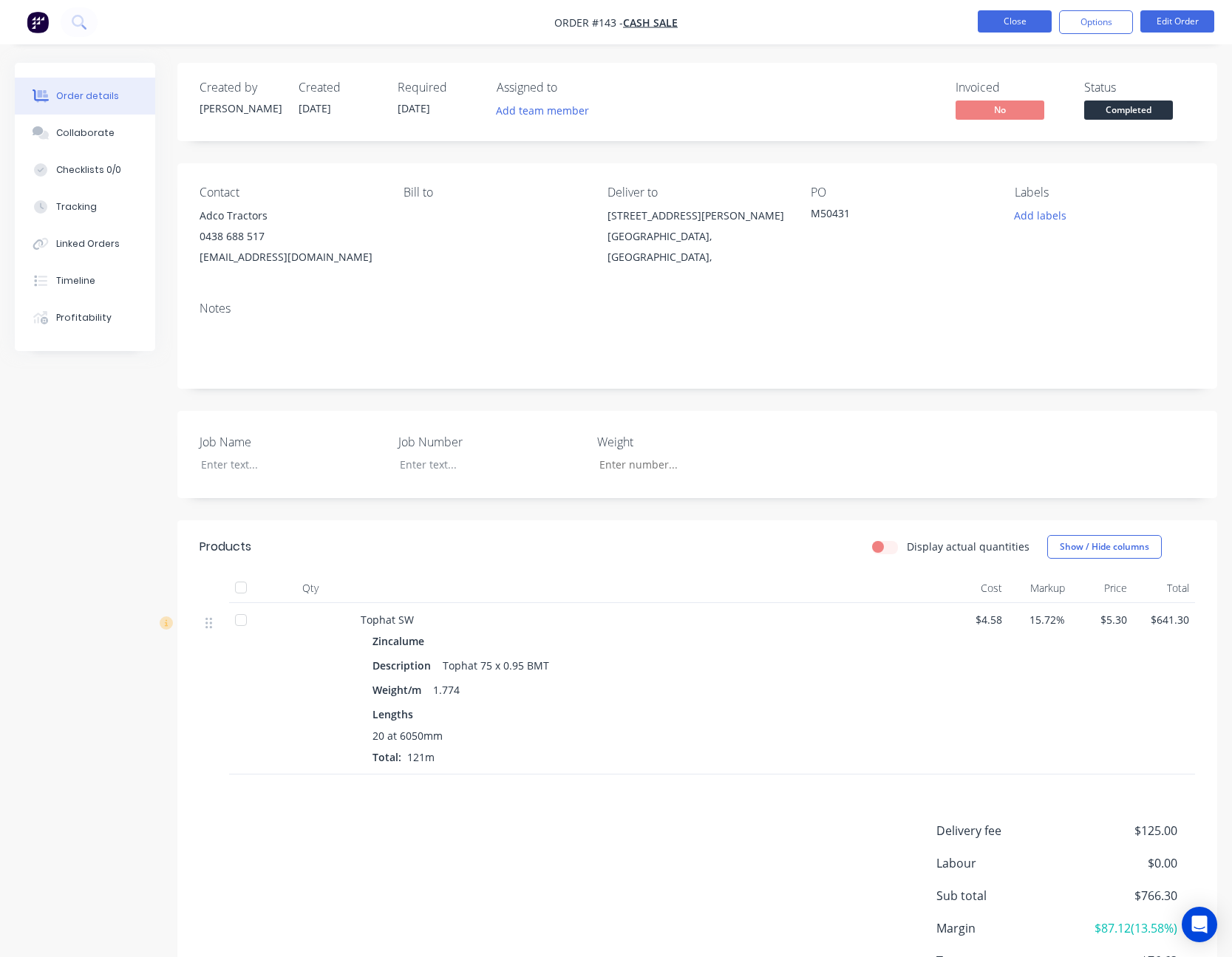
click at [1022, 14] on button "Close" at bounding box center [1014, 21] width 74 height 22
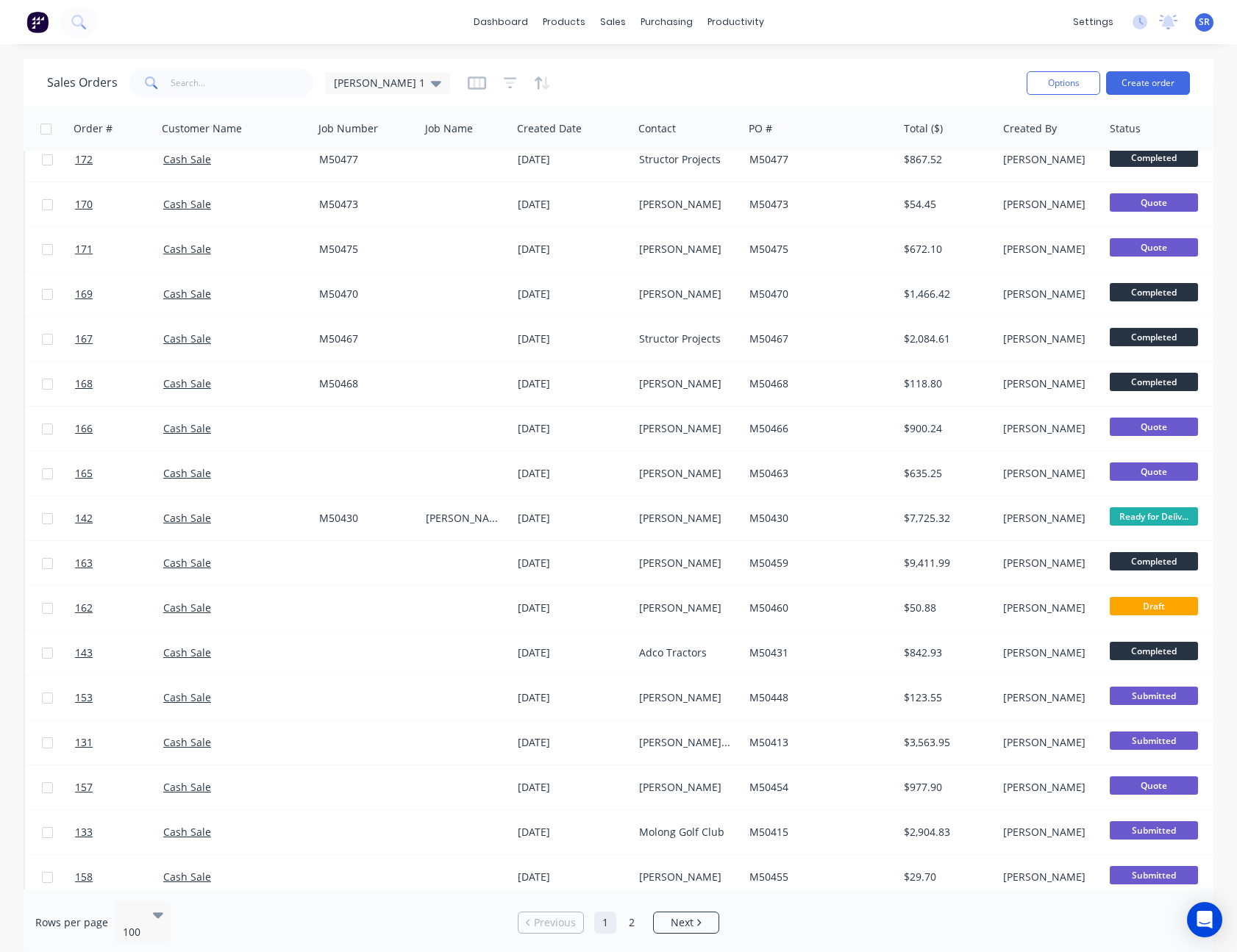
scroll to position [1324, 0]
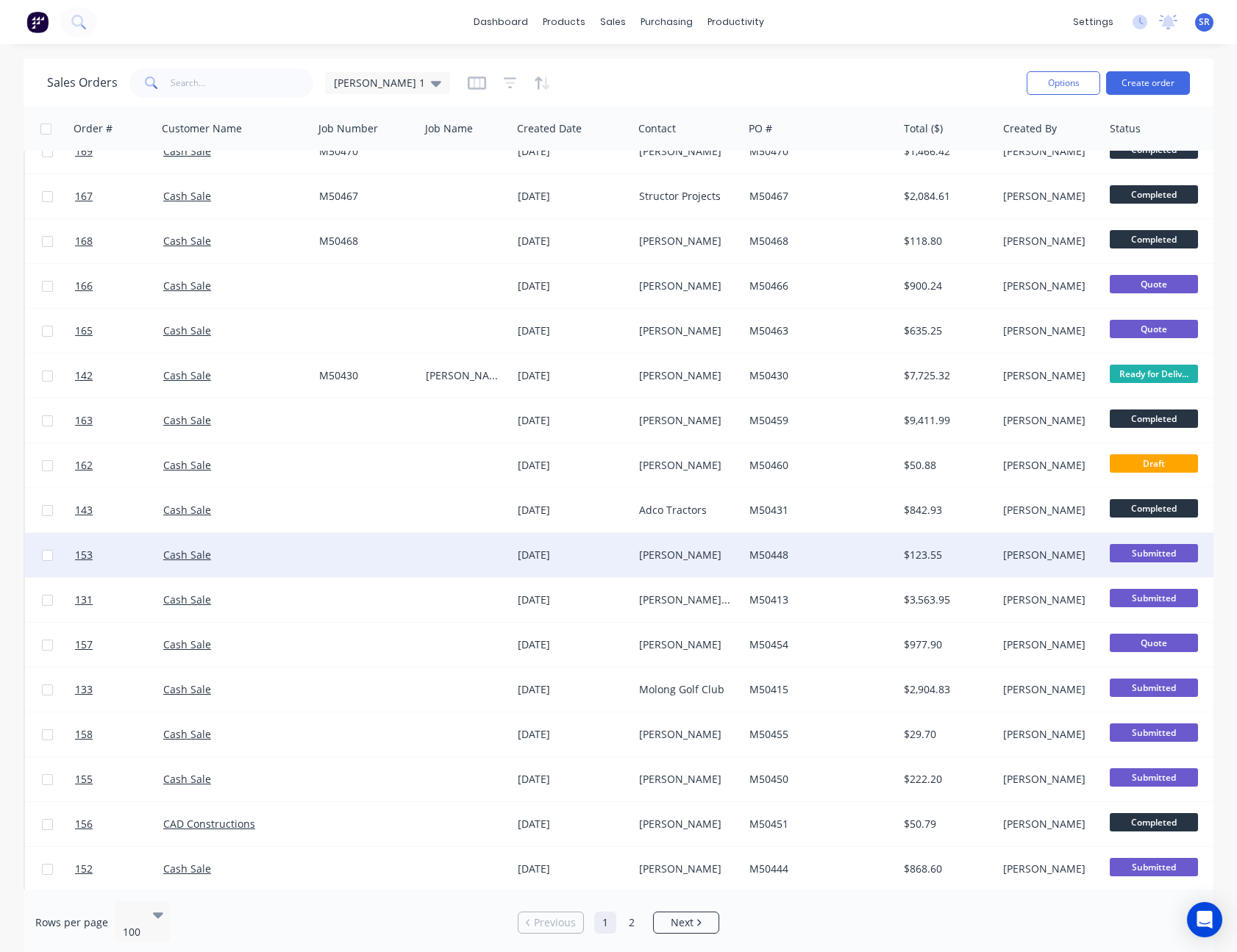
click at [904, 556] on div "$123.55" at bounding box center [946, 555] width 83 height 15
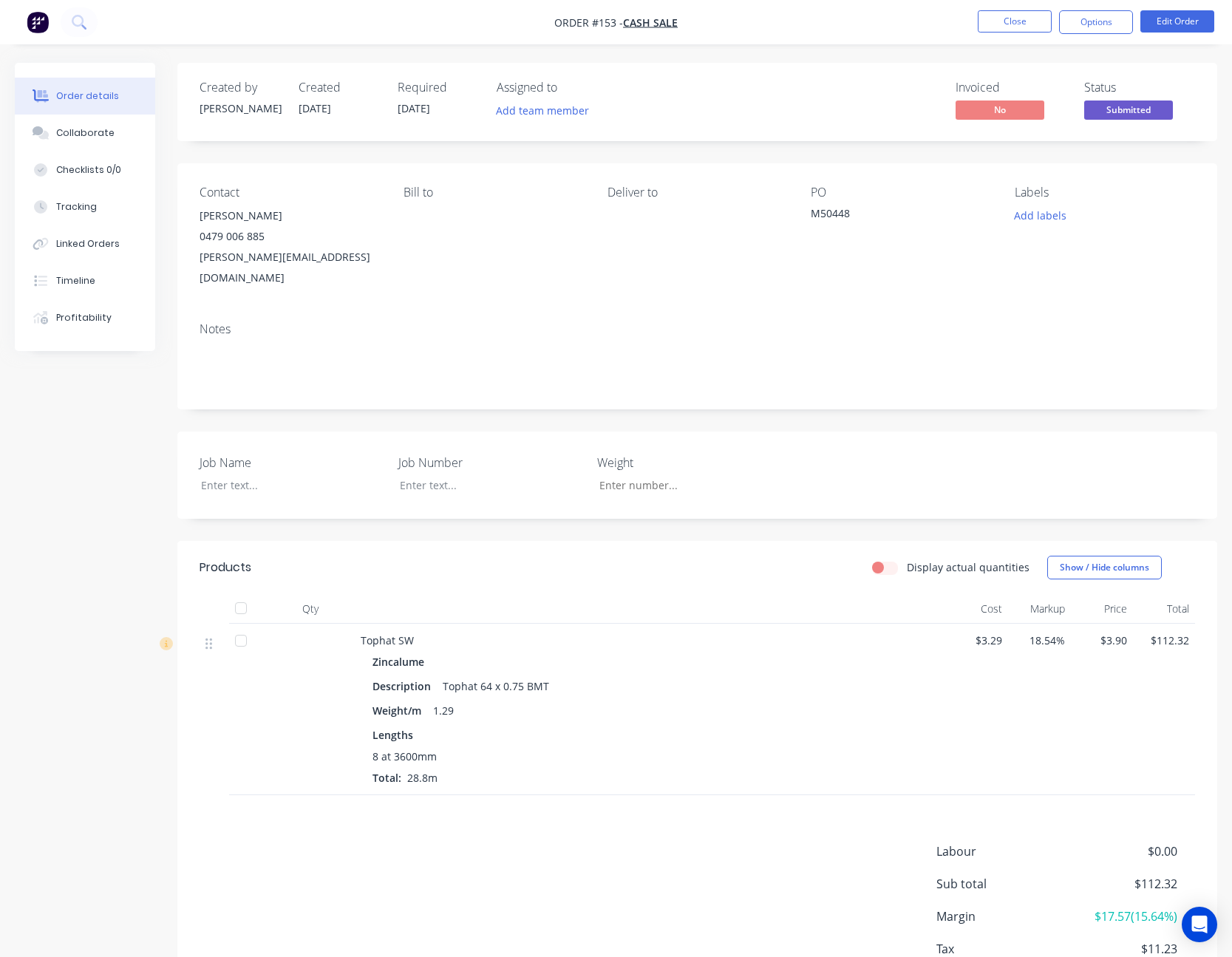
click at [1134, 110] on span "Submitted" at bounding box center [1128, 109] width 88 height 18
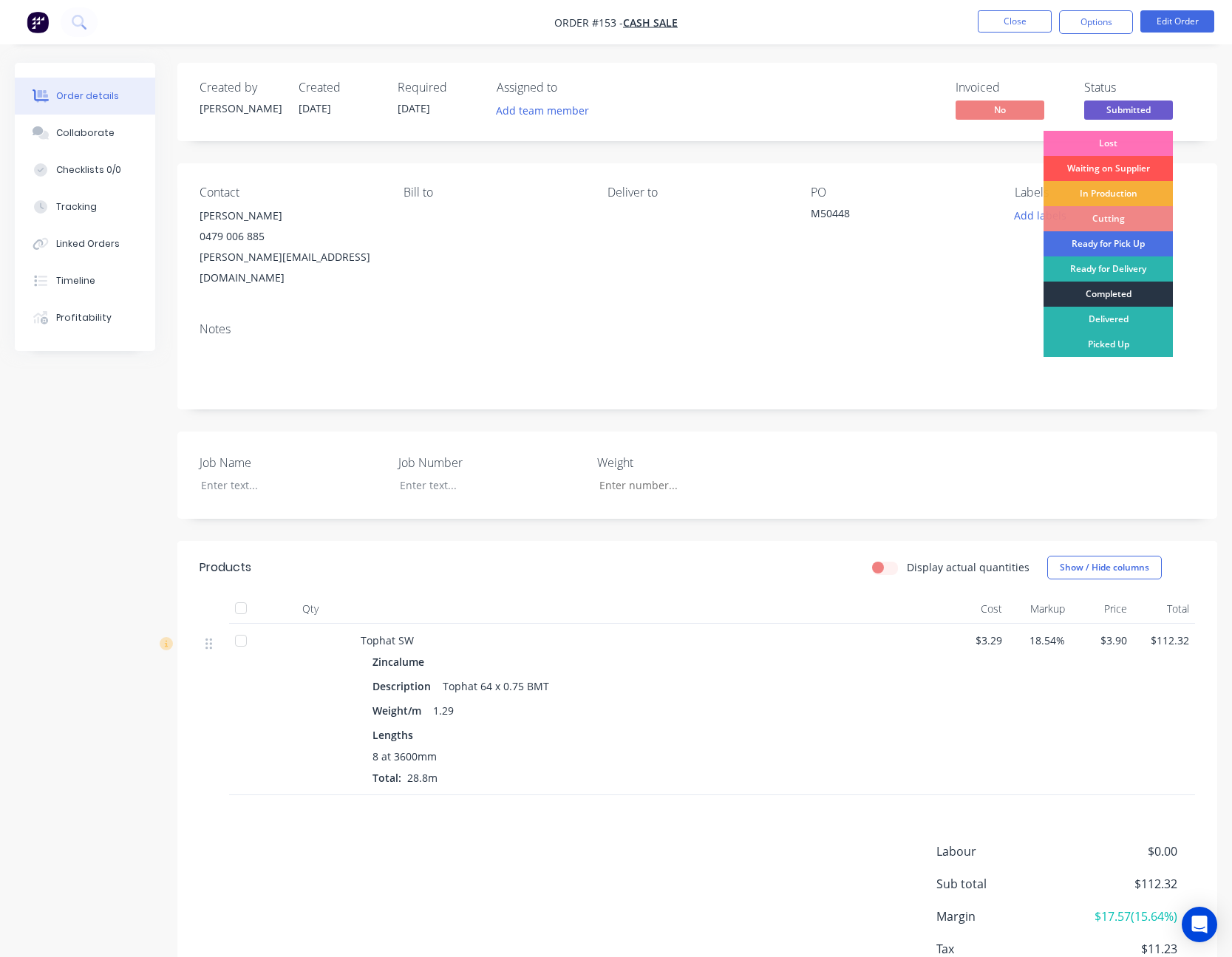
click at [1111, 295] on div "Completed" at bounding box center [1108, 294] width 129 height 25
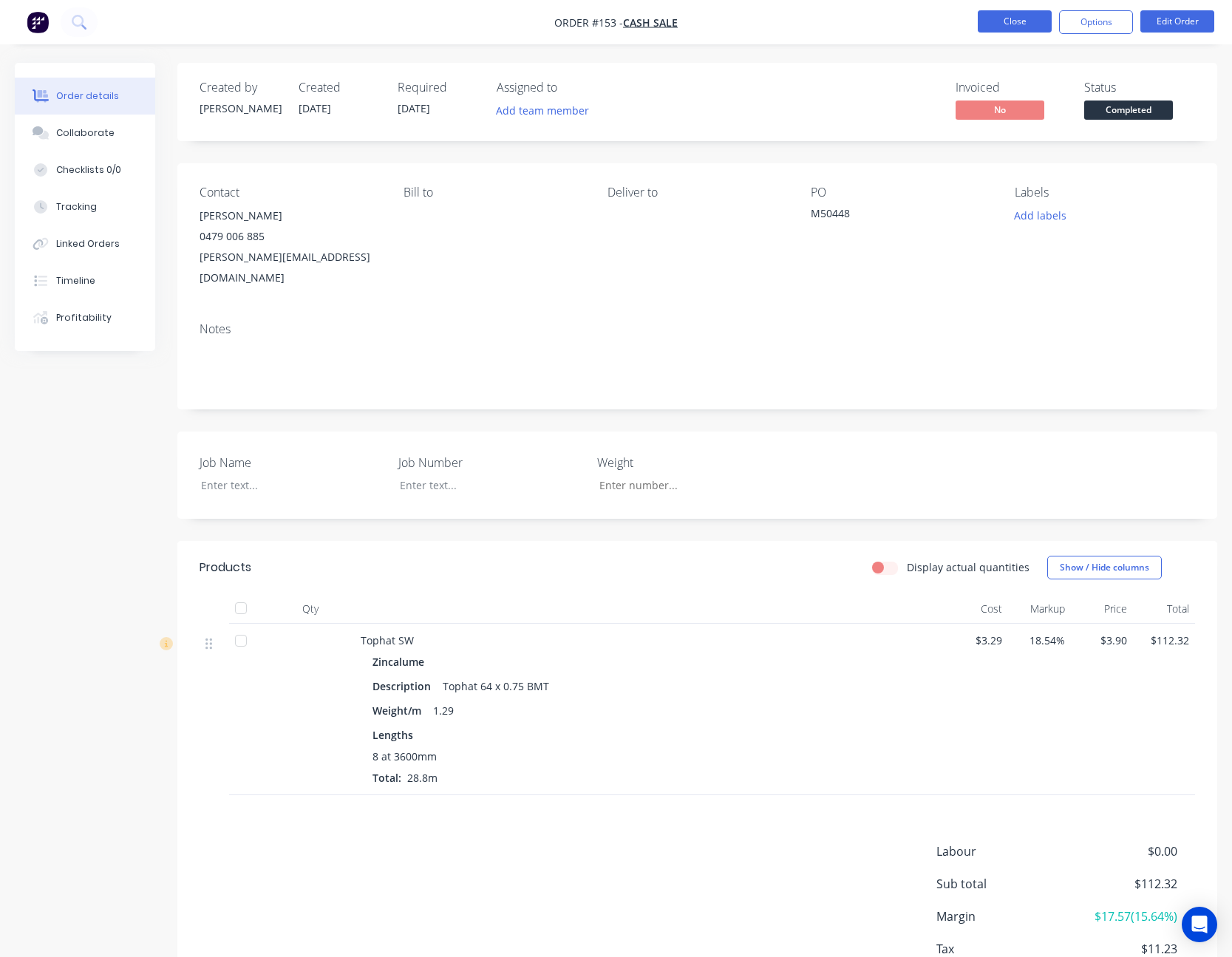
click at [1020, 29] on button "Close" at bounding box center [1014, 21] width 74 height 22
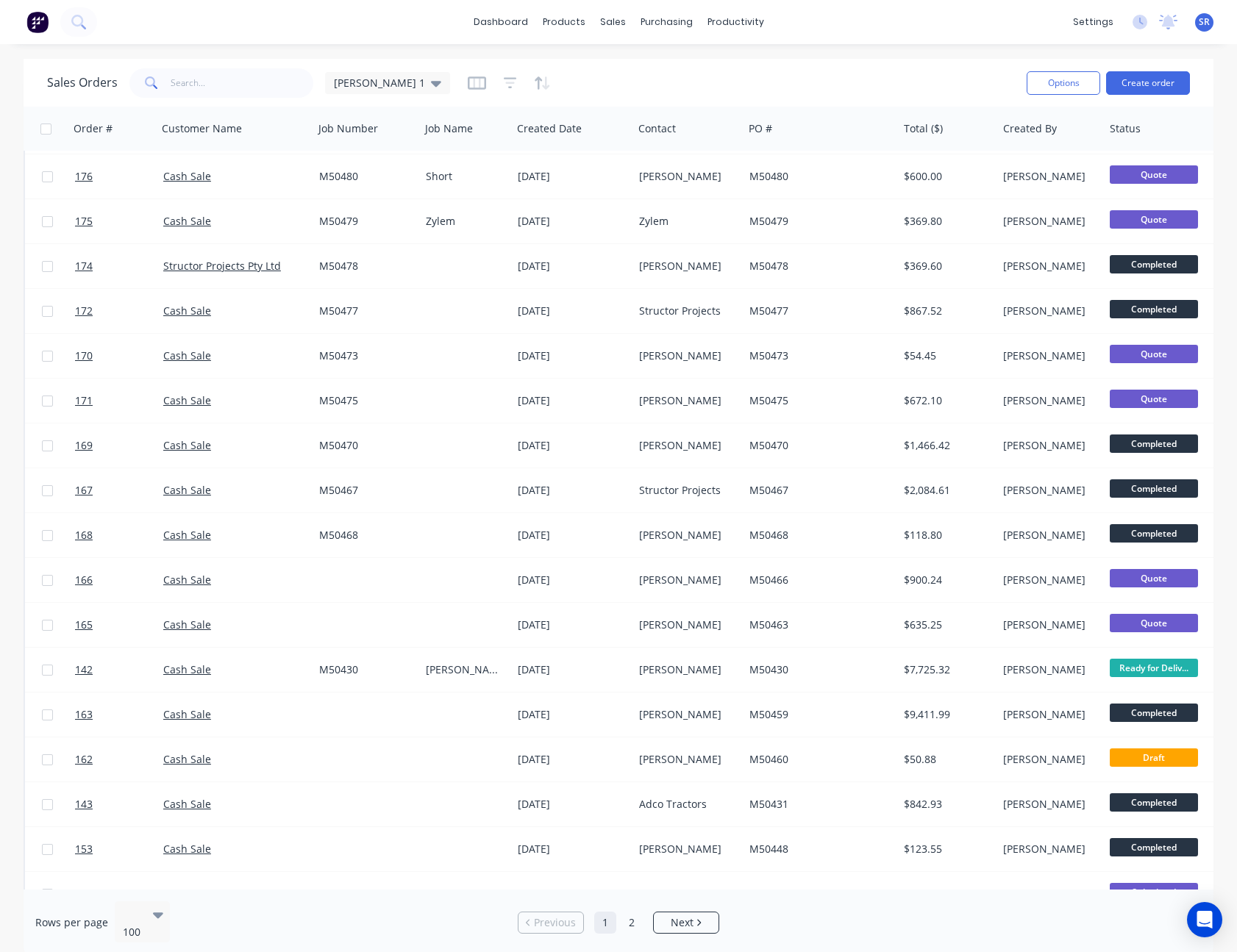
scroll to position [1250, 0]
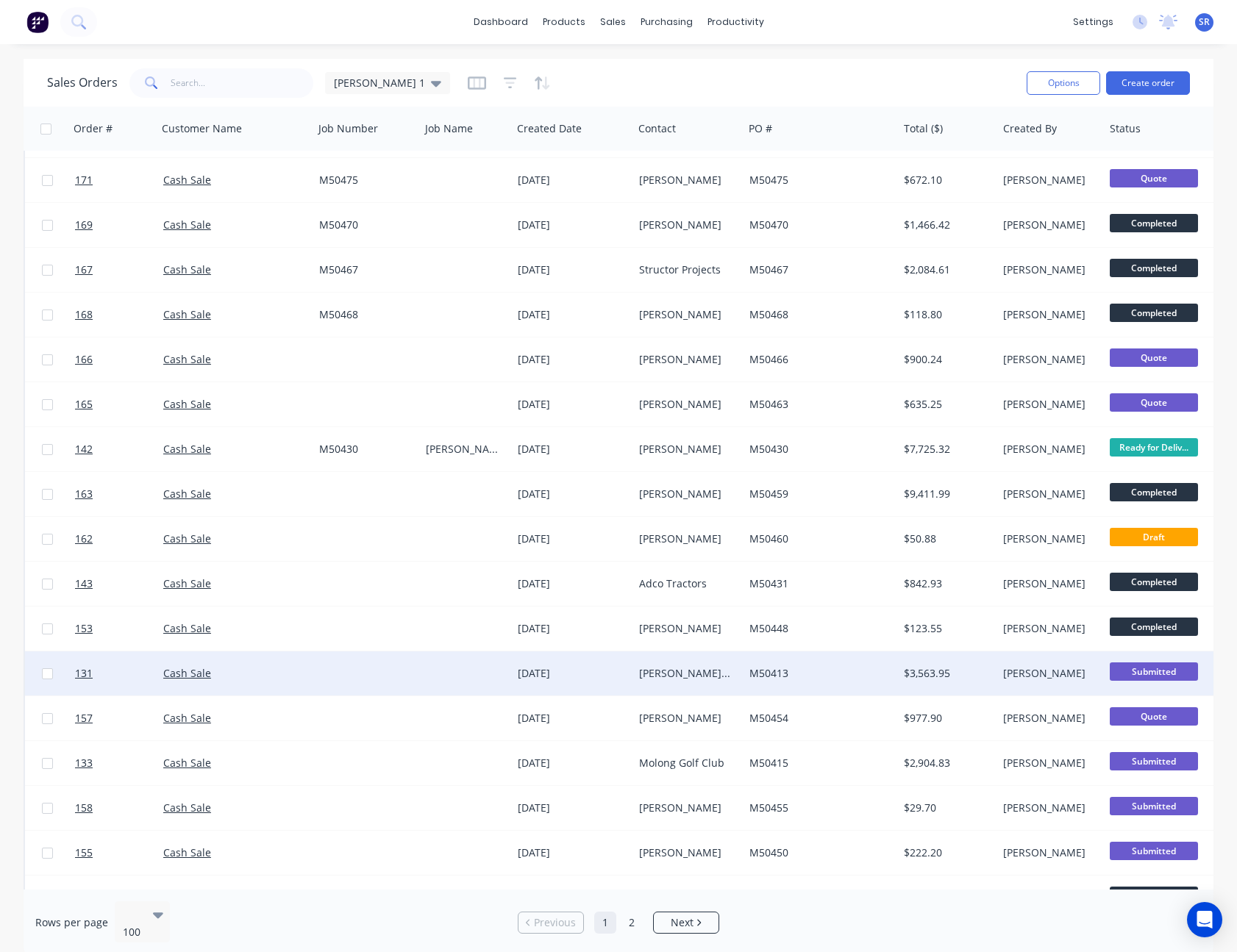
click at [922, 677] on div "$3,563.95" at bounding box center [946, 674] width 83 height 15
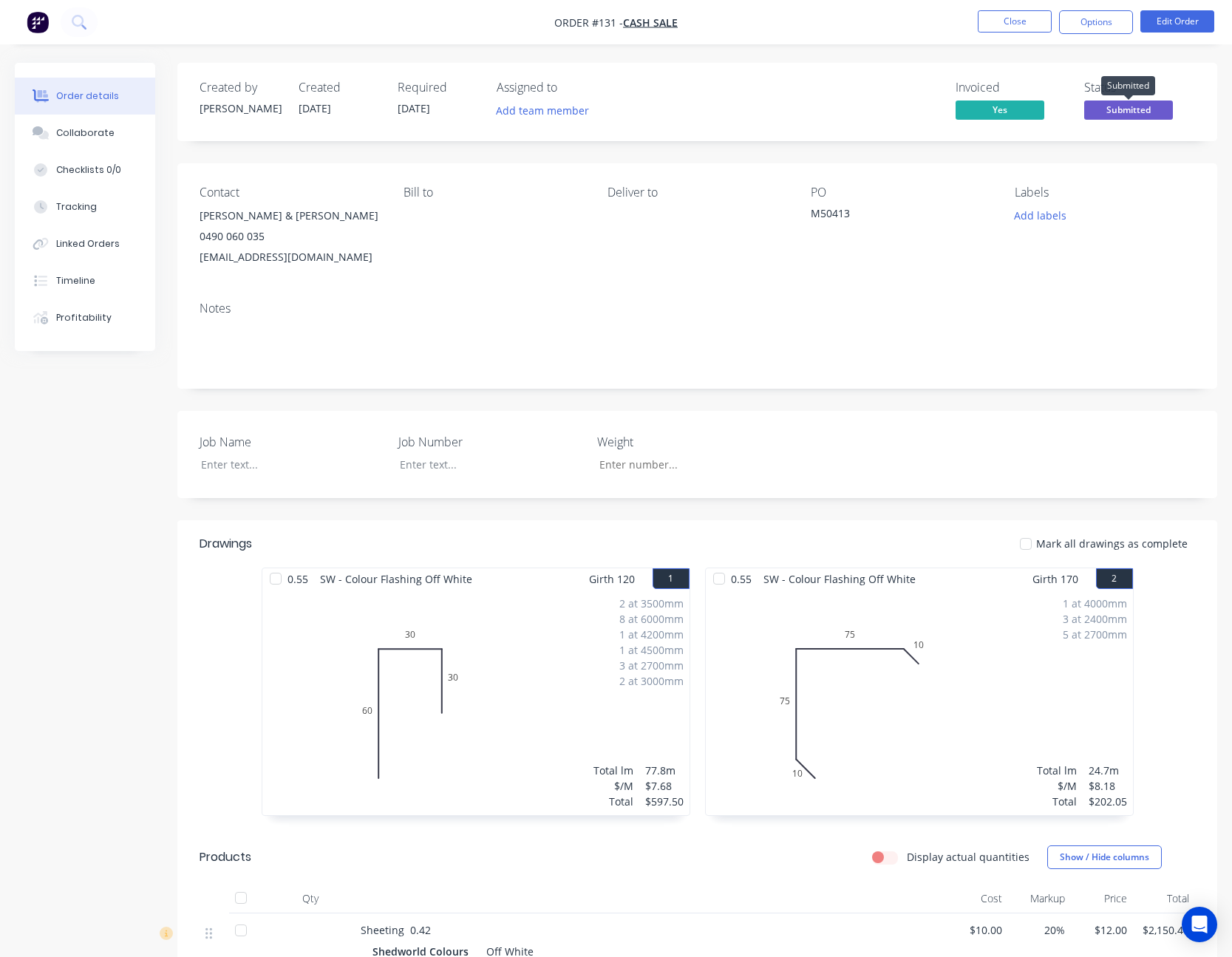
click at [1127, 116] on span "Submitted" at bounding box center [1128, 109] width 88 height 18
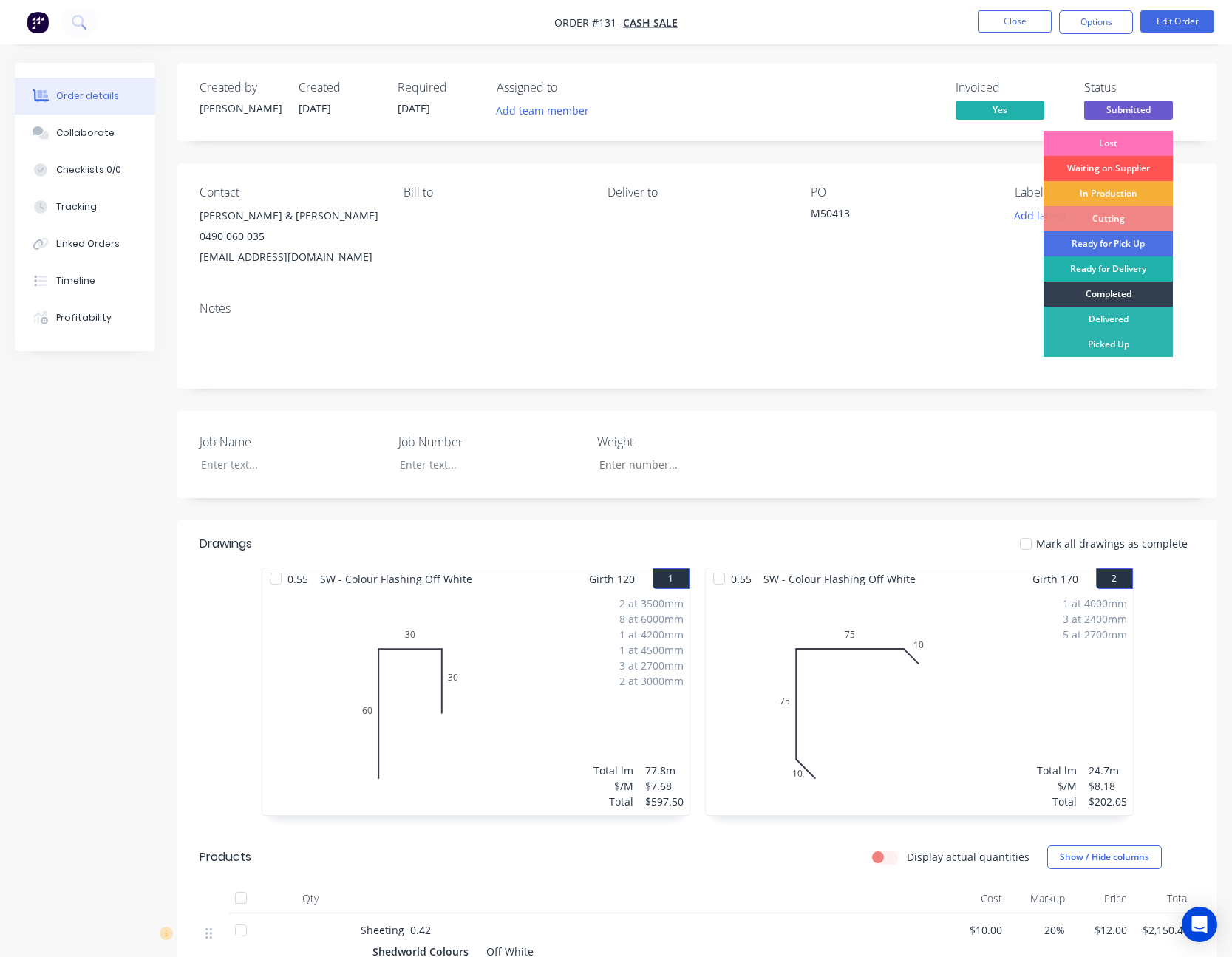
click at [1103, 271] on div "Ready for Delivery" at bounding box center [1108, 269] width 129 height 25
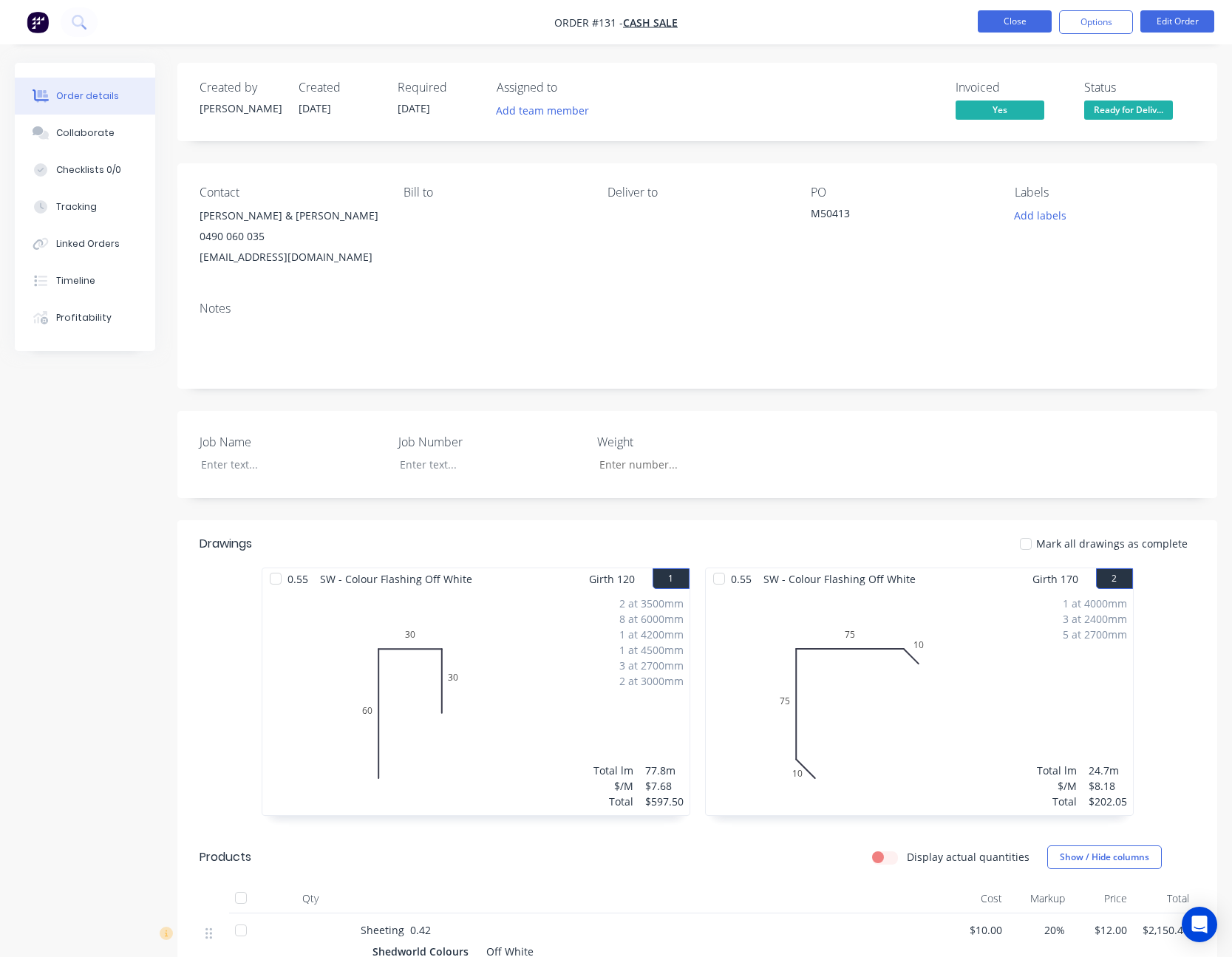
click at [1017, 25] on button "Close" at bounding box center [1014, 21] width 74 height 22
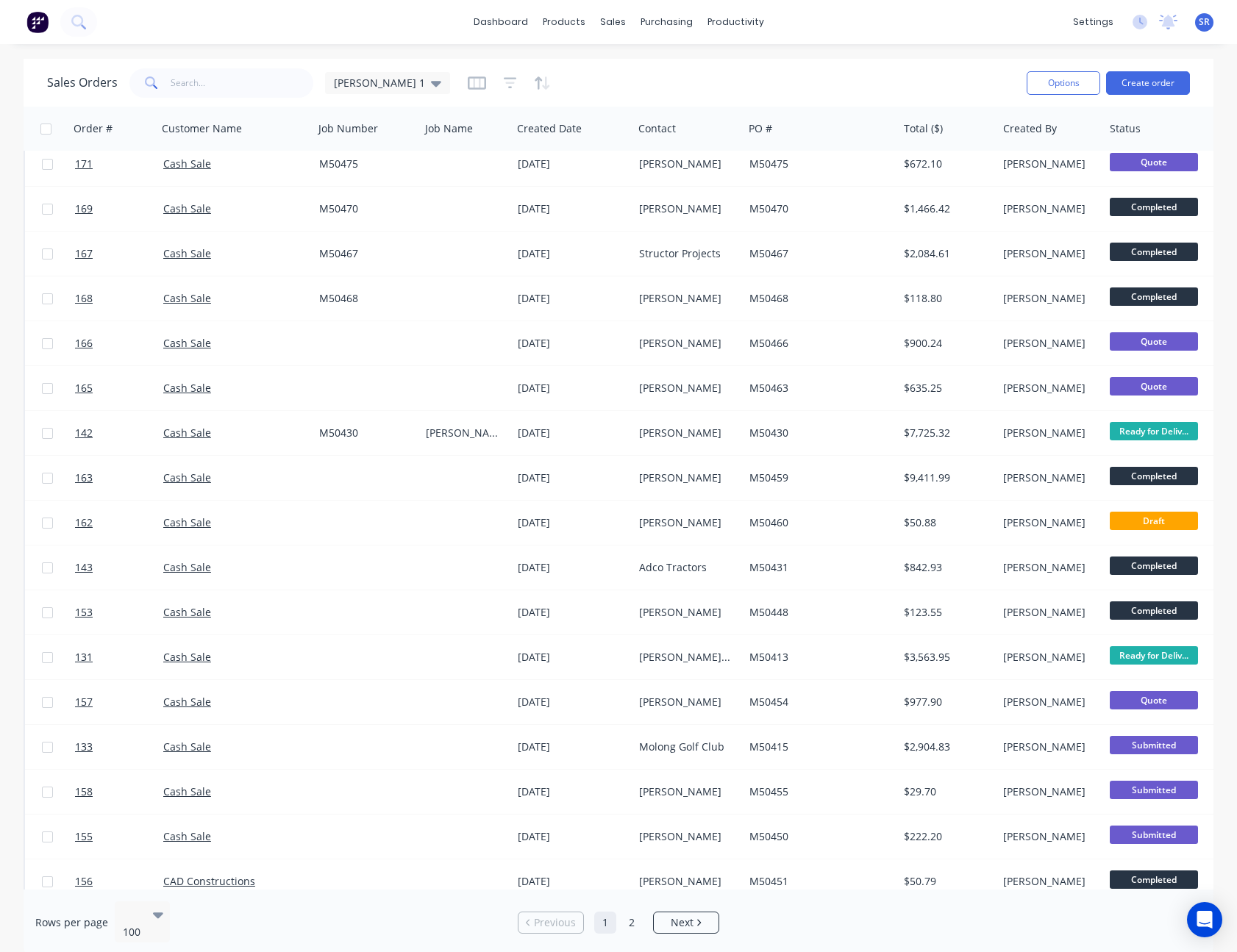
scroll to position [1324, 0]
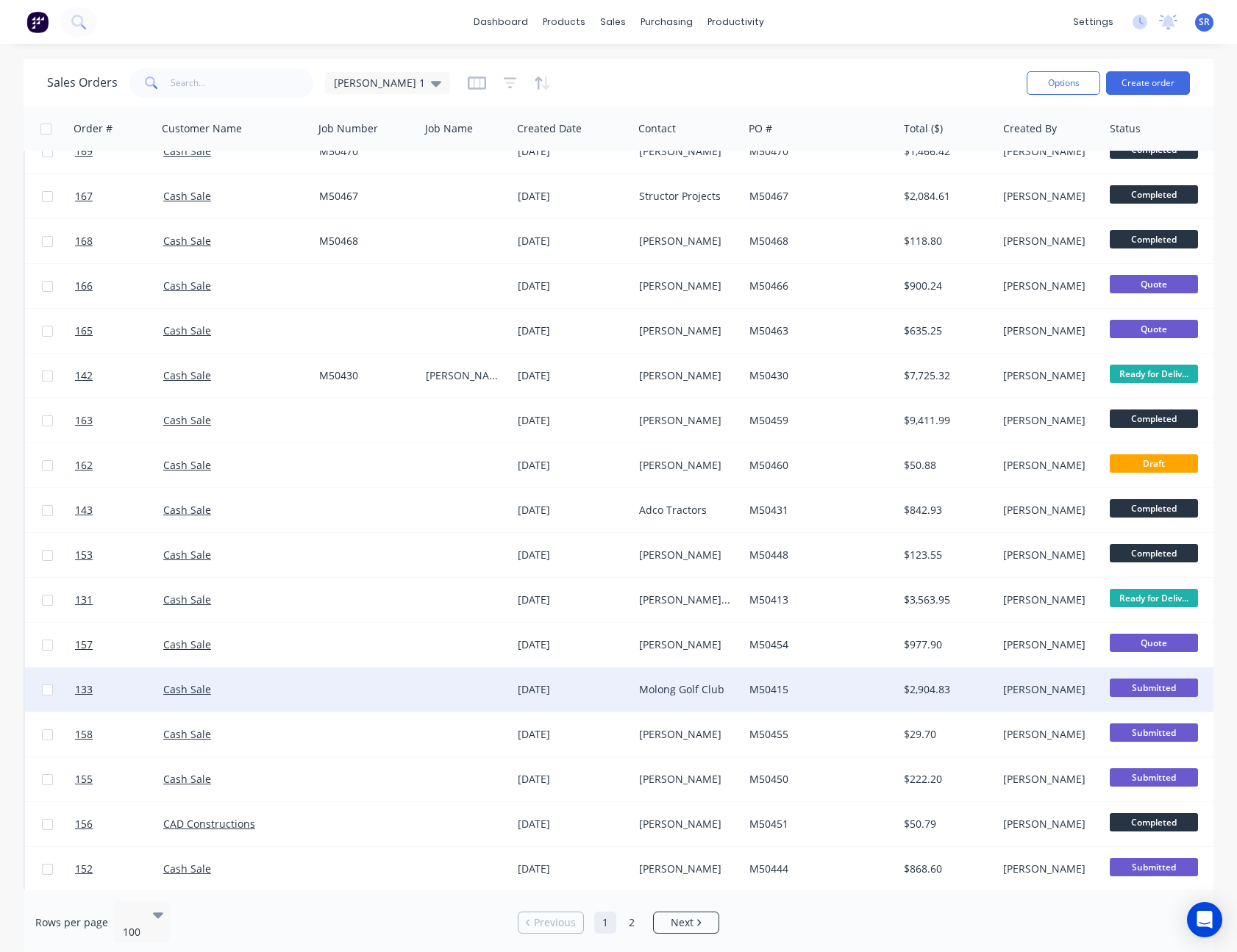
click at [990, 682] on div "$2,904.83" at bounding box center [948, 689] width 99 height 44
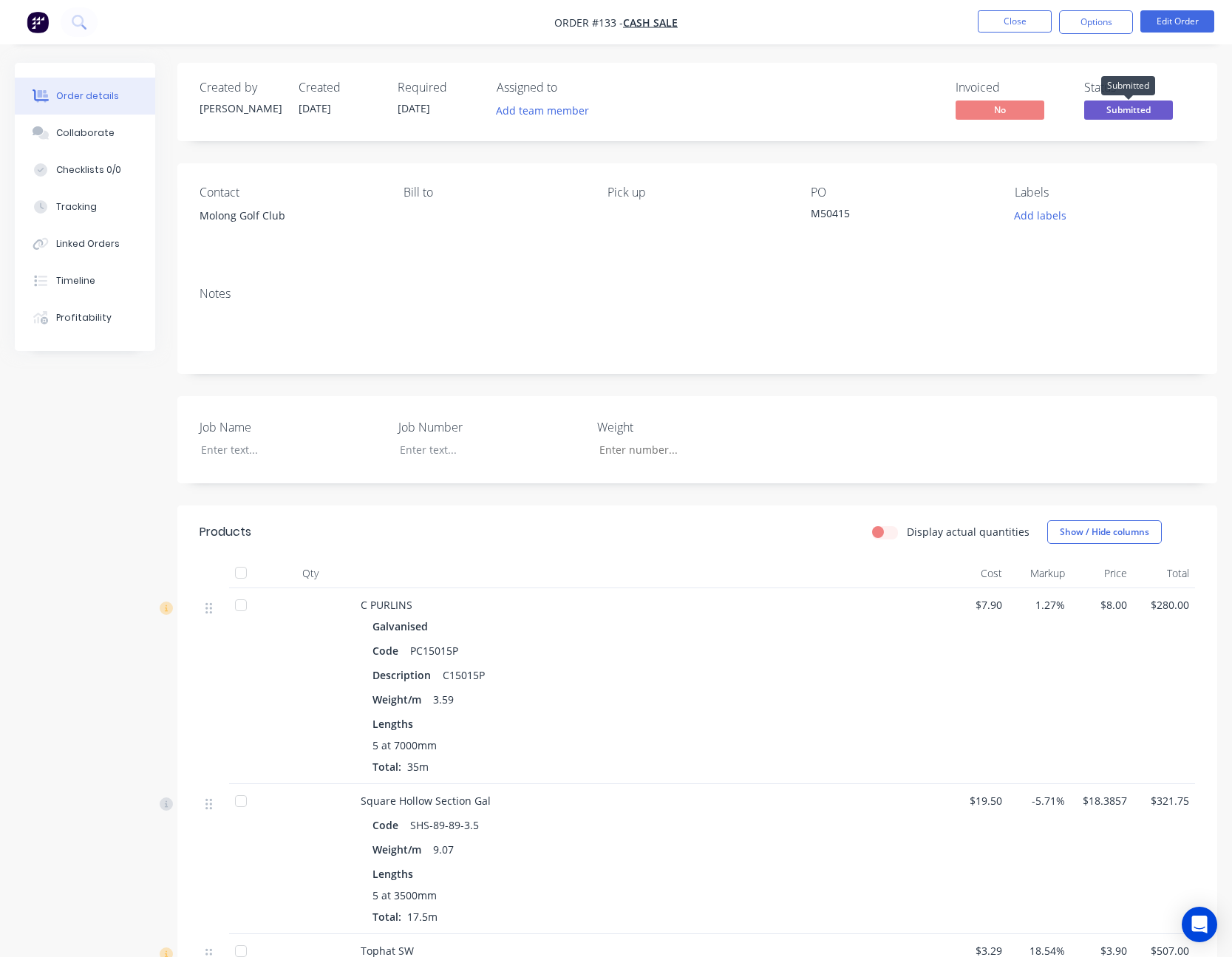
click at [1124, 105] on span "Submitted" at bounding box center [1128, 109] width 88 height 18
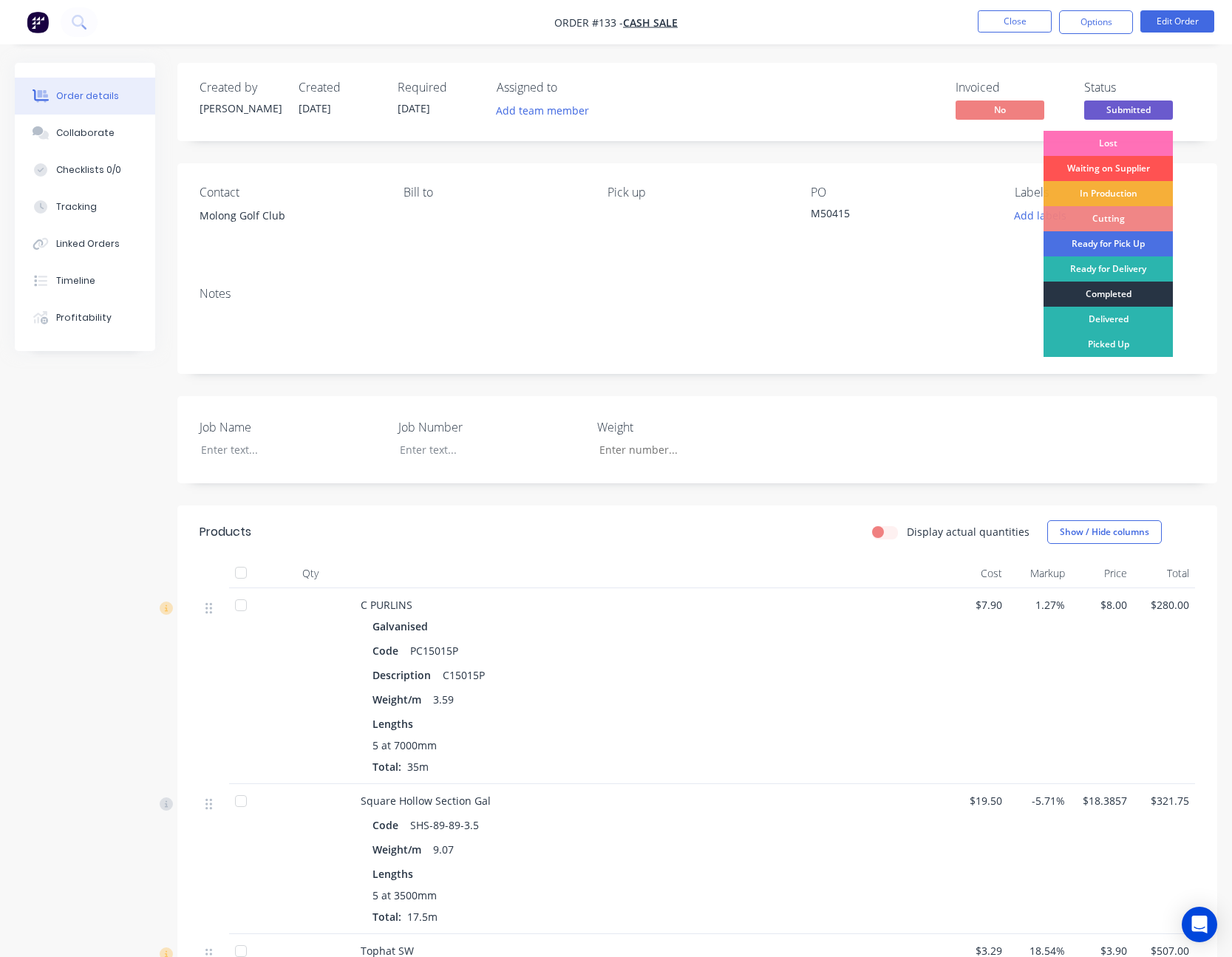
click at [1109, 293] on div "Completed" at bounding box center [1108, 294] width 129 height 25
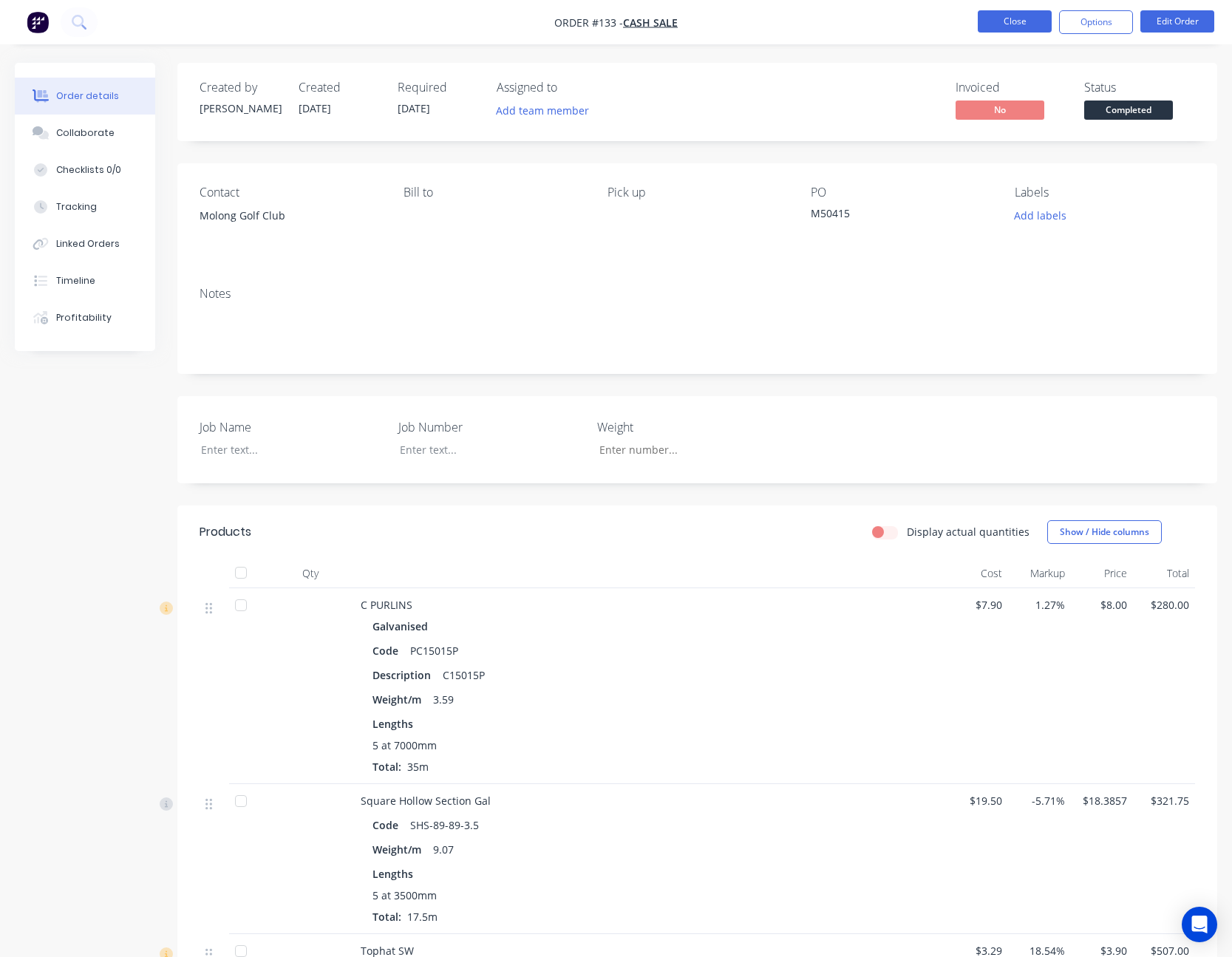
click at [1024, 27] on button "Close" at bounding box center [1014, 21] width 74 height 22
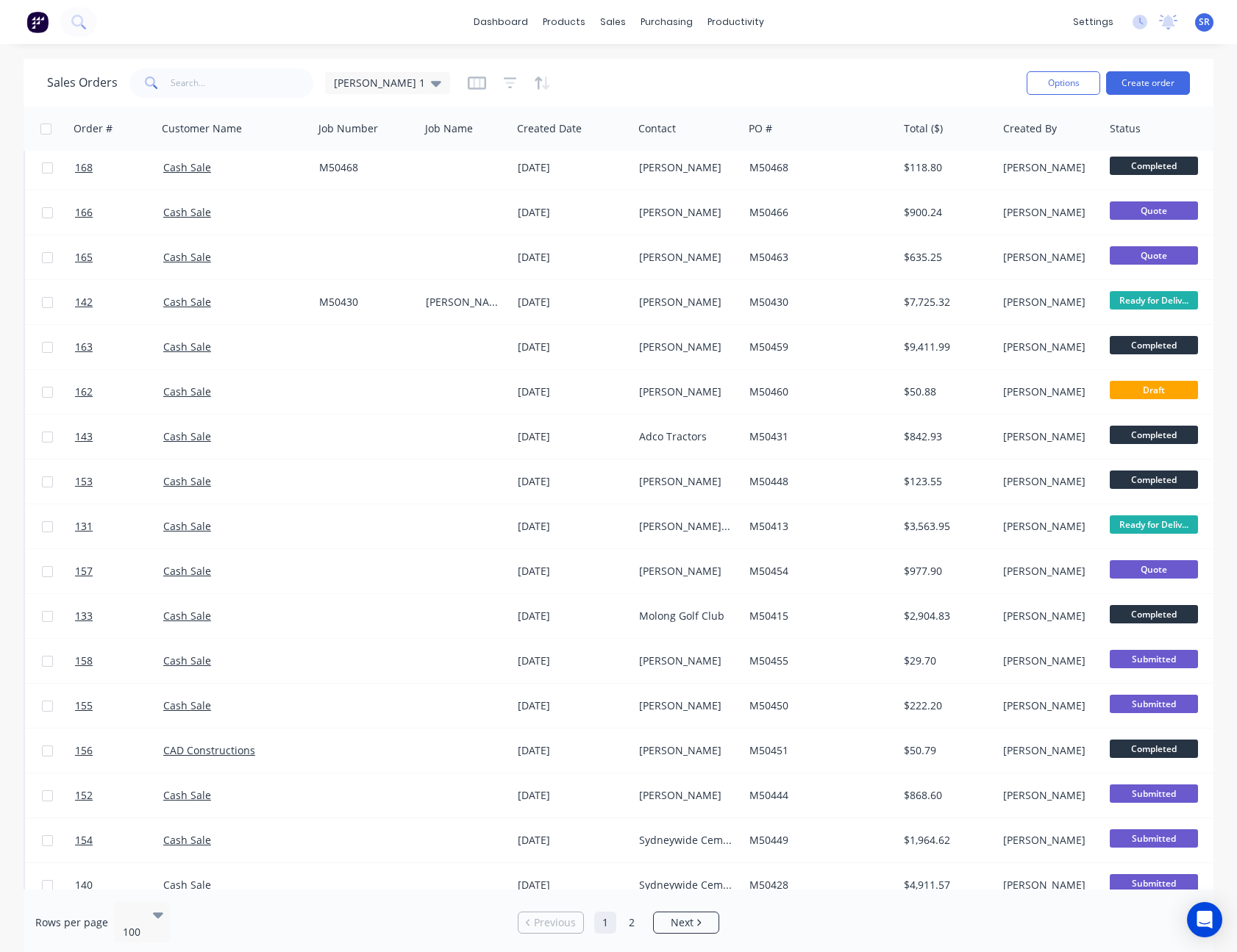
scroll to position [1544, 0]
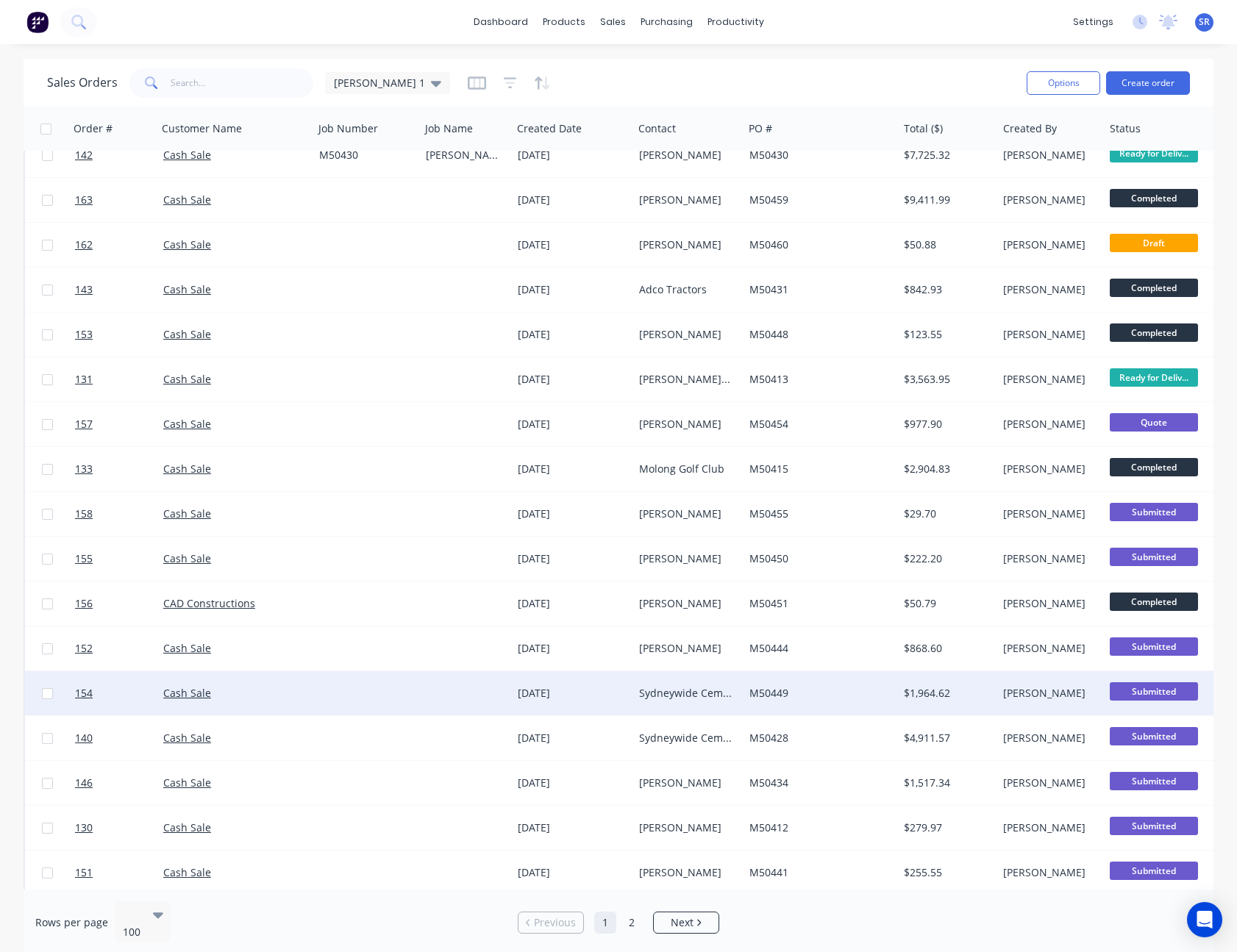
click at [959, 695] on div "$1,964.62" at bounding box center [946, 694] width 83 height 15
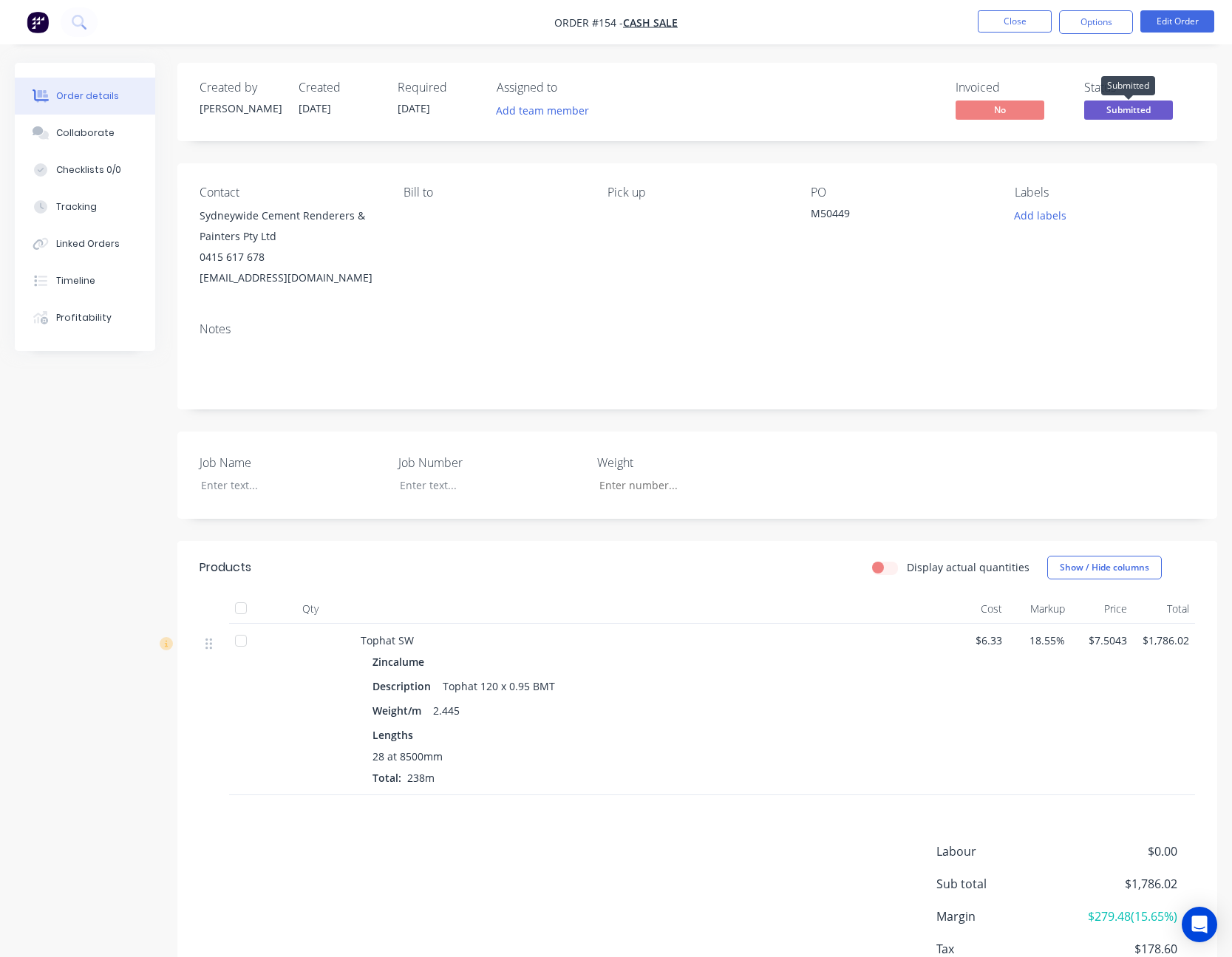
click at [1113, 115] on span "Submitted" at bounding box center [1128, 109] width 88 height 18
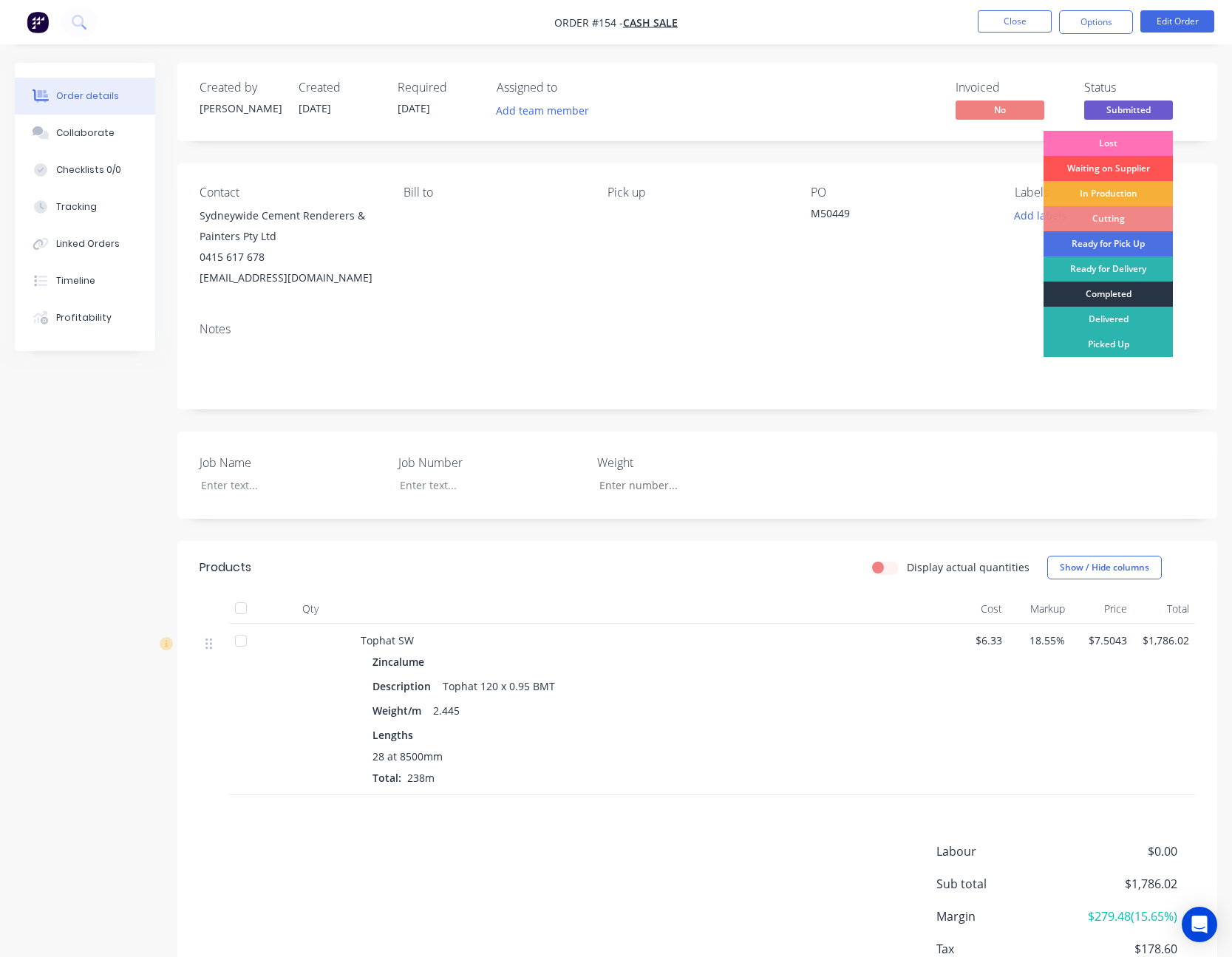
click at [1109, 294] on div "Completed" at bounding box center [1108, 294] width 129 height 25
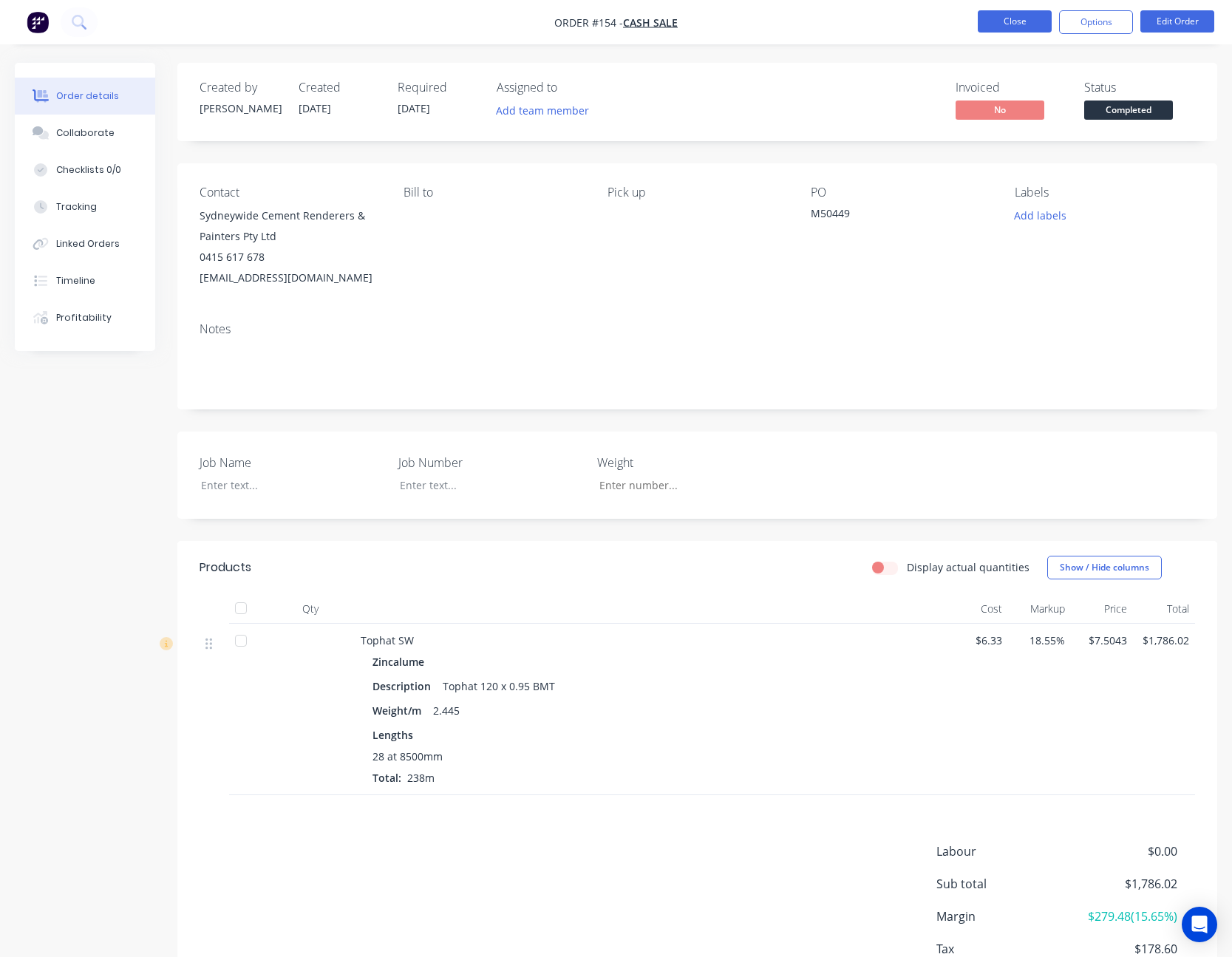
click at [1018, 11] on button "Close" at bounding box center [1014, 21] width 74 height 22
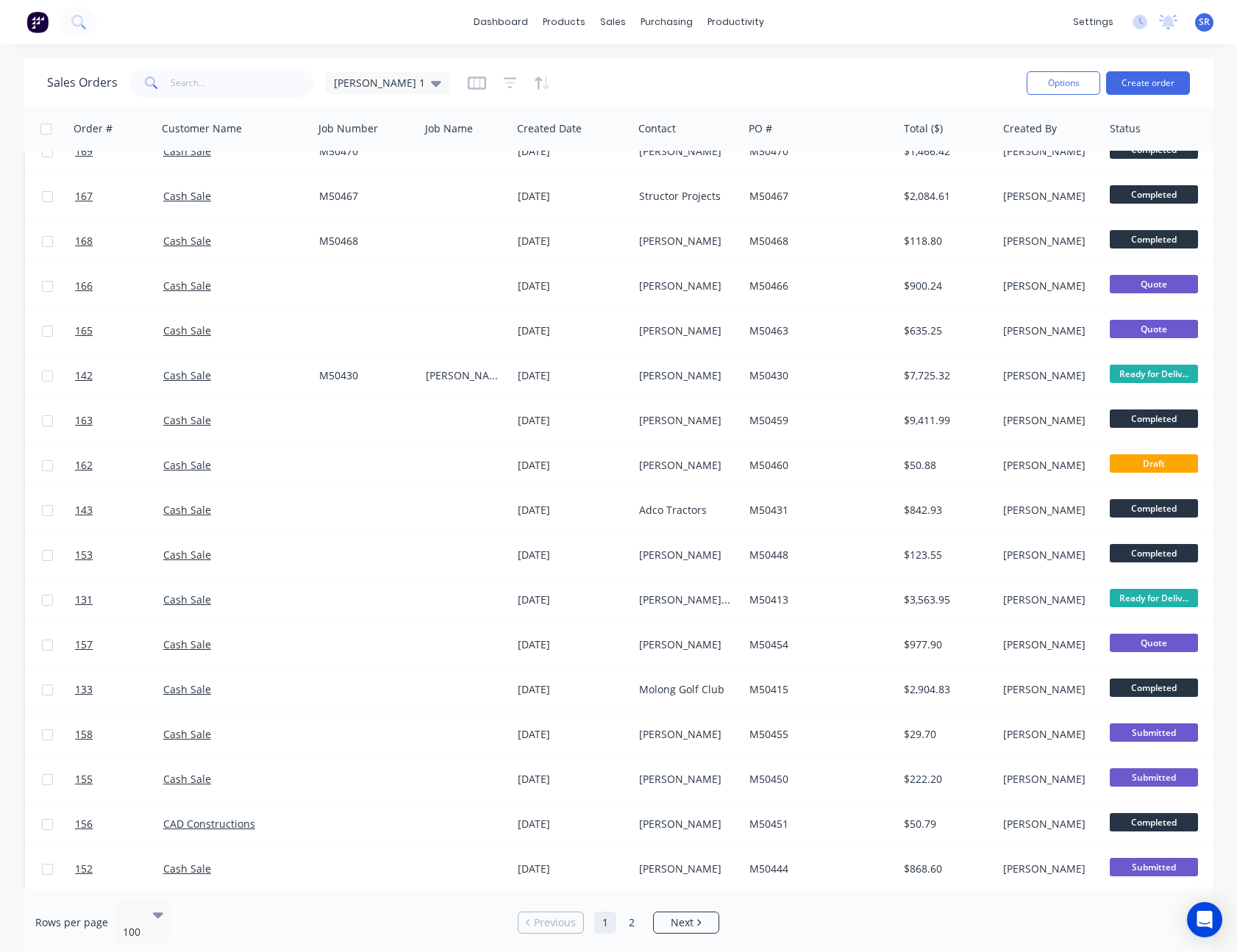
scroll to position [1471, 0]
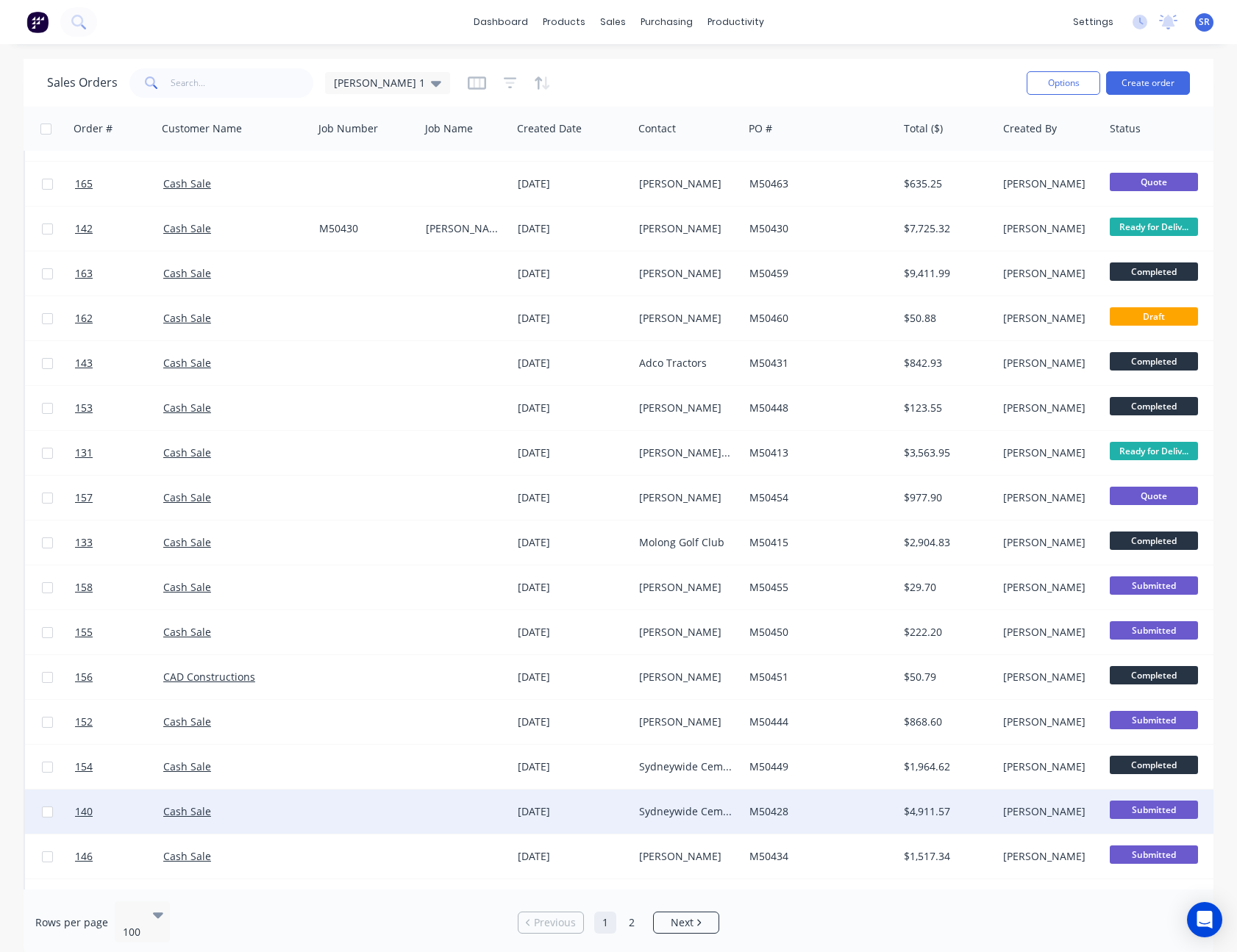
click at [999, 815] on div "[PERSON_NAME]" at bounding box center [1051, 811] width 107 height 44
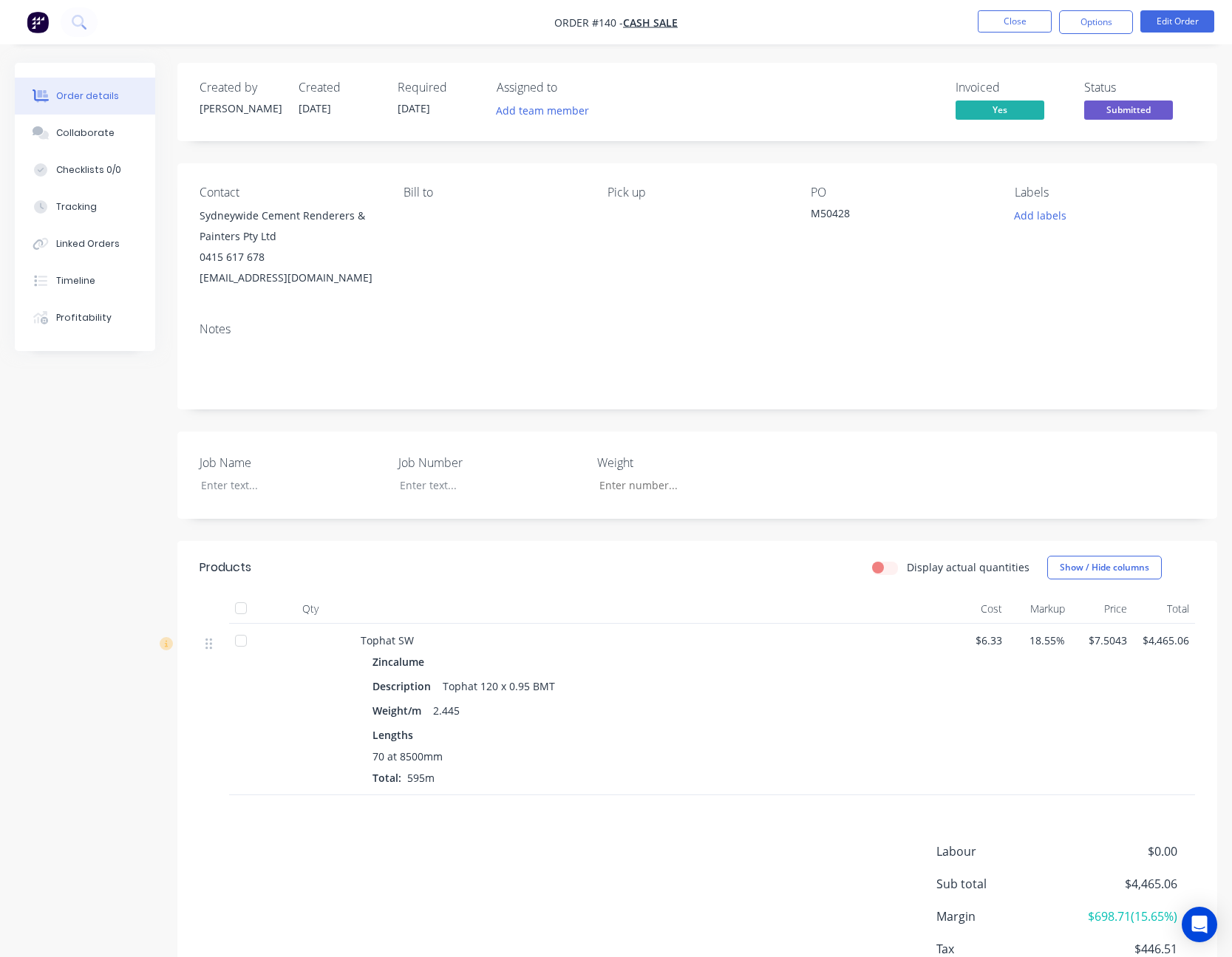
click at [1132, 103] on span "Submitted" at bounding box center [1128, 109] width 88 height 18
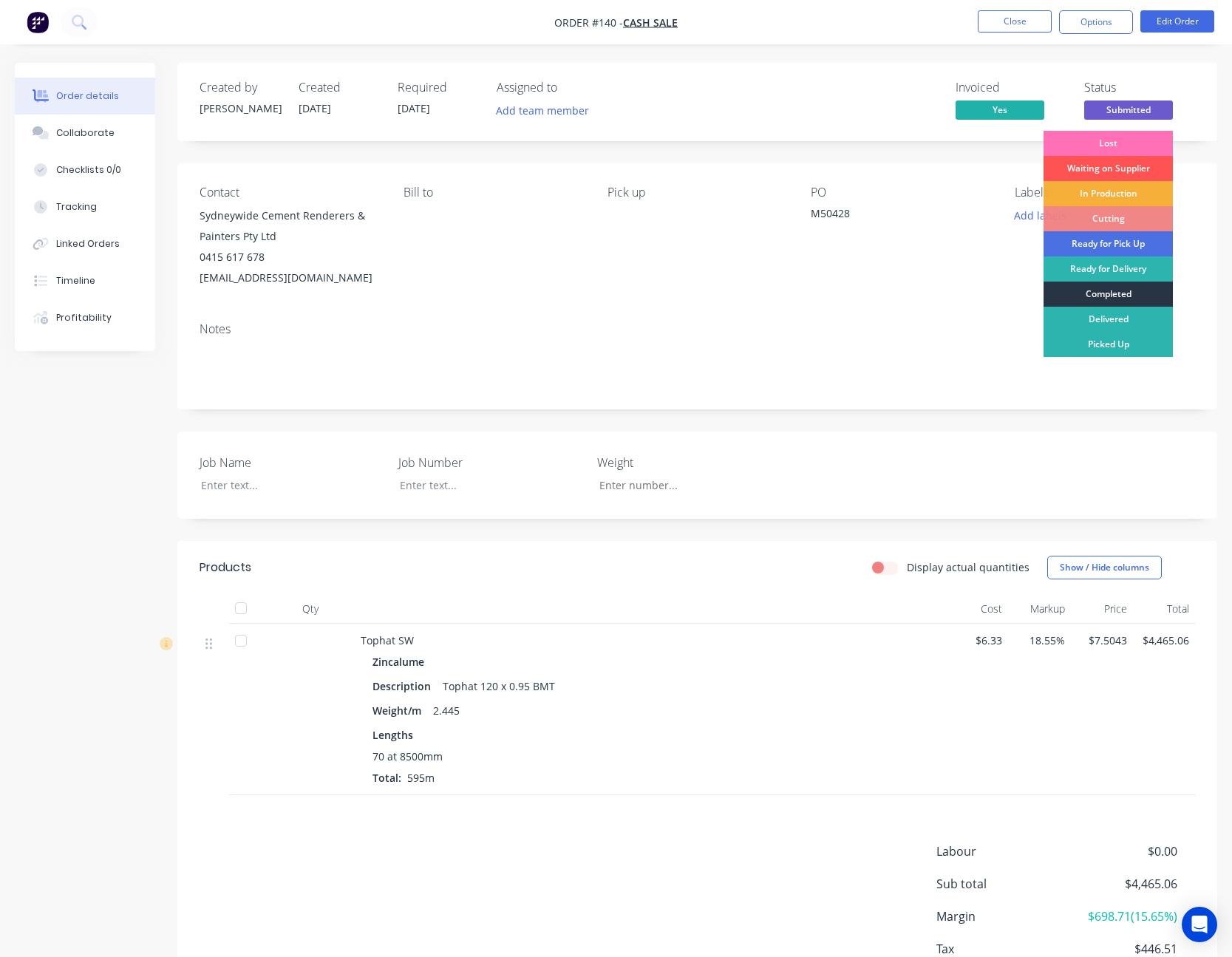
click at [1108, 294] on div "Completed" at bounding box center [1108, 294] width 129 height 25
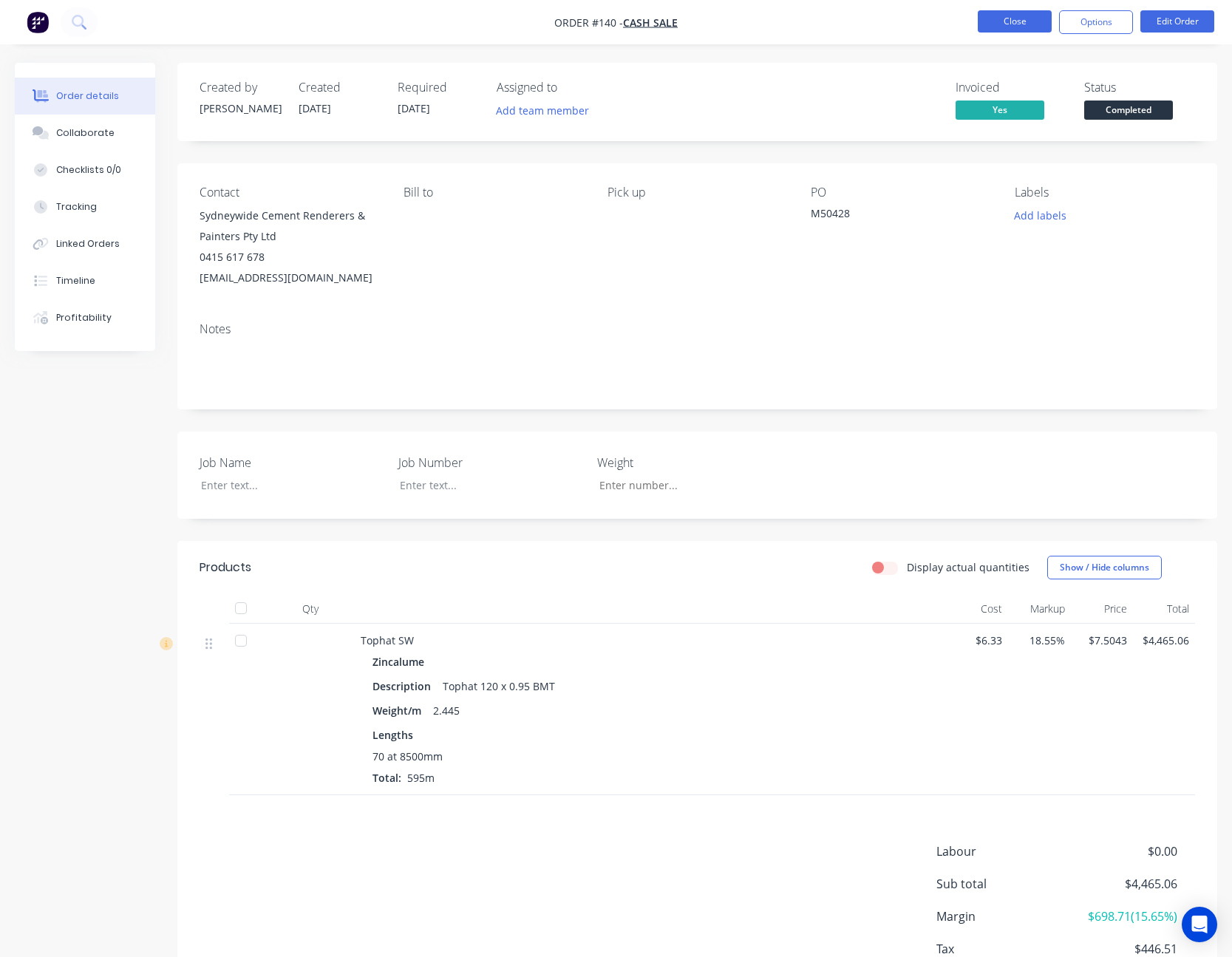
click at [1018, 30] on button "Close" at bounding box center [1014, 21] width 74 height 22
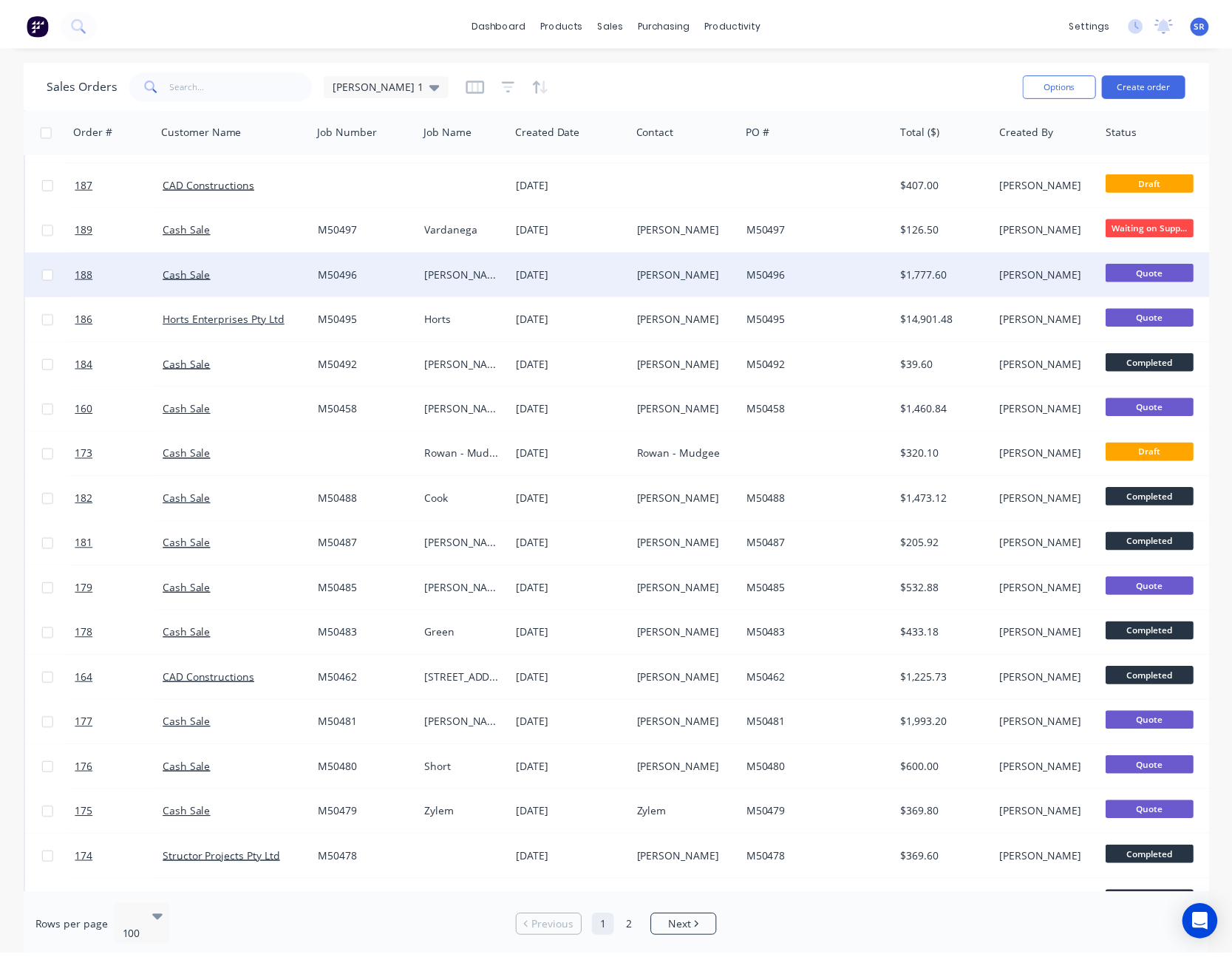
scroll to position [296, 0]
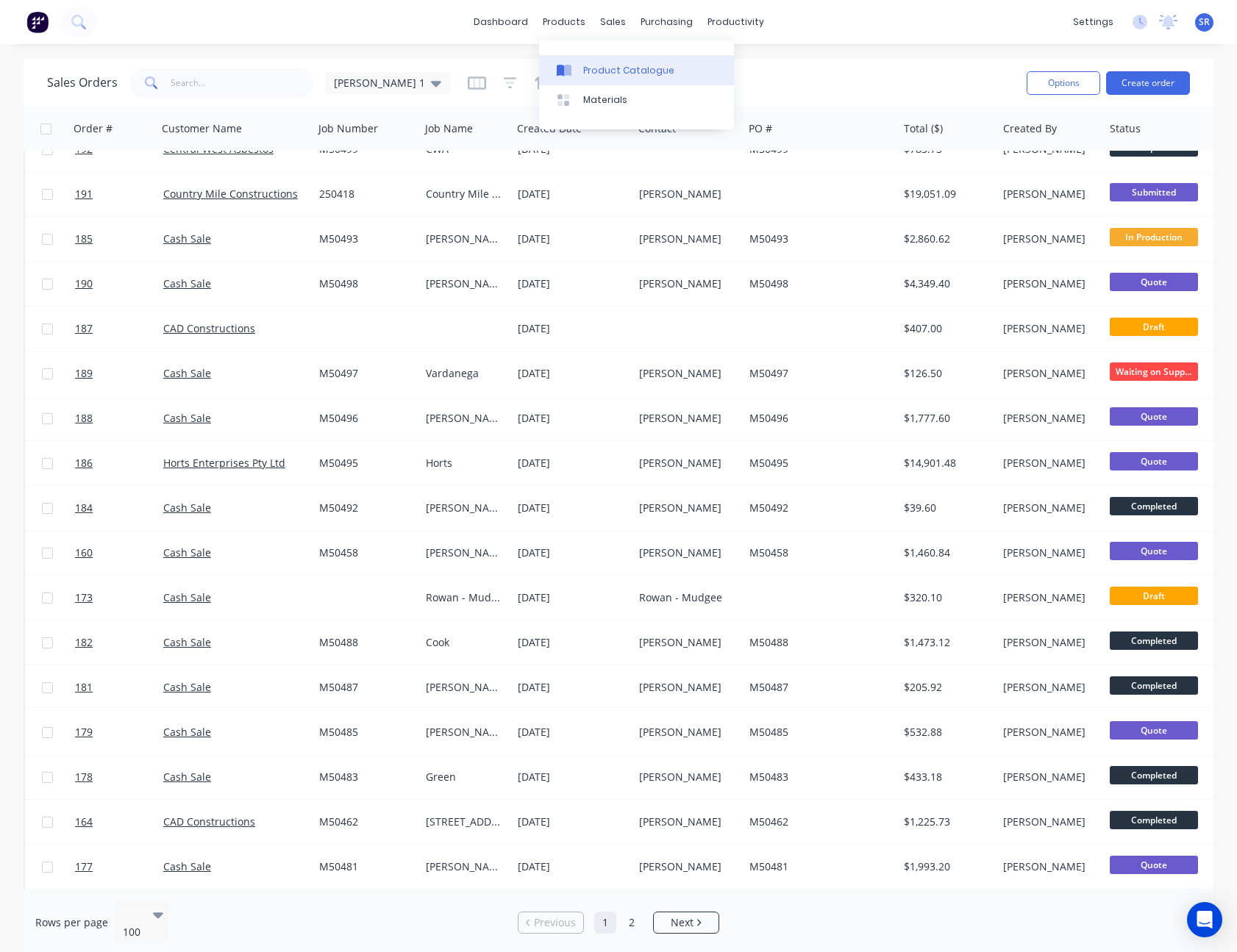
click at [581, 67] on link "Product Catalogue" at bounding box center [636, 69] width 195 height 29
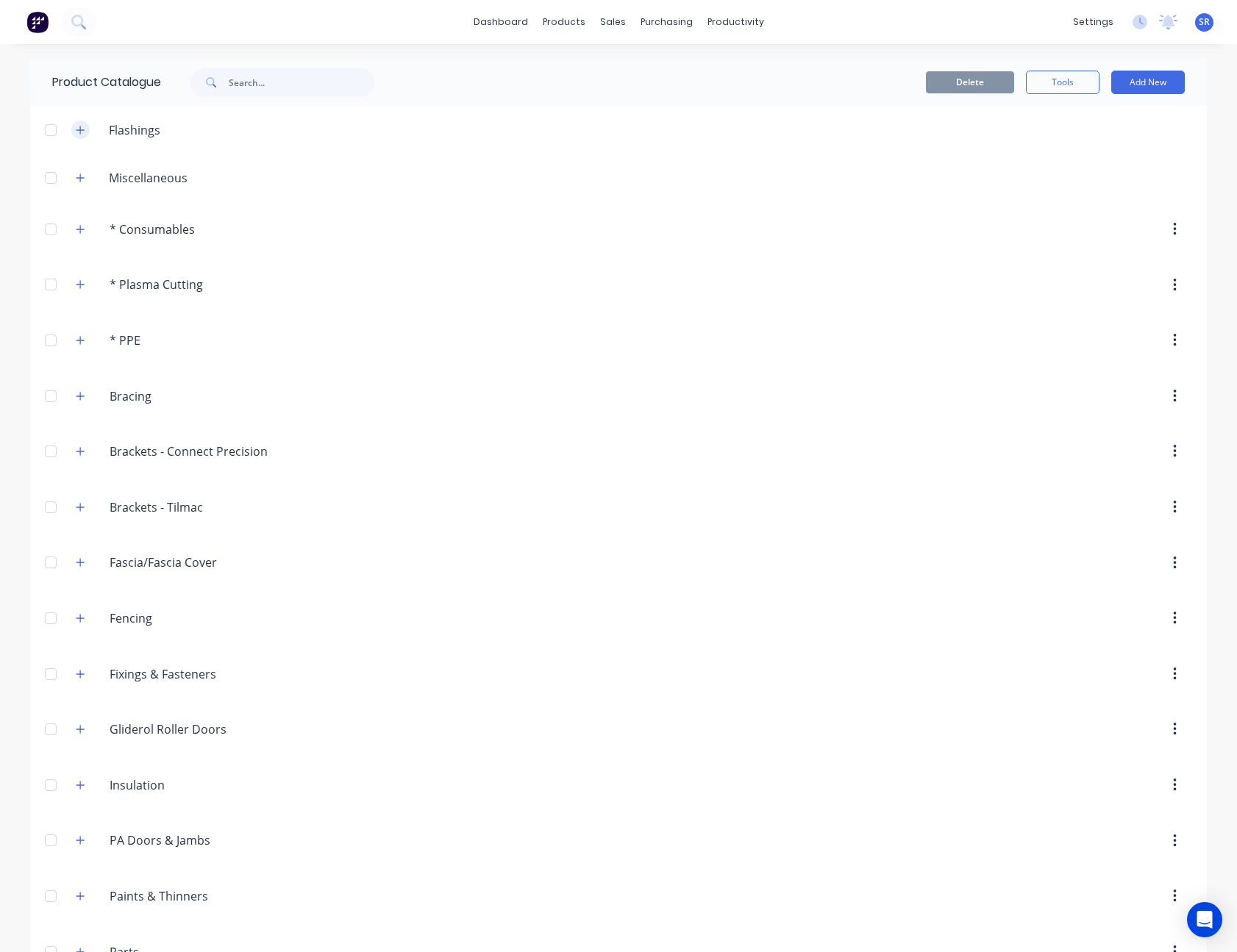
click at [78, 128] on icon "button" at bounding box center [79, 130] width 9 height 10
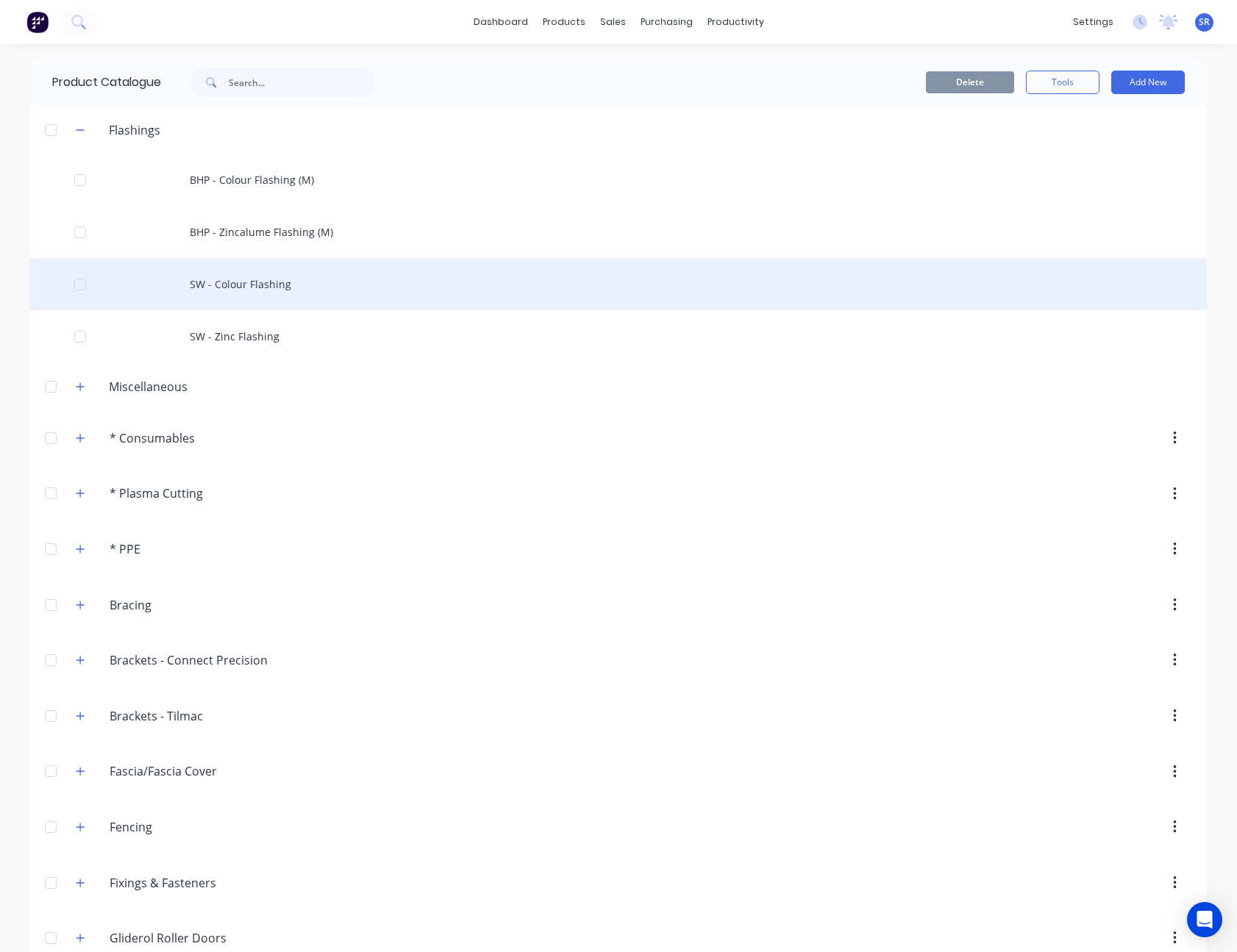
click at [250, 280] on div "SW - Colour Flashing" at bounding box center [618, 284] width 1177 height 52
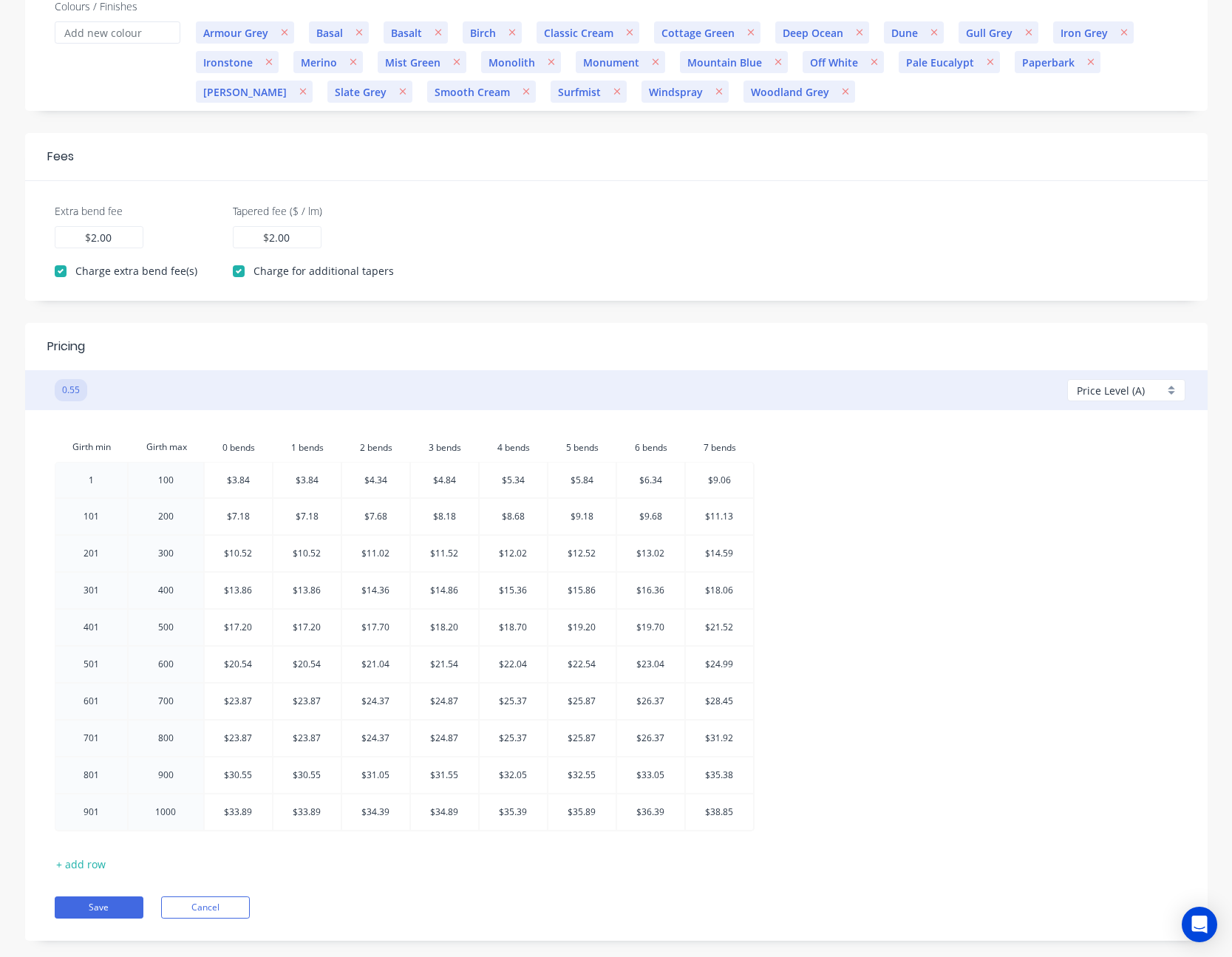
scroll to position [296, 0]
click at [1155, 393] on div "Price Level (A)" at bounding box center [1120, 390] width 87 height 15
click at [1169, 503] on icon "button" at bounding box center [1170, 504] width 9 height 13
click at [1169, 470] on icon "button" at bounding box center [1170, 475] width 9 height 13
click at [1145, 391] on div "Price Level (A)" at bounding box center [1120, 390] width 87 height 15
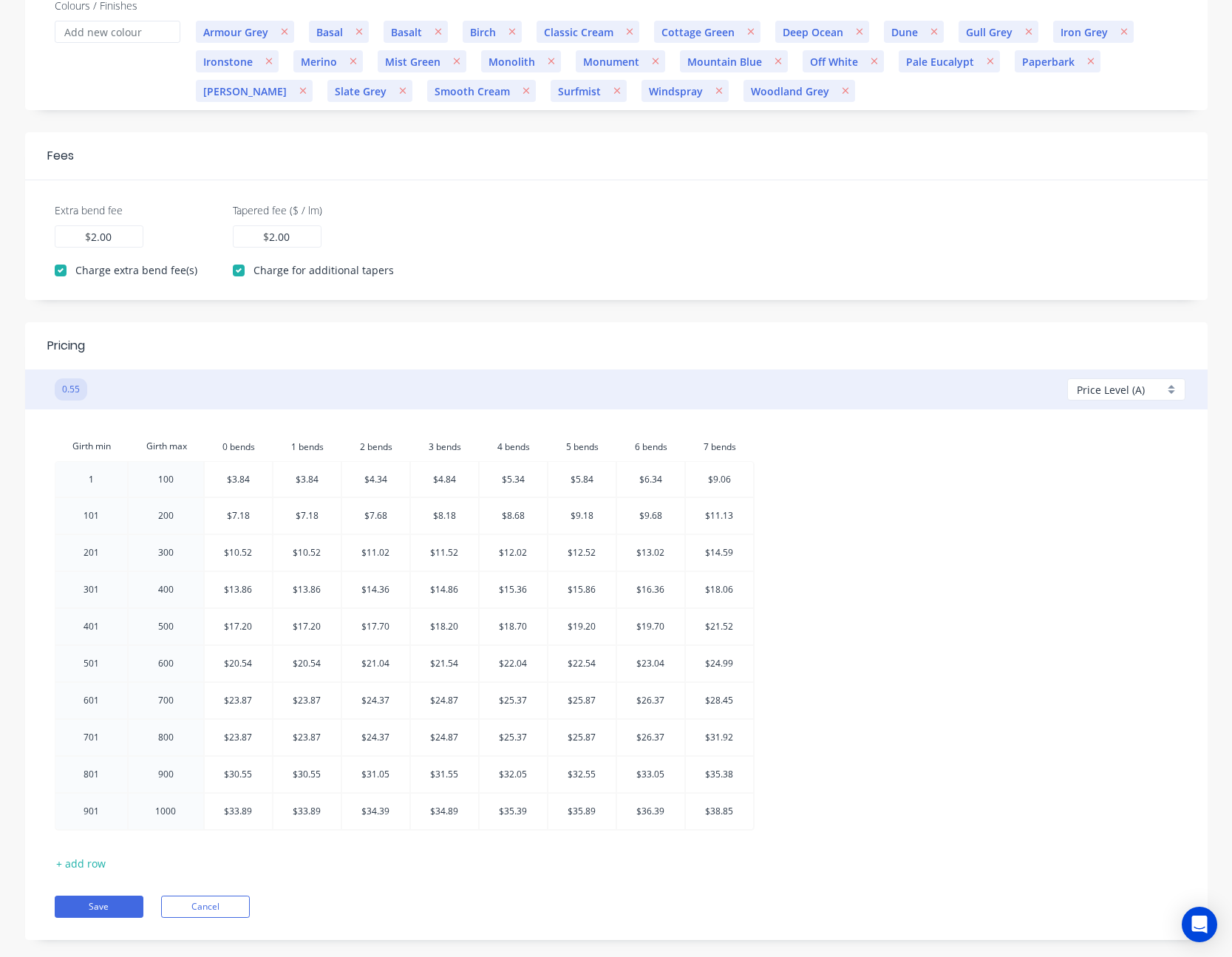
click at [928, 455] on div "Girth min Girth max 0.bends 0 bends 1.bends 1 bends 2.bends 2 bends 3.bends 3 b…" at bounding box center [616, 633] width 1123 height 404
click at [98, 900] on button "Save" at bounding box center [99, 907] width 88 height 22
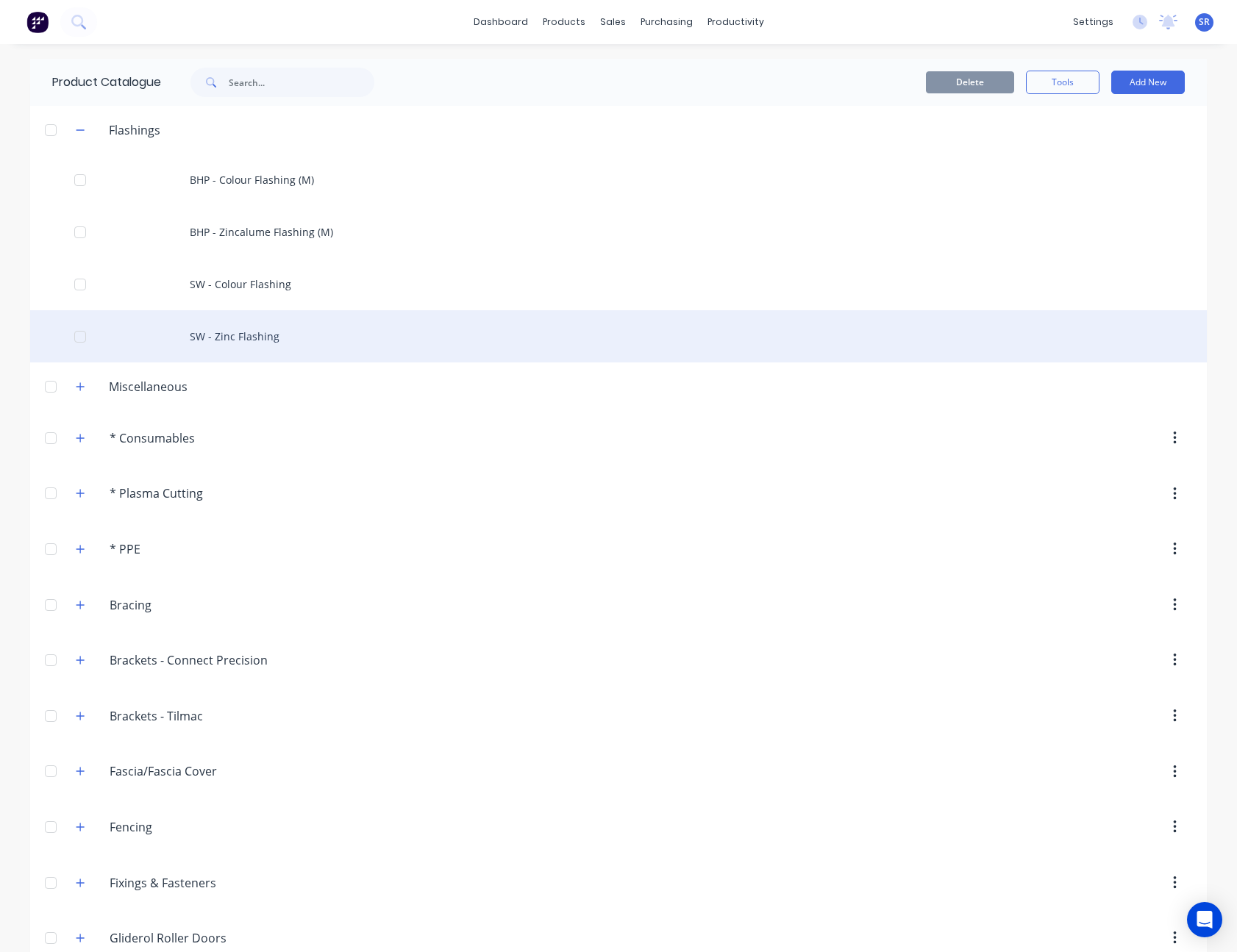
click at [215, 343] on div "SW - Zinc Flashing" at bounding box center [618, 336] width 1177 height 52
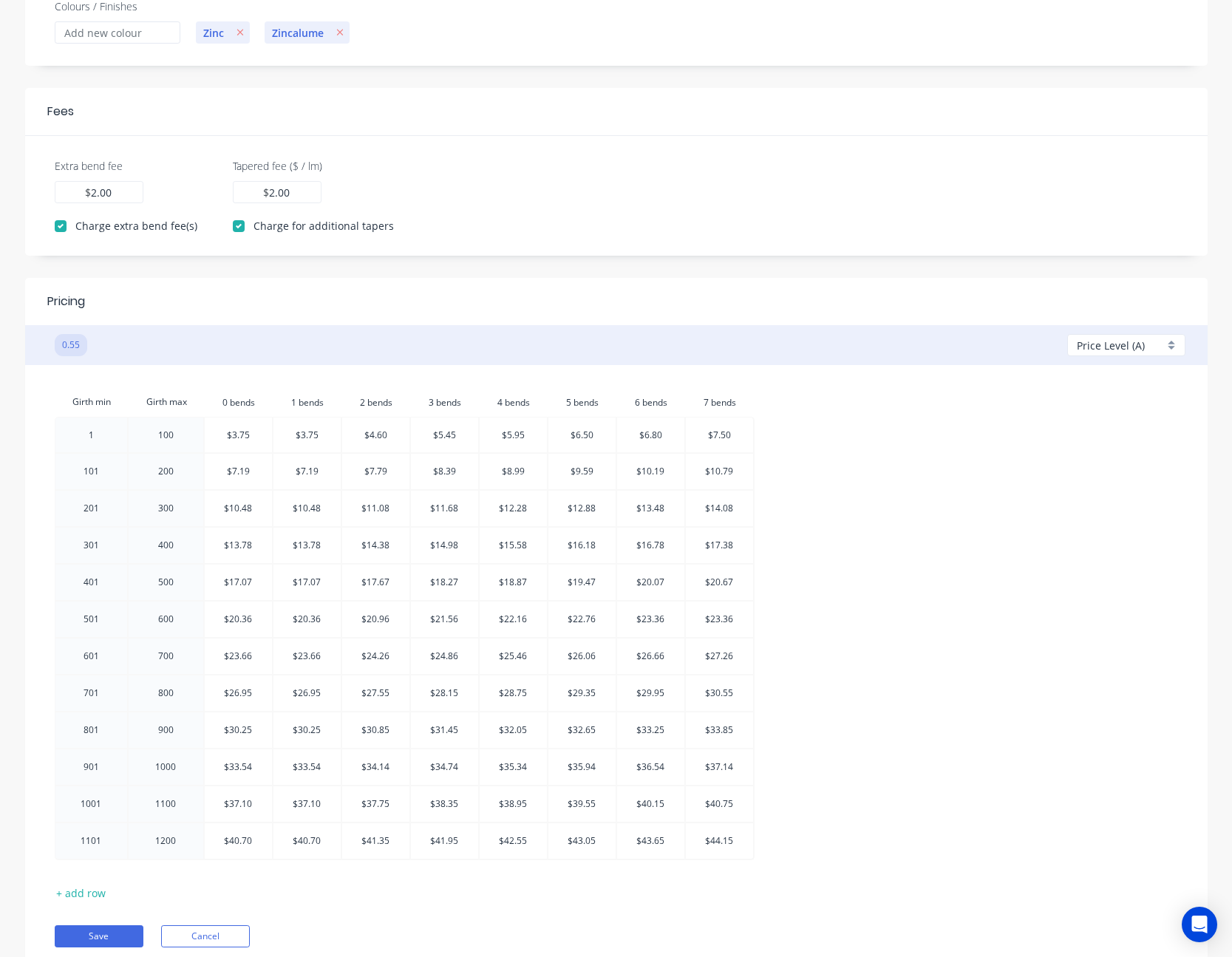
scroll to position [296, 0]
click at [1119, 347] on span "Price Level (A)" at bounding box center [1110, 345] width 68 height 15
click at [1172, 457] on icon "button" at bounding box center [1170, 458] width 9 height 13
click at [1173, 430] on icon "button" at bounding box center [1170, 431] width 9 height 13
click at [1057, 295] on div at bounding box center [737, 300] width 897 height 18
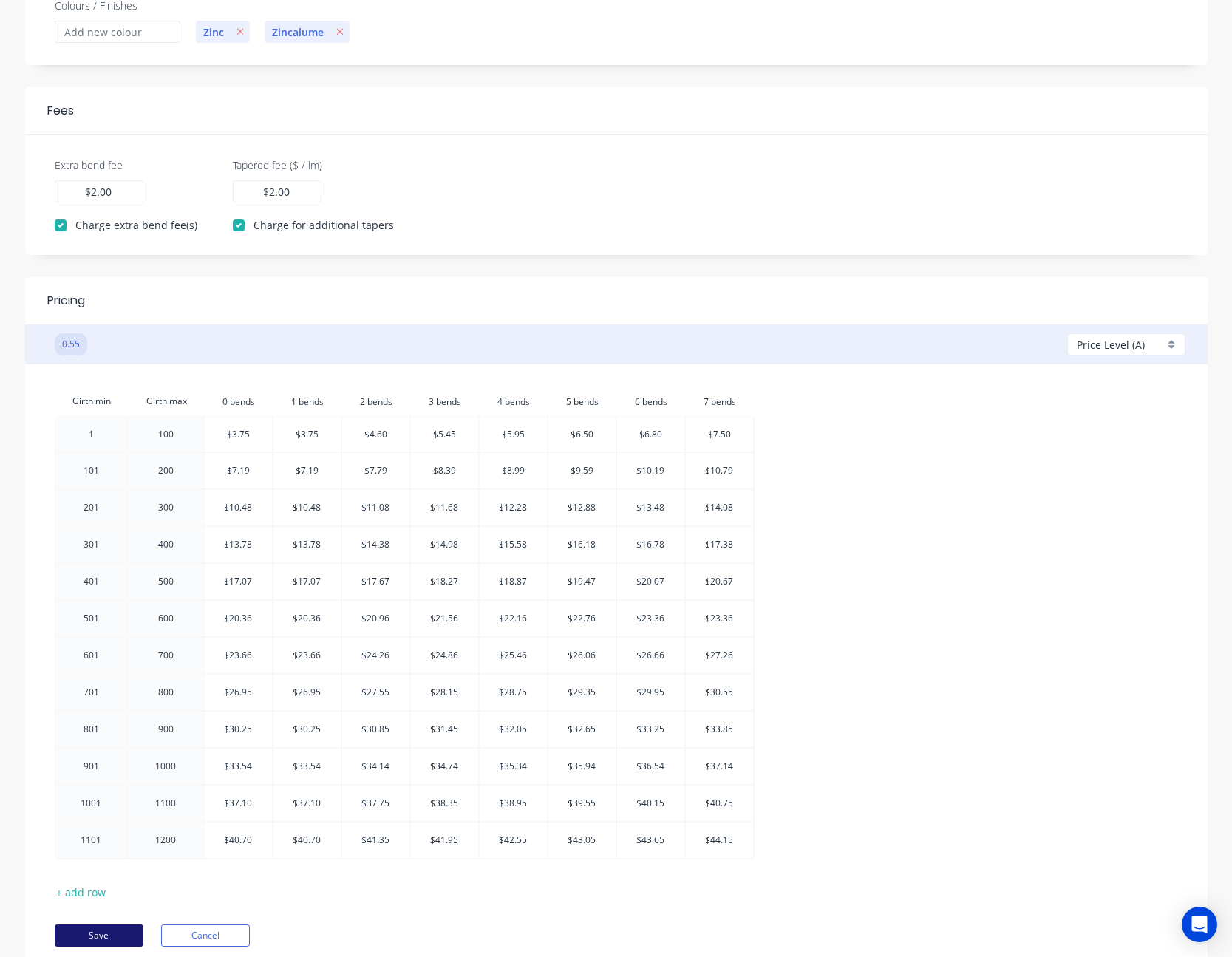
click at [112, 930] on button "Save" at bounding box center [99, 935] width 88 height 22
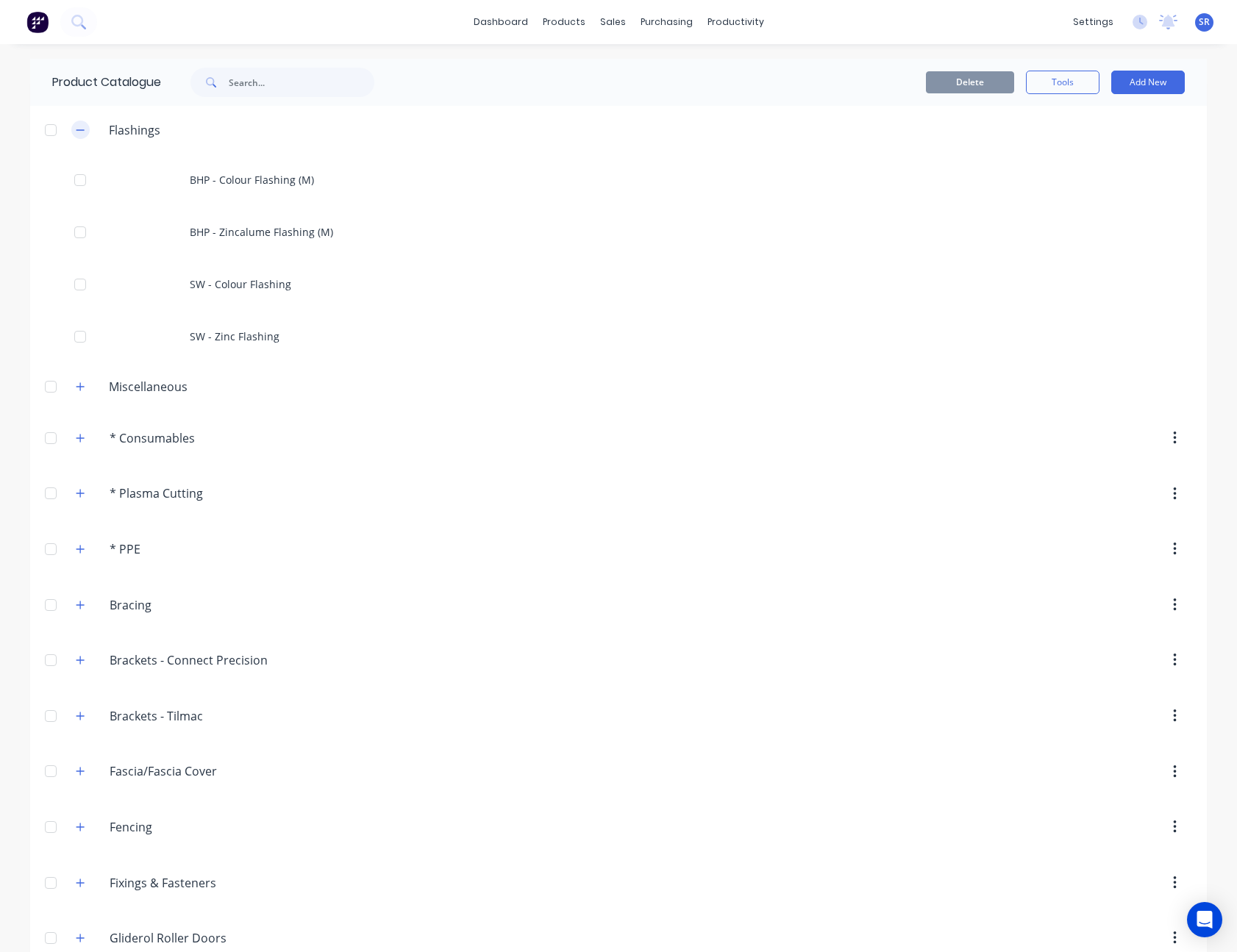
click at [78, 130] on icon "button" at bounding box center [80, 130] width 9 height 1
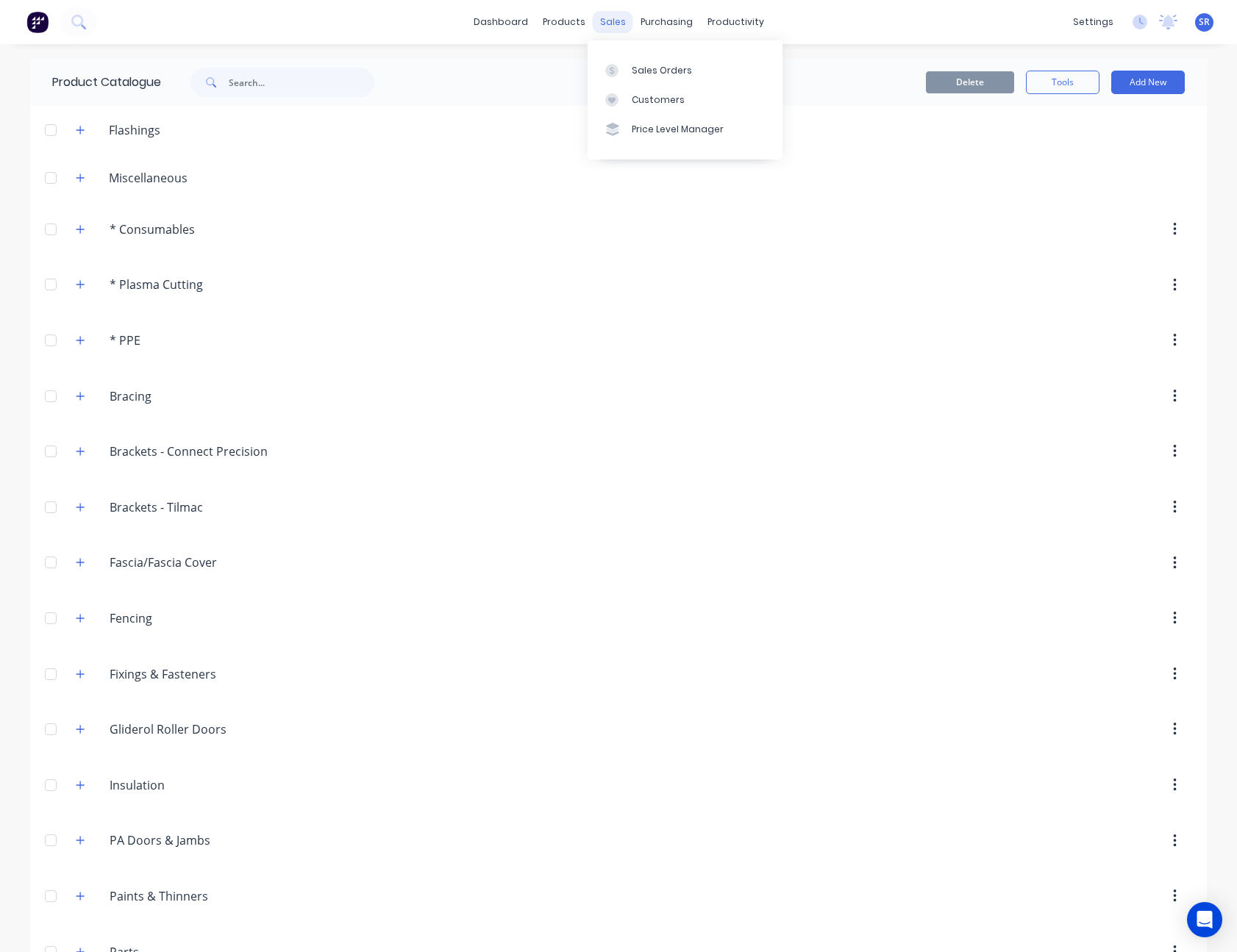
click at [614, 22] on div "sales" at bounding box center [613, 22] width 41 height 22
click at [659, 76] on div "Sales Orders" at bounding box center [662, 71] width 61 height 13
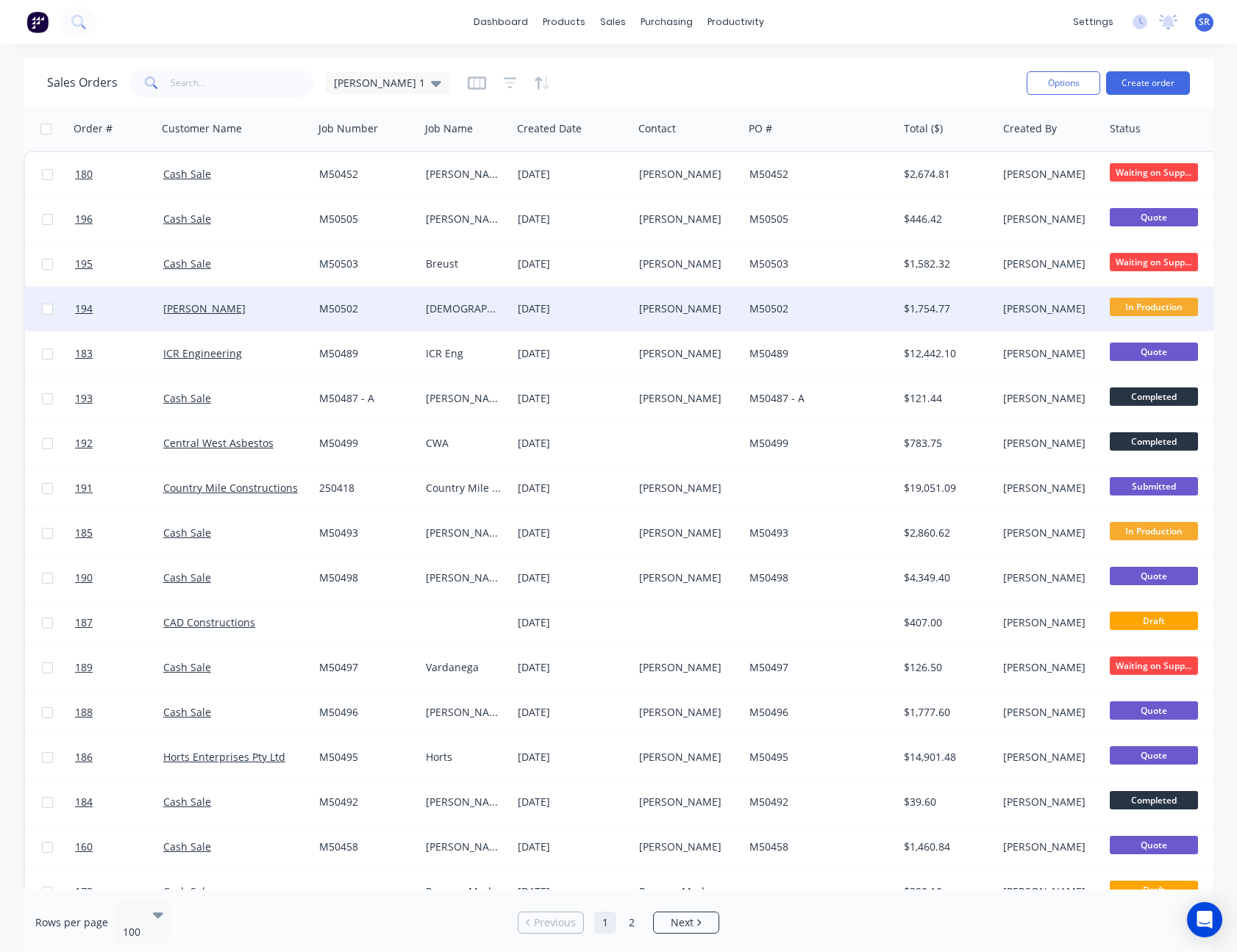
click at [612, 313] on div "[DATE]" at bounding box center [573, 309] width 110 height 15
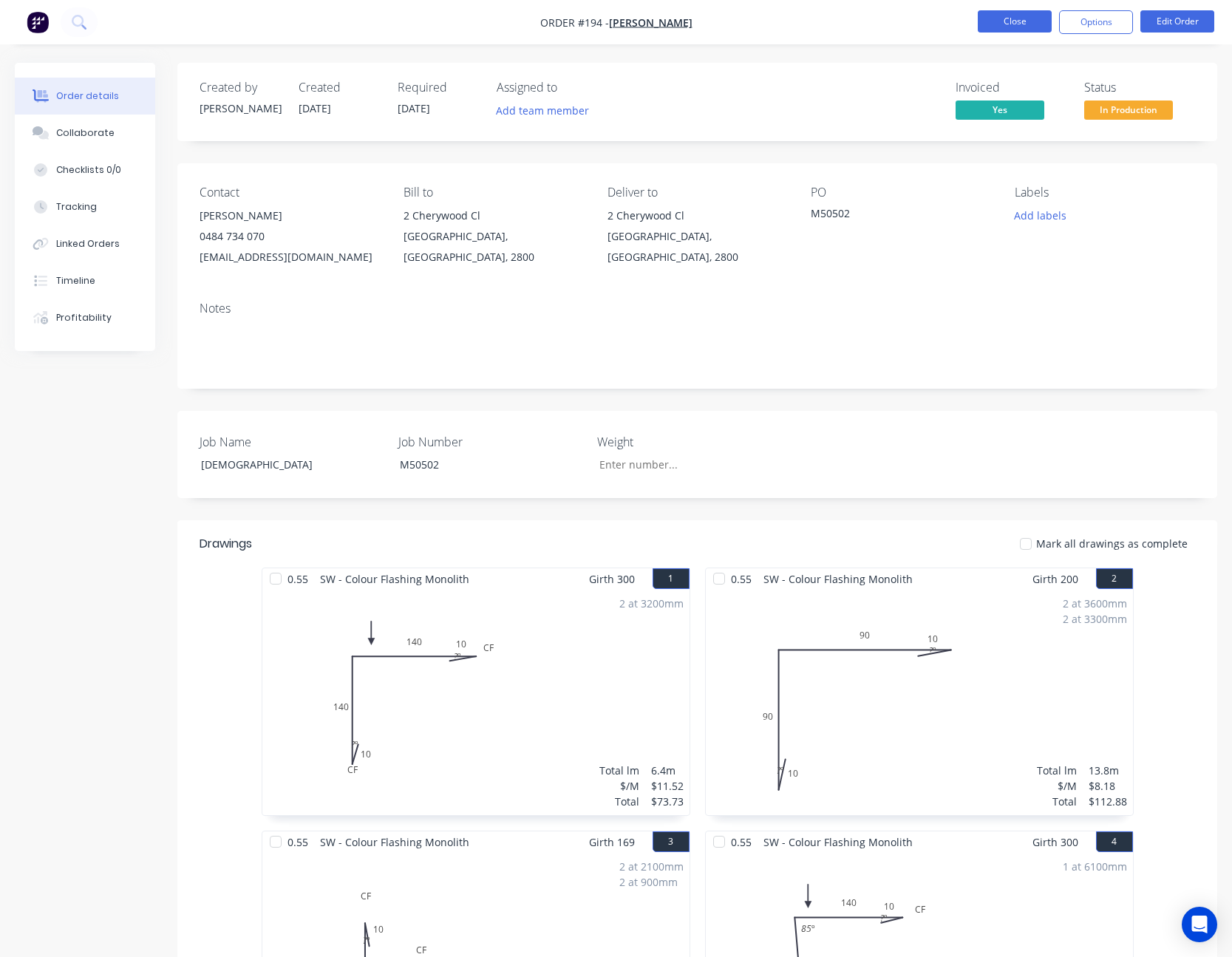
click at [1016, 27] on button "Close" at bounding box center [1014, 21] width 74 height 22
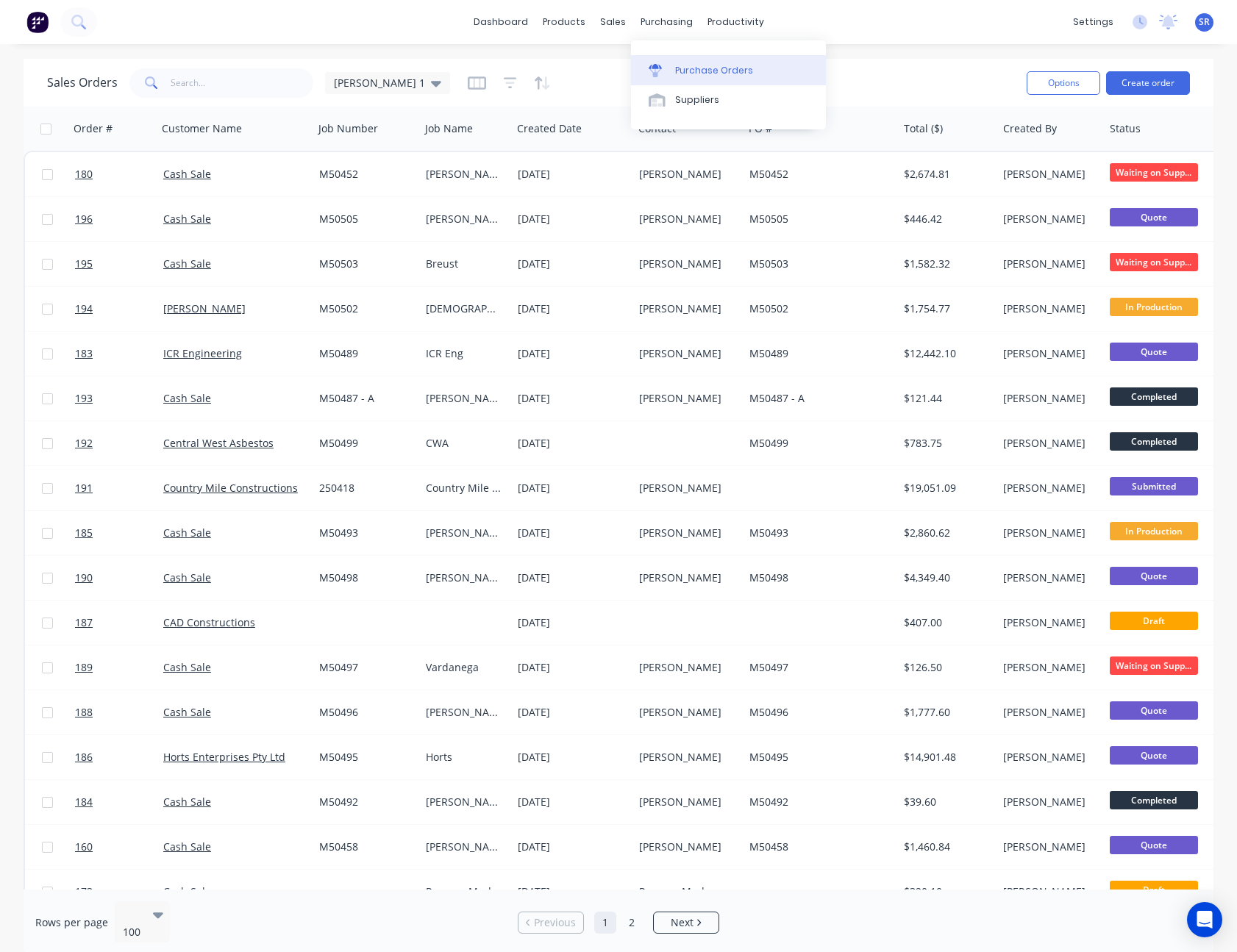
click at [694, 71] on div "Purchase Orders" at bounding box center [714, 71] width 78 height 13
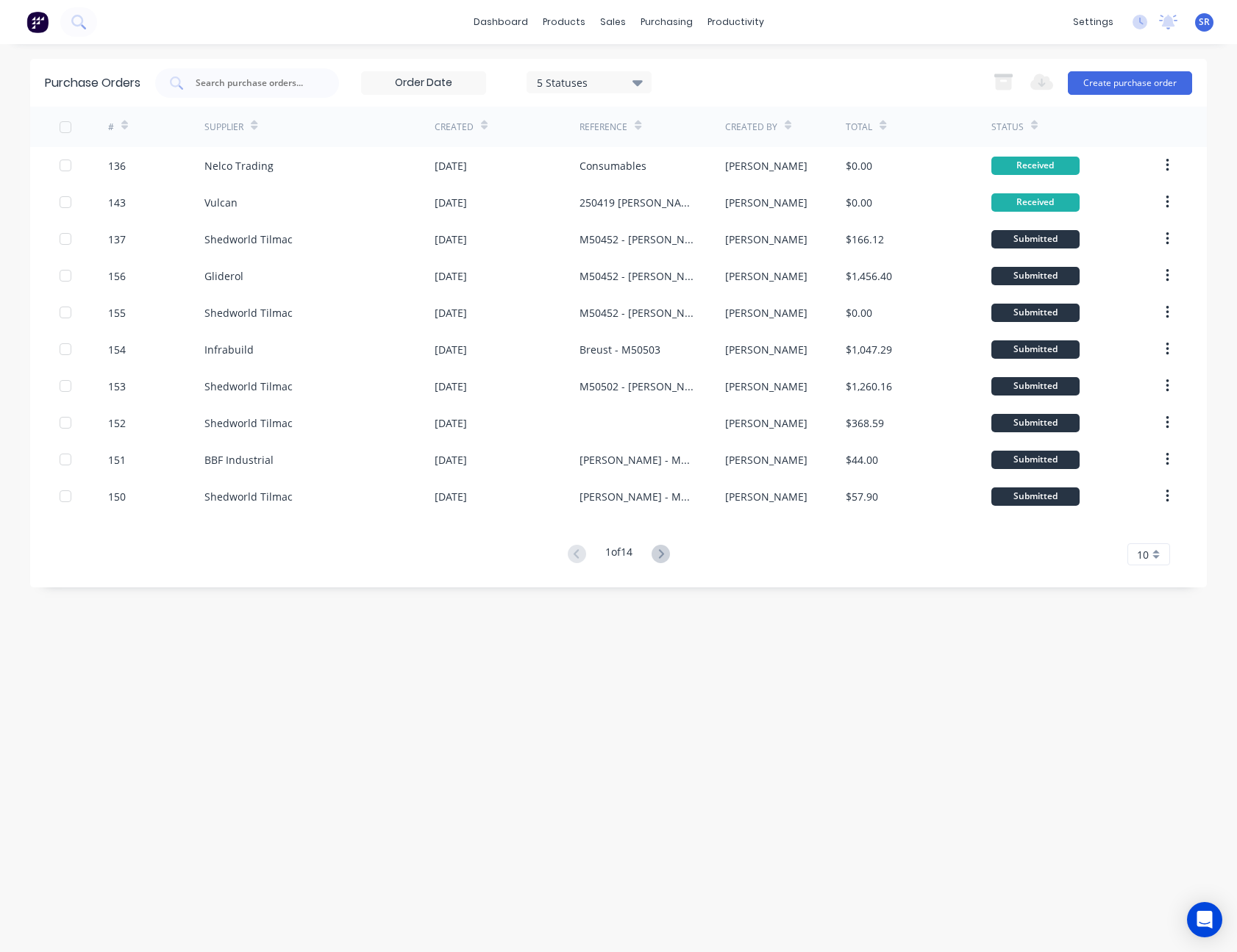
click at [1149, 552] on div "10" at bounding box center [1148, 554] width 43 height 22
click at [1160, 738] on div "35" at bounding box center [1149, 736] width 42 height 26
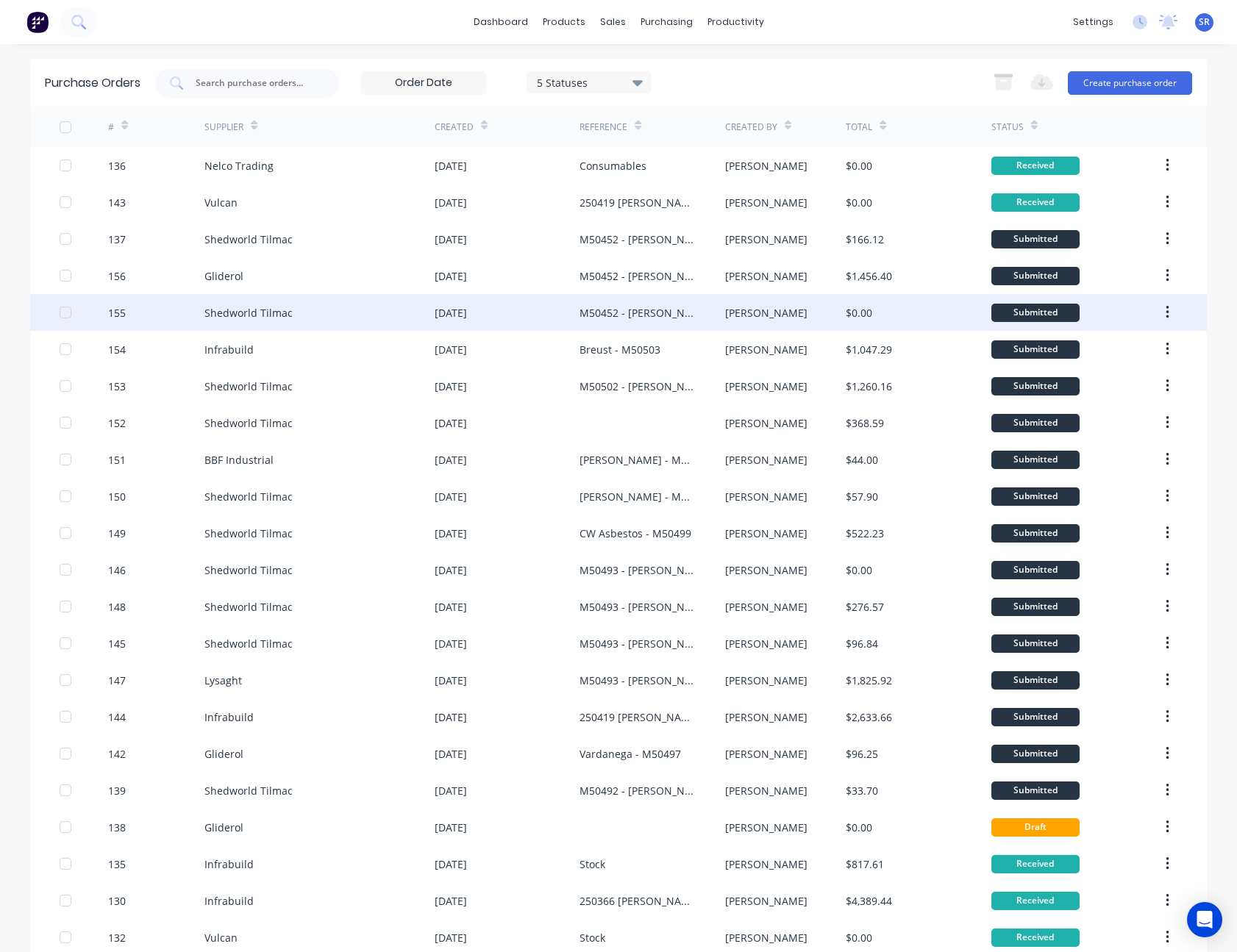
click at [780, 319] on div "[PERSON_NAME]" at bounding box center [786, 312] width 121 height 37
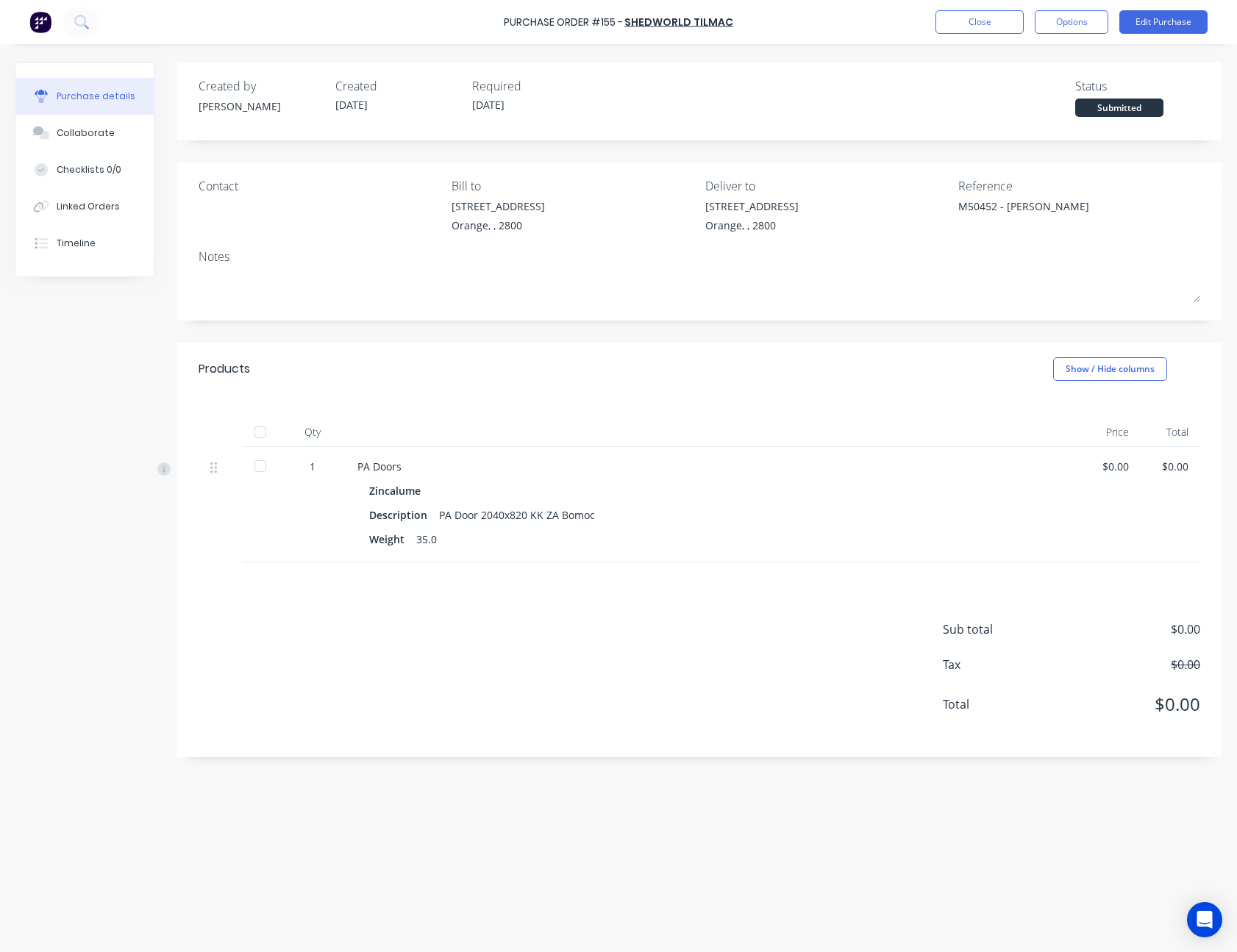
click at [1122, 465] on div "$0.00" at bounding box center [1111, 466] width 36 height 15
click at [982, 12] on button "Close" at bounding box center [979, 22] width 88 height 24
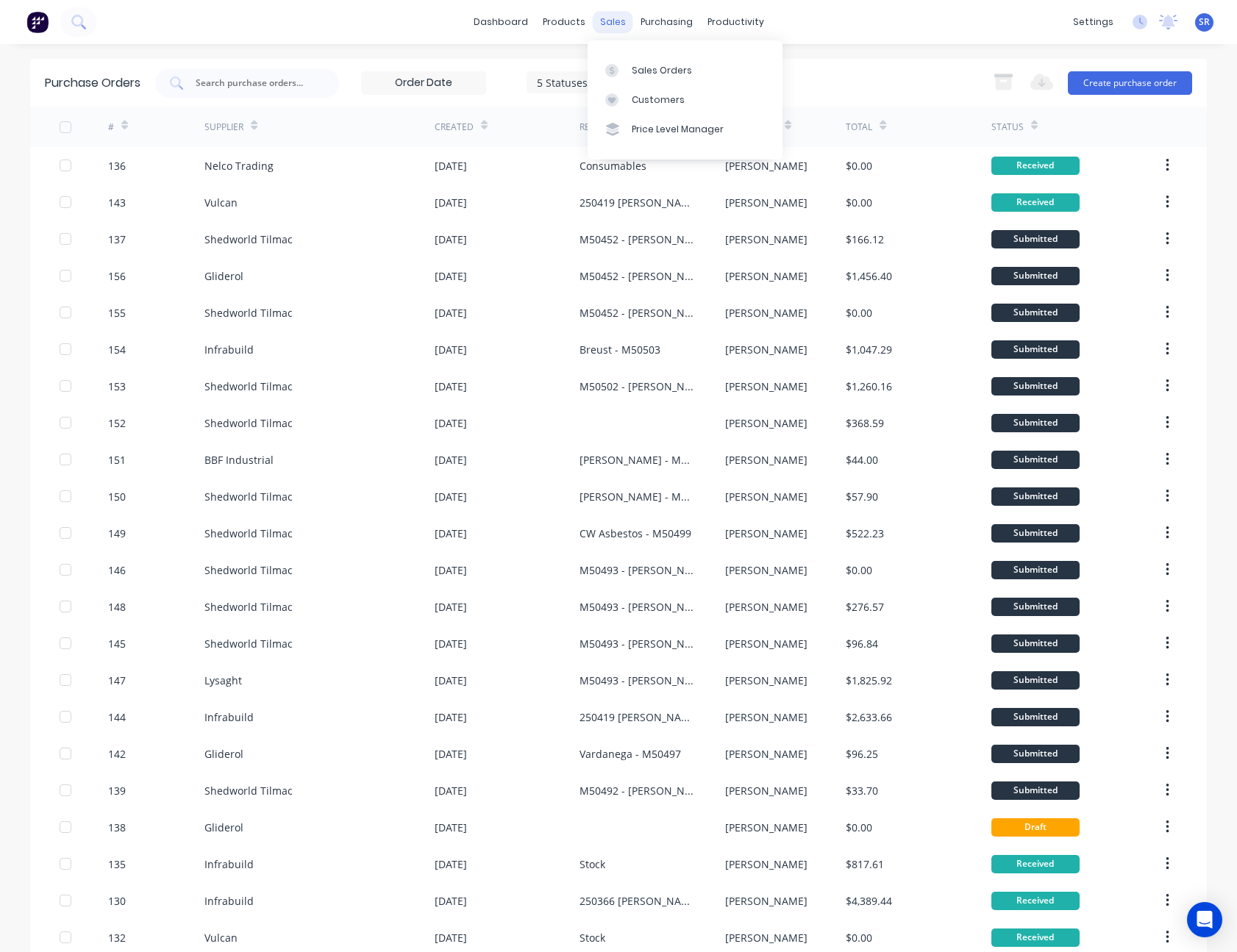
click at [612, 17] on div "sales" at bounding box center [613, 22] width 41 height 22
click at [626, 77] on div at bounding box center [616, 71] width 22 height 13
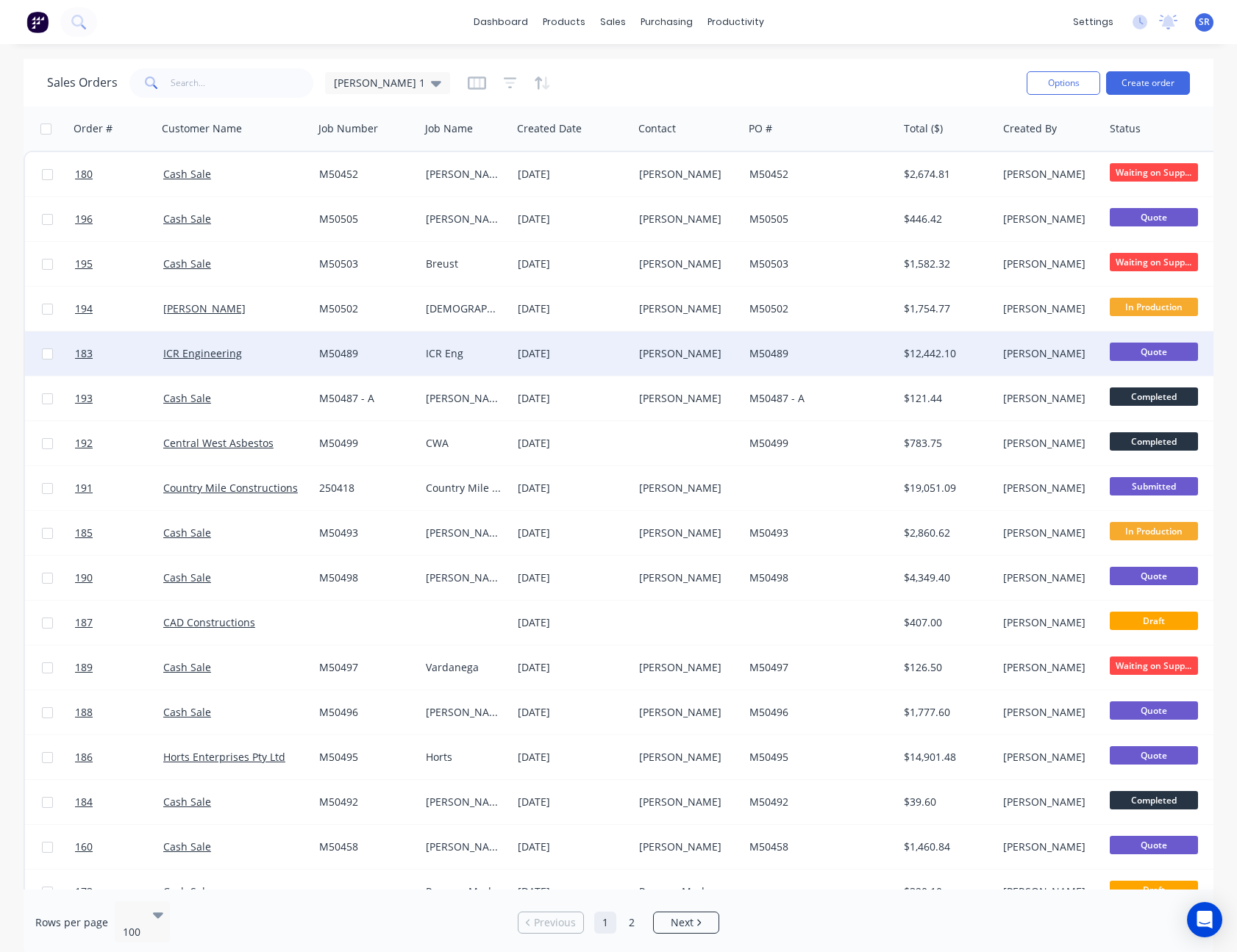
drag, startPoint x: 47, startPoint y: 358, endPoint x: 56, endPoint y: 357, distance: 9.1
click at [47, 358] on input "checkbox" at bounding box center [47, 355] width 11 height 11
checkbox input "true"
click at [1081, 88] on button "Options" at bounding box center [1064, 82] width 74 height 24
click at [1031, 143] on div "Archive" at bounding box center [1019, 149] width 135 height 22
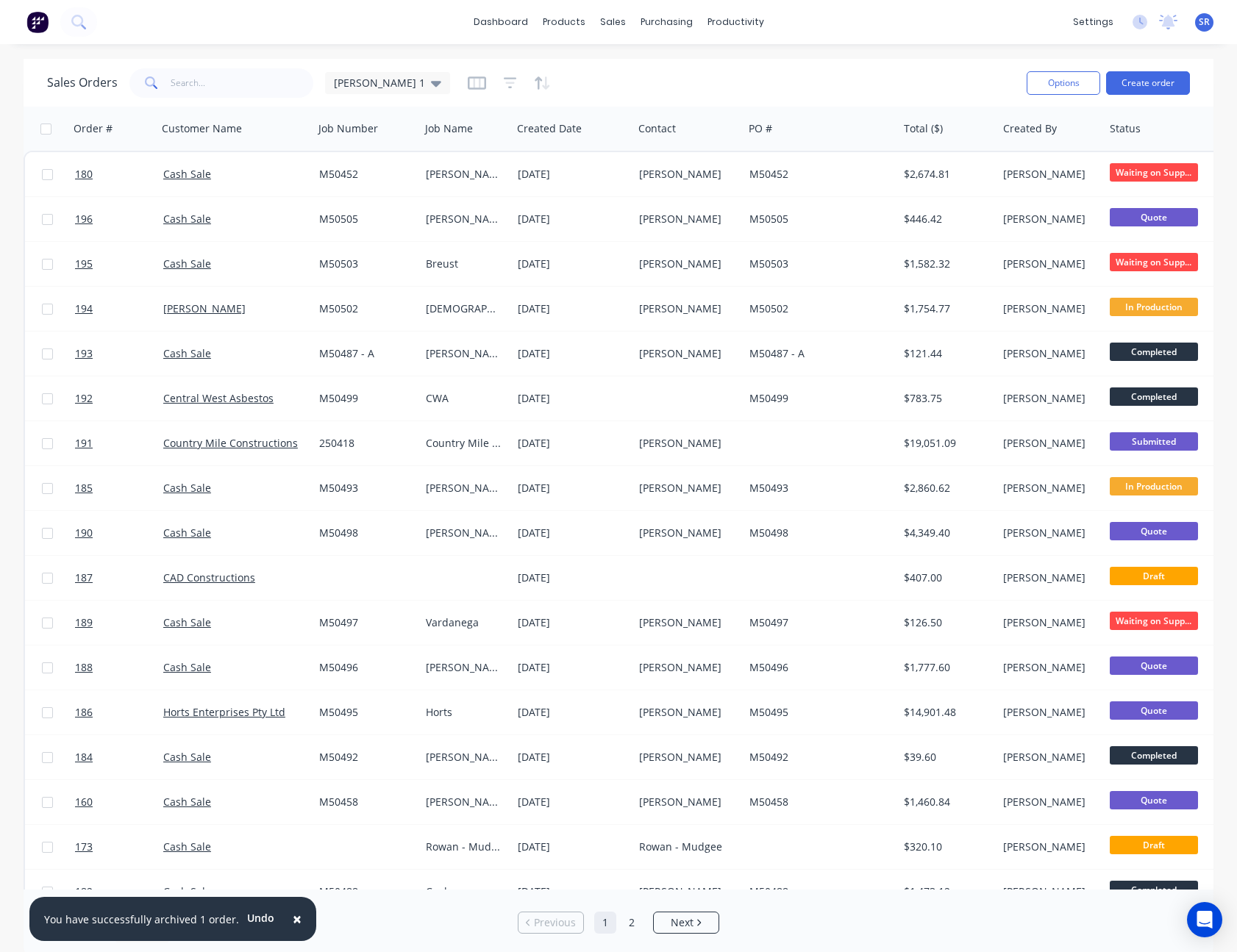
click at [293, 920] on span "×" at bounding box center [297, 919] width 9 height 21
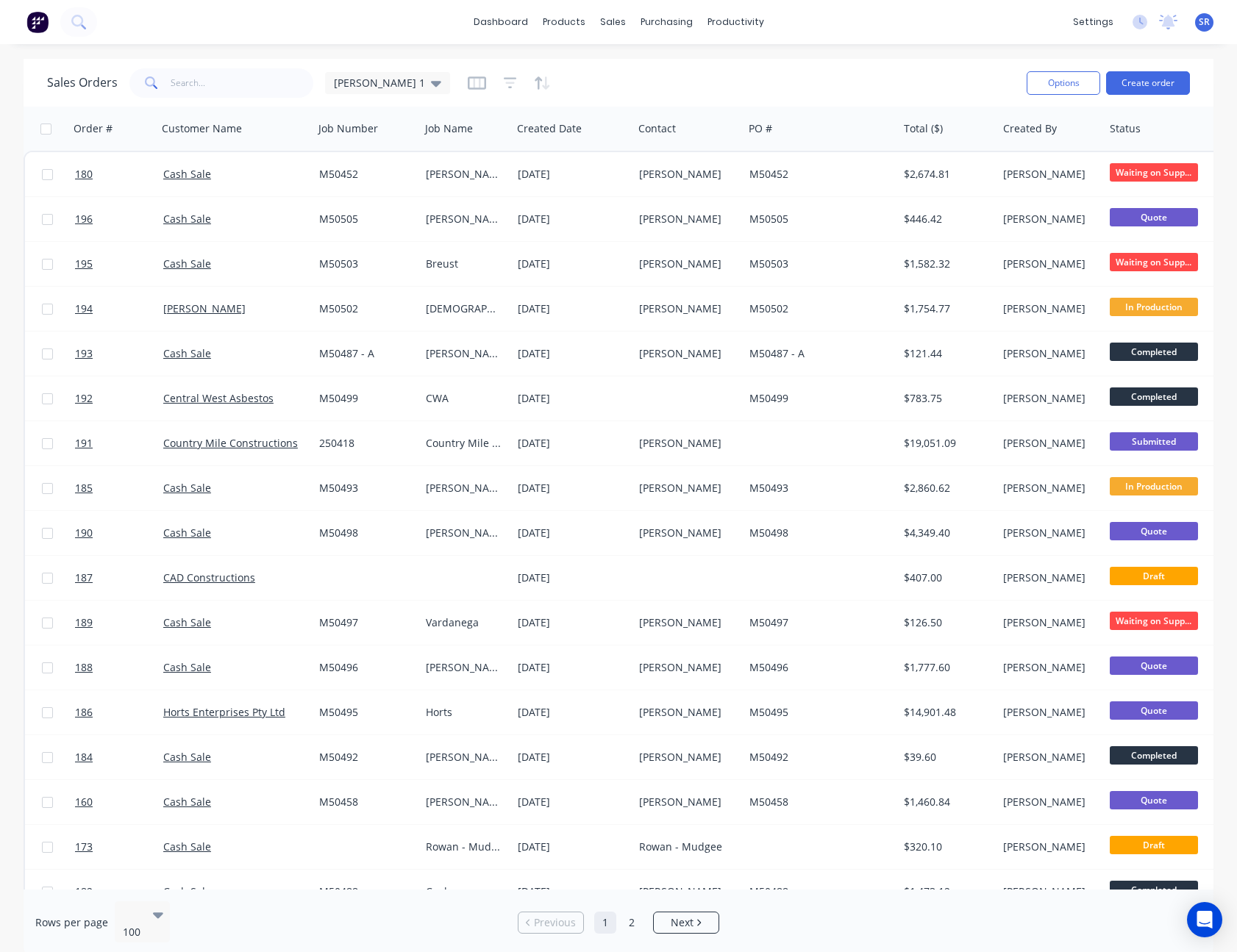
click at [886, 68] on div "Sales Orders [PERSON_NAME] 1" at bounding box center [531, 82] width 968 height 36
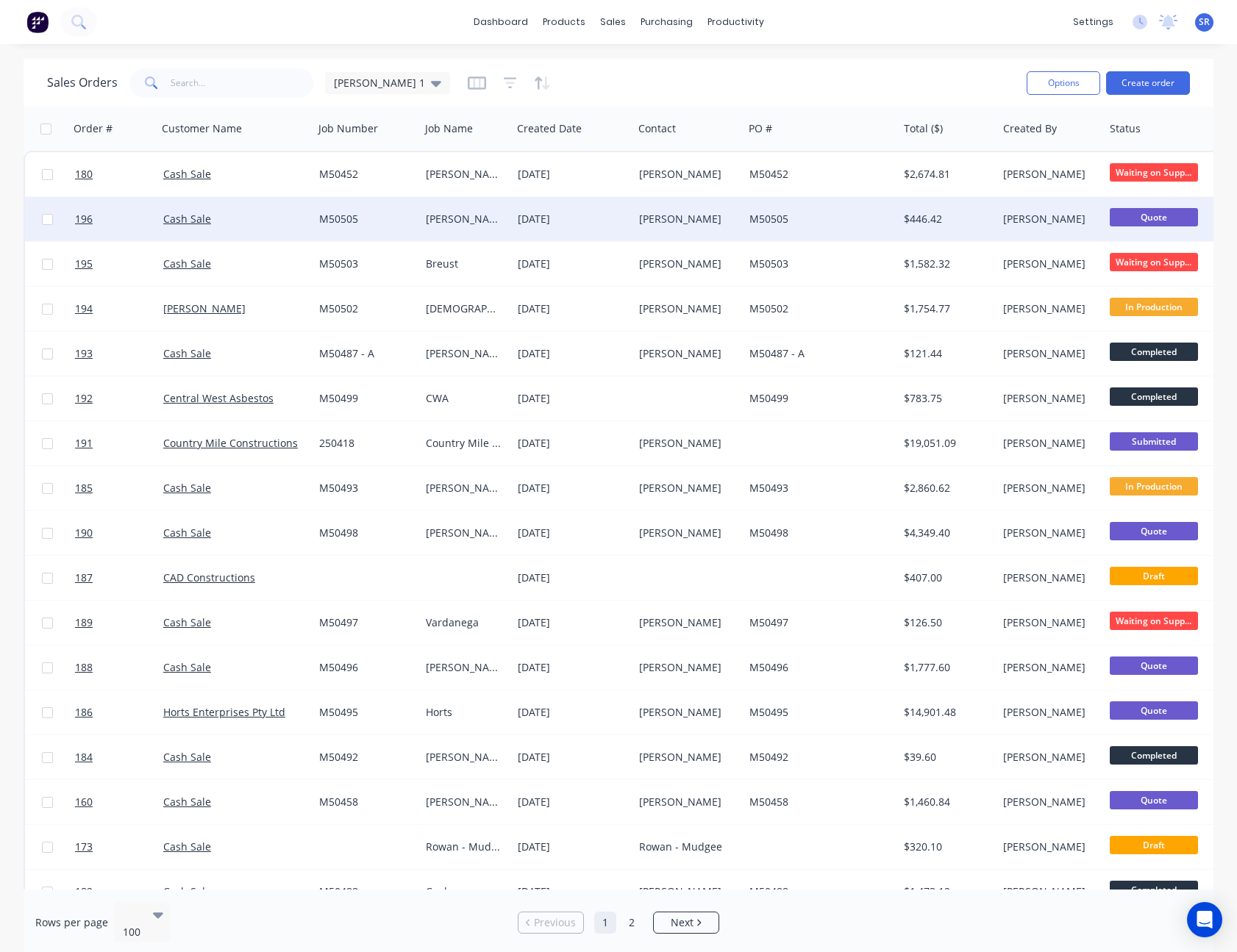
click at [862, 204] on div "M50505" at bounding box center [820, 218] width 154 height 44
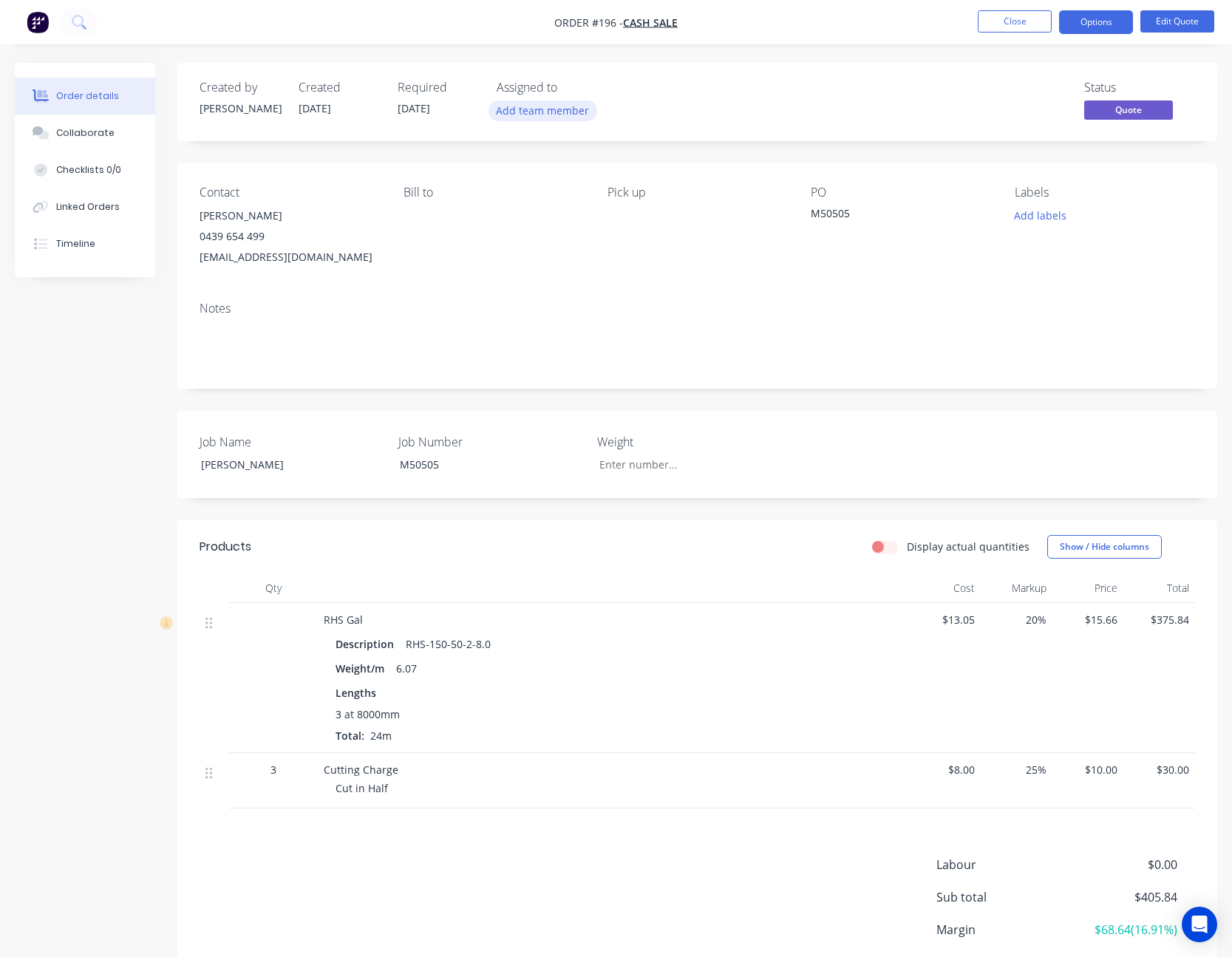
click at [551, 115] on button "Add team member" at bounding box center [542, 110] width 108 height 20
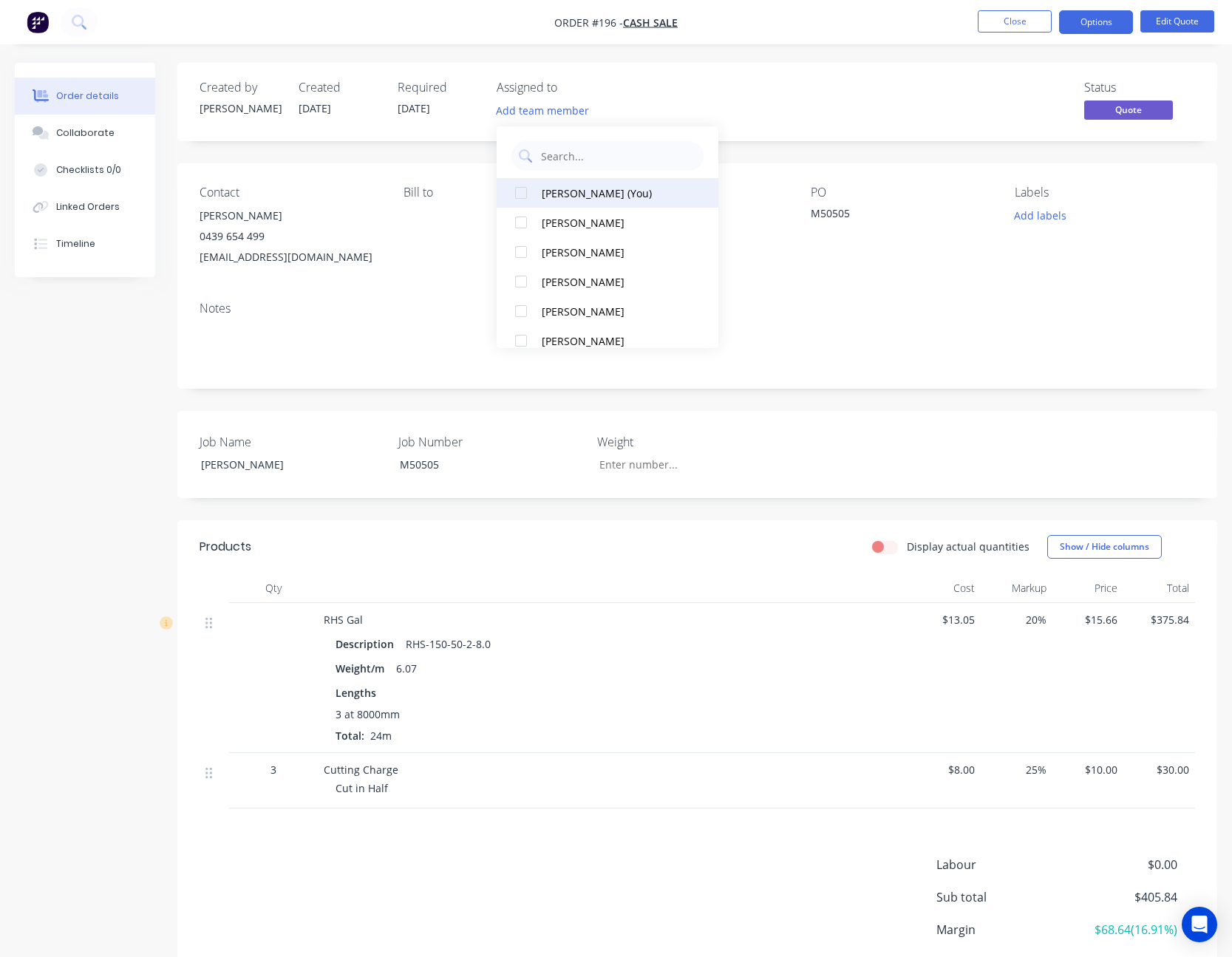
click at [566, 193] on div "[PERSON_NAME] (You)" at bounding box center [616, 193] width 148 height 15
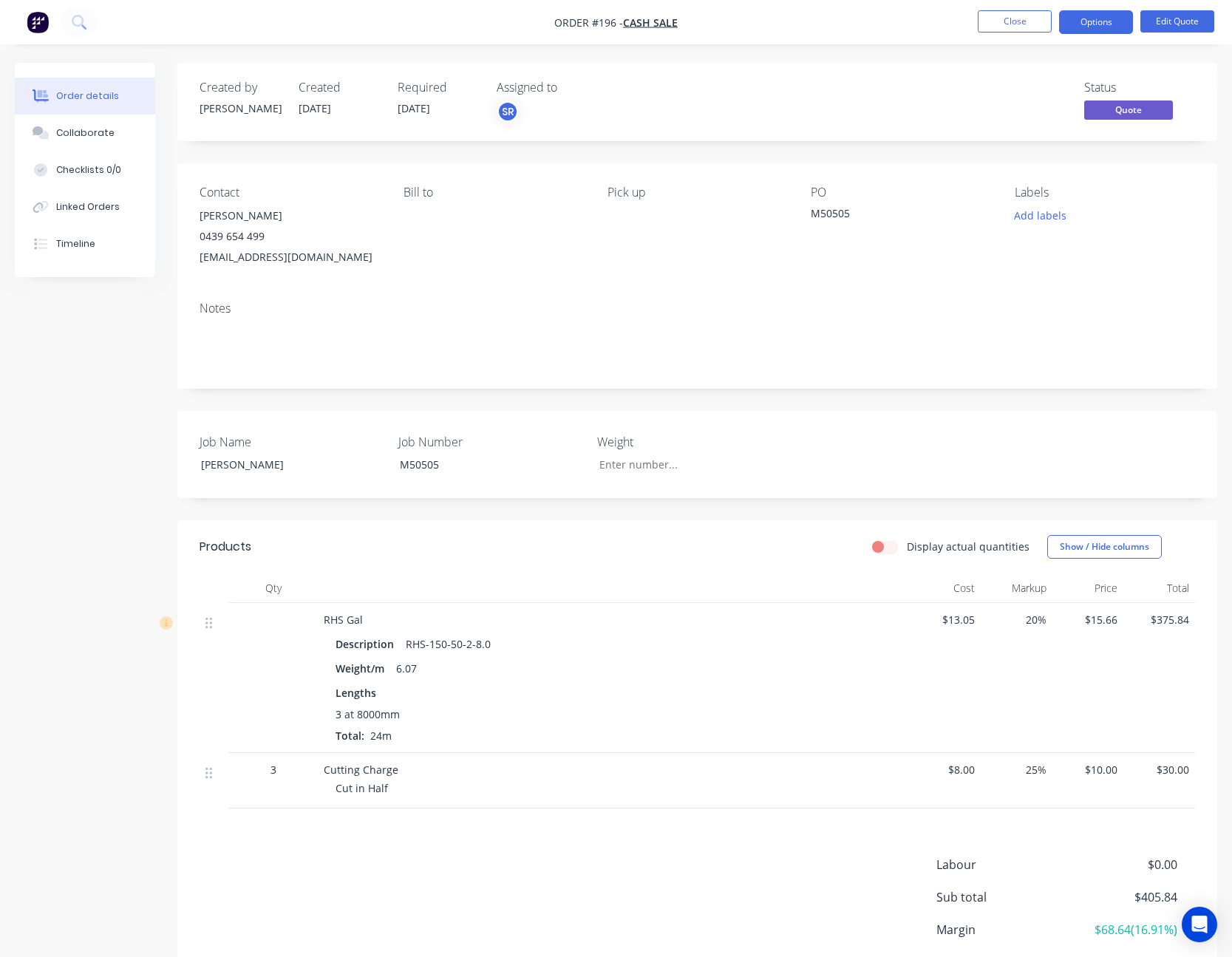
click at [755, 121] on div "Status Quote" at bounding box center [919, 102] width 550 height 43
click at [1009, 24] on button "Close" at bounding box center [1014, 21] width 74 height 22
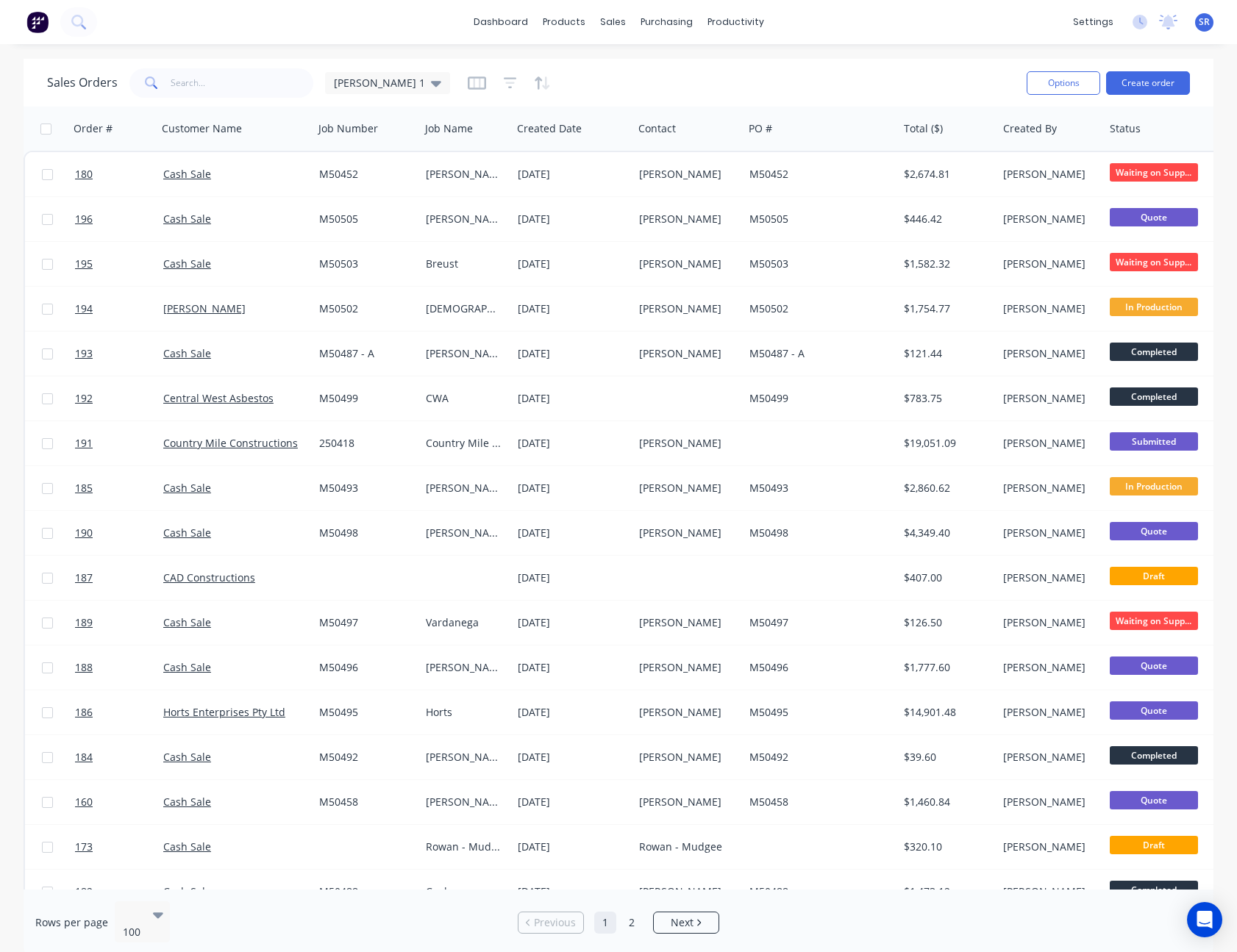
click at [1209, 25] on span "SR" at bounding box center [1205, 22] width 11 height 13
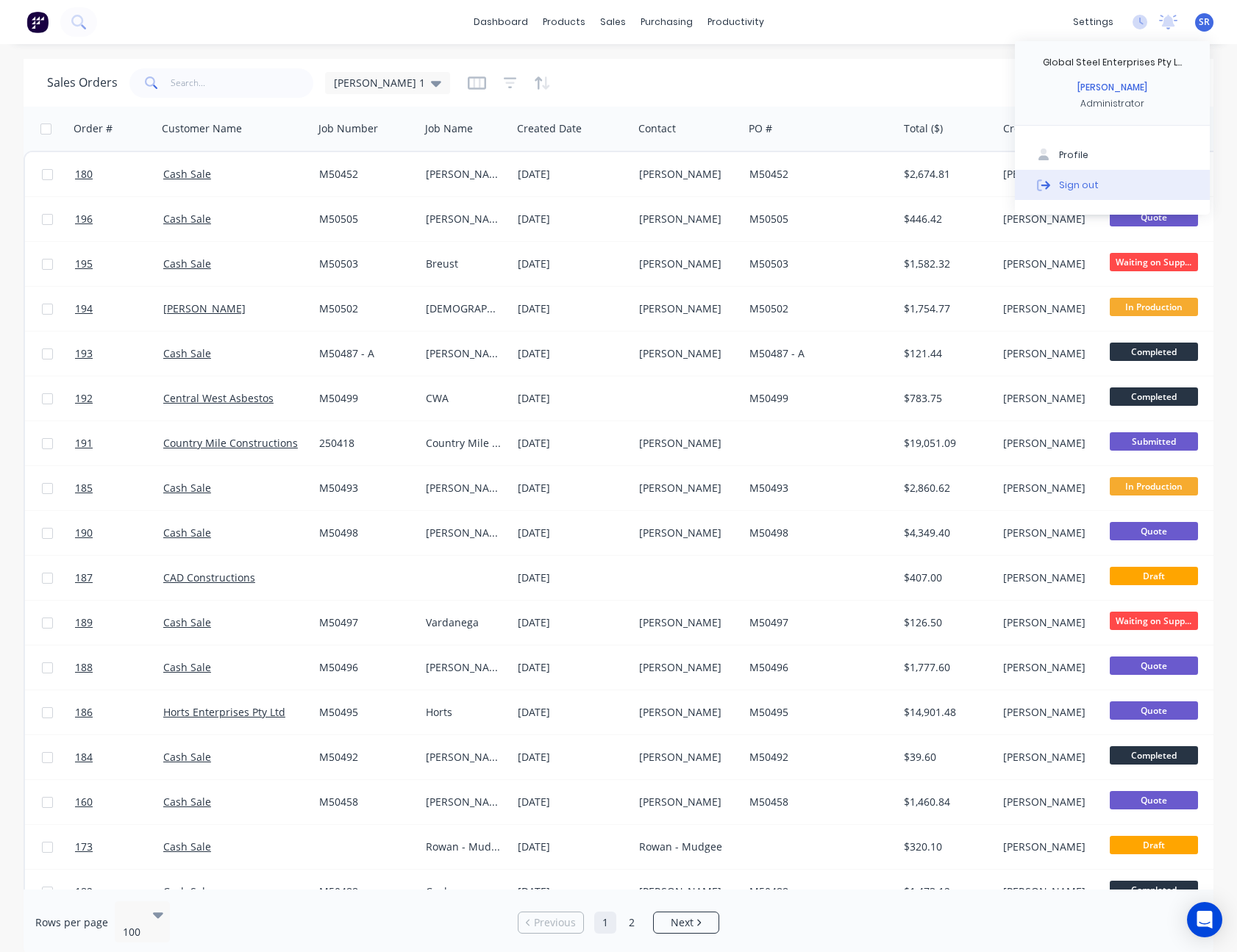
click at [1098, 178] on button "Sign out" at bounding box center [1112, 184] width 195 height 29
